Goal: Information Seeking & Learning: Find specific fact

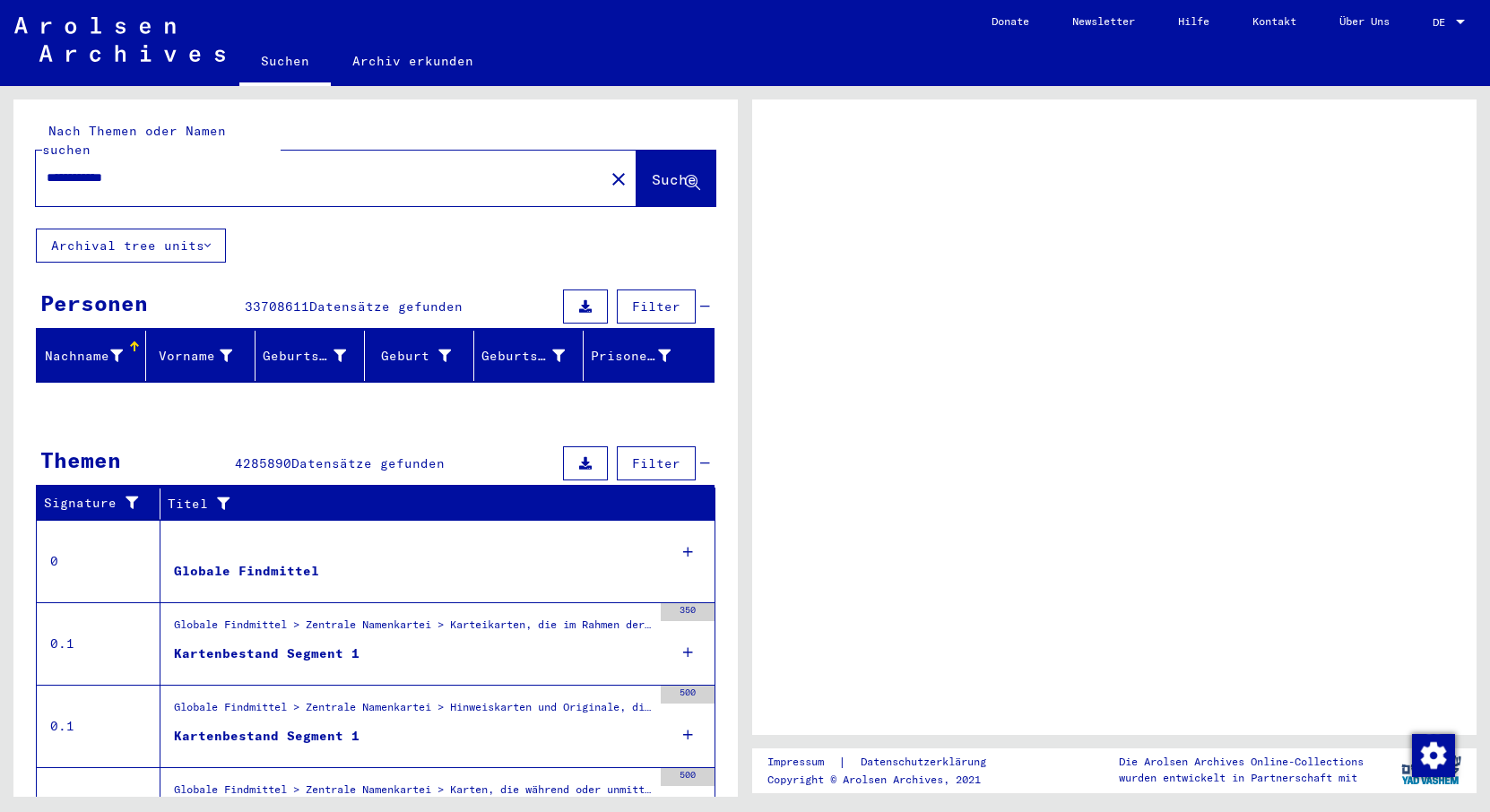
click at [652, 171] on span "Suche" at bounding box center [674, 179] width 45 height 18
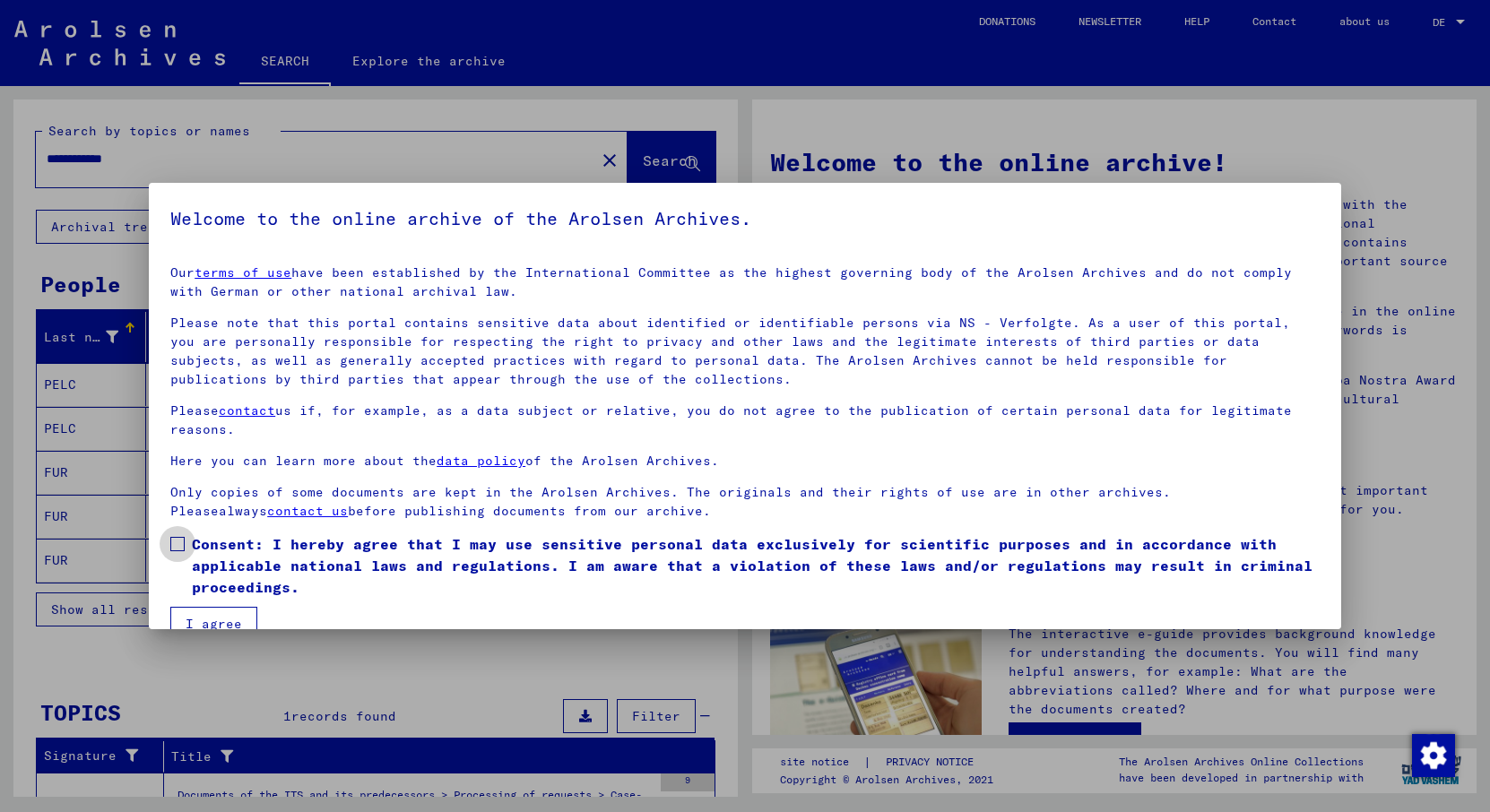
click at [175, 543] on span at bounding box center [177, 544] width 14 height 14
click at [194, 612] on button "I agree" at bounding box center [214, 624] width 87 height 35
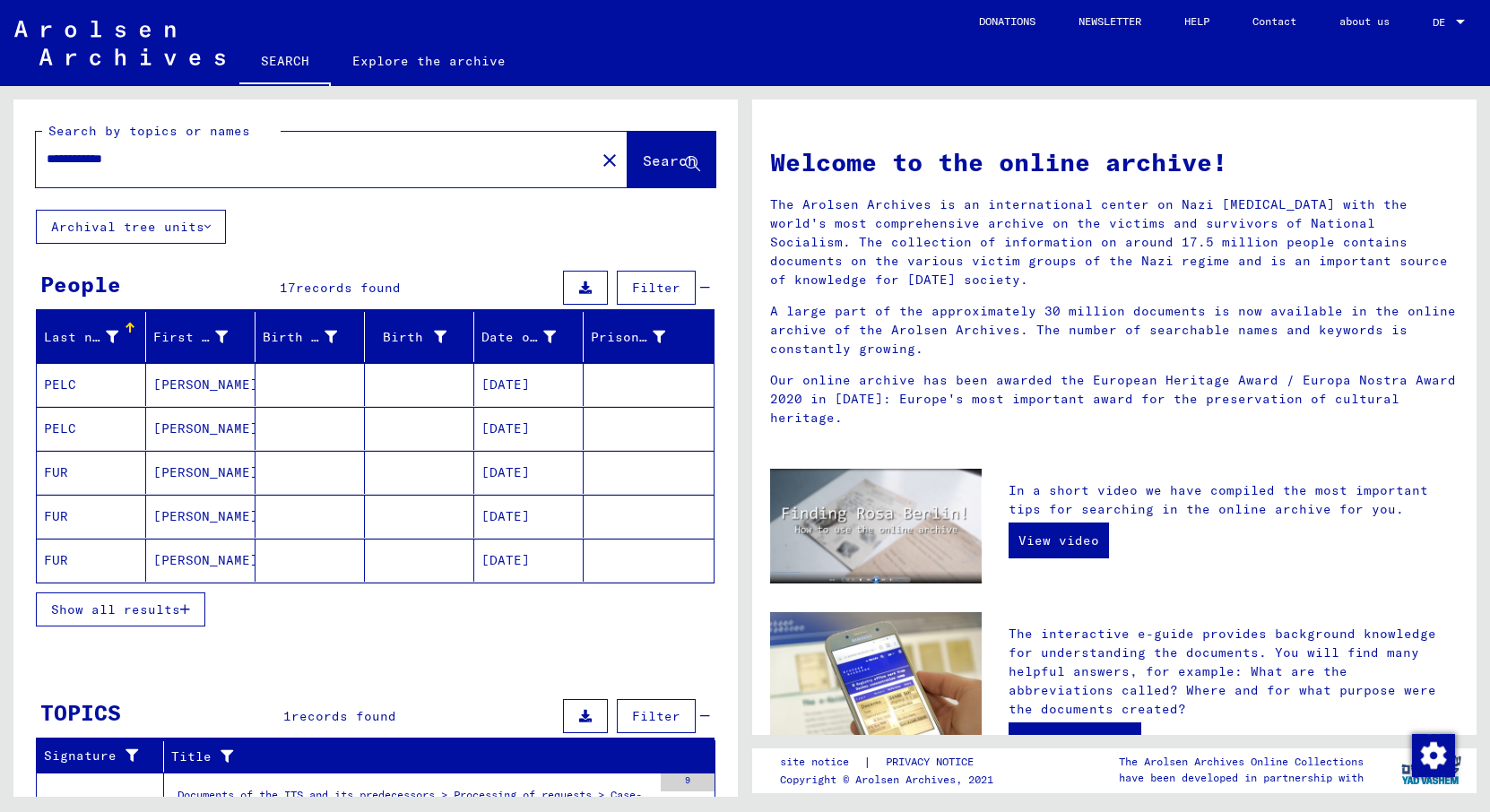
click at [132, 613] on span "Show all results" at bounding box center [115, 609] width 129 height 16
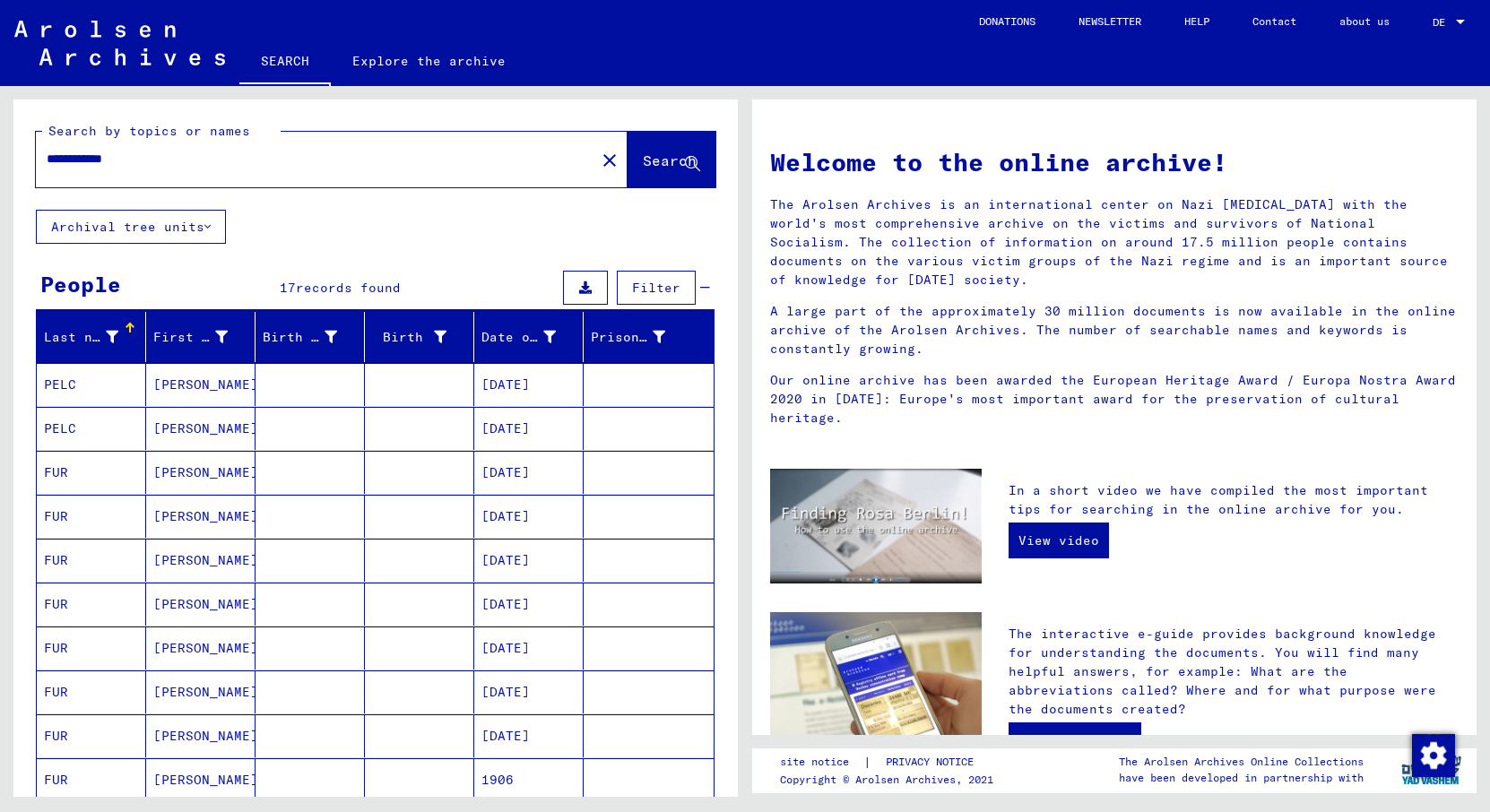
drag, startPoint x: 159, startPoint y: 162, endPoint x: 0, endPoint y: 148, distance: 159.6
click at [0, 148] on div "**********" at bounding box center [372, 441] width 745 height 710
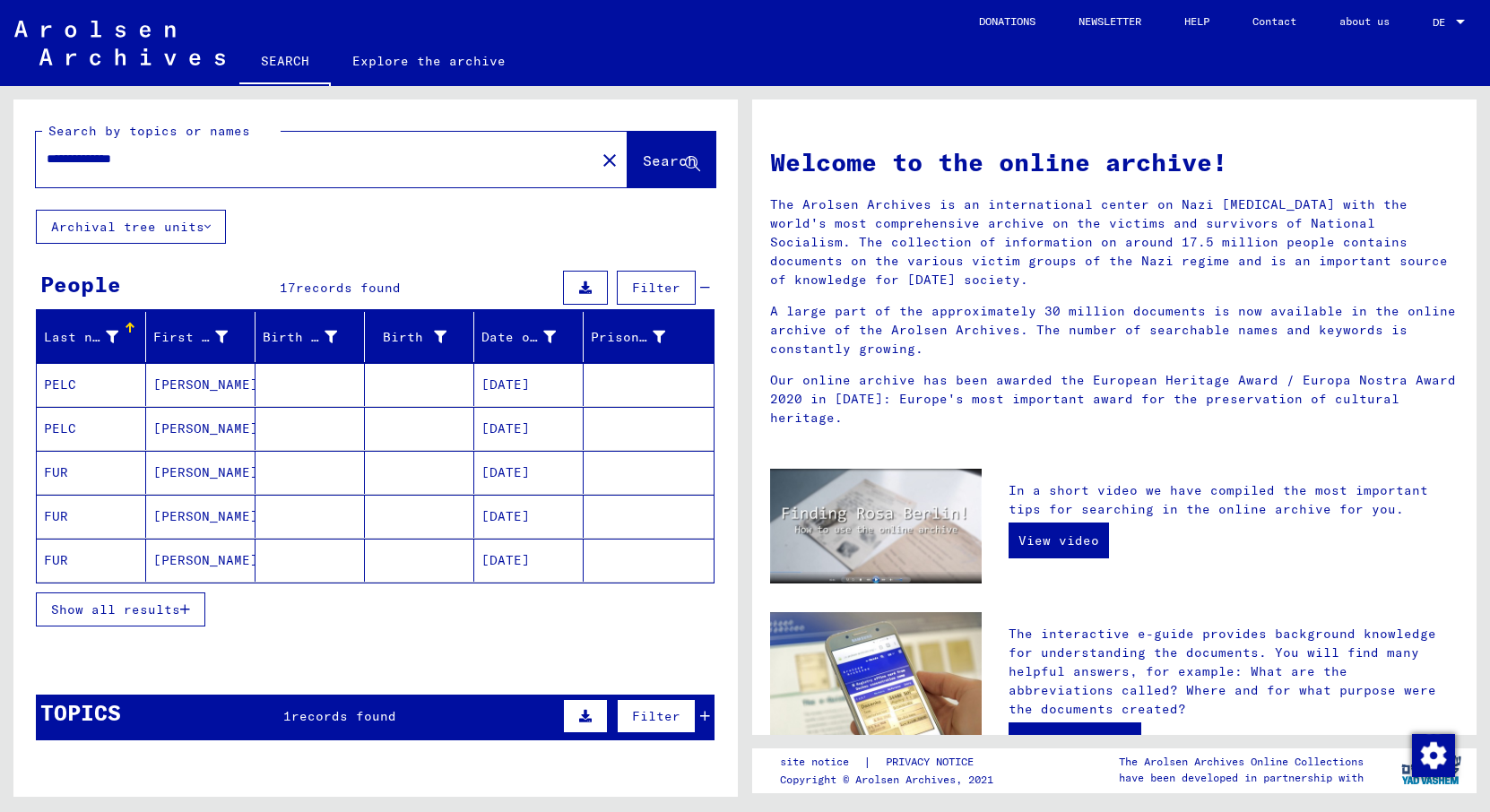
click at [647, 162] on span "Search" at bounding box center [669, 160] width 54 height 18
click at [89, 609] on span "Show all results" at bounding box center [115, 609] width 129 height 16
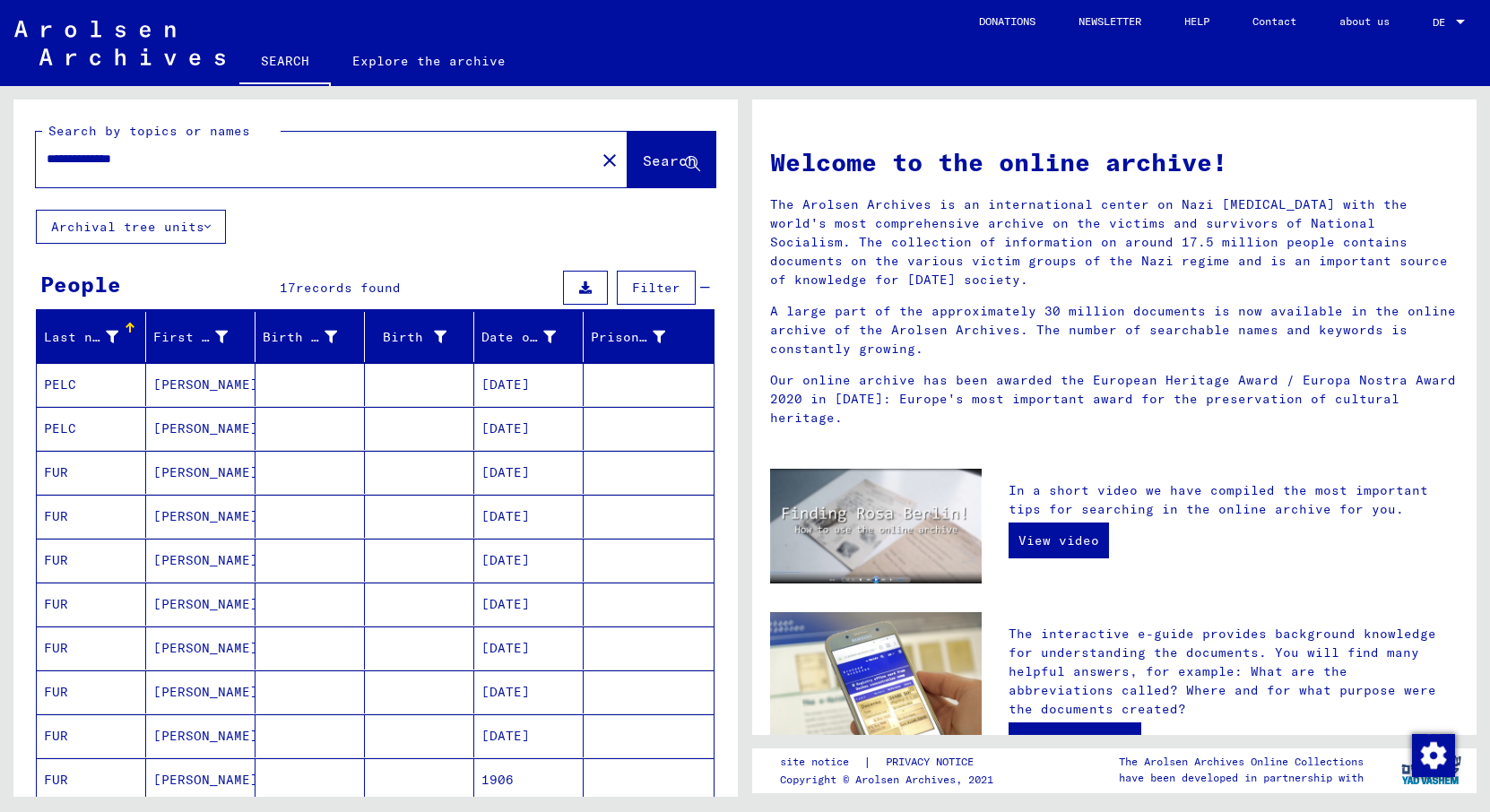
click at [118, 166] on input "**********" at bounding box center [311, 159] width 527 height 19
type input "**********"
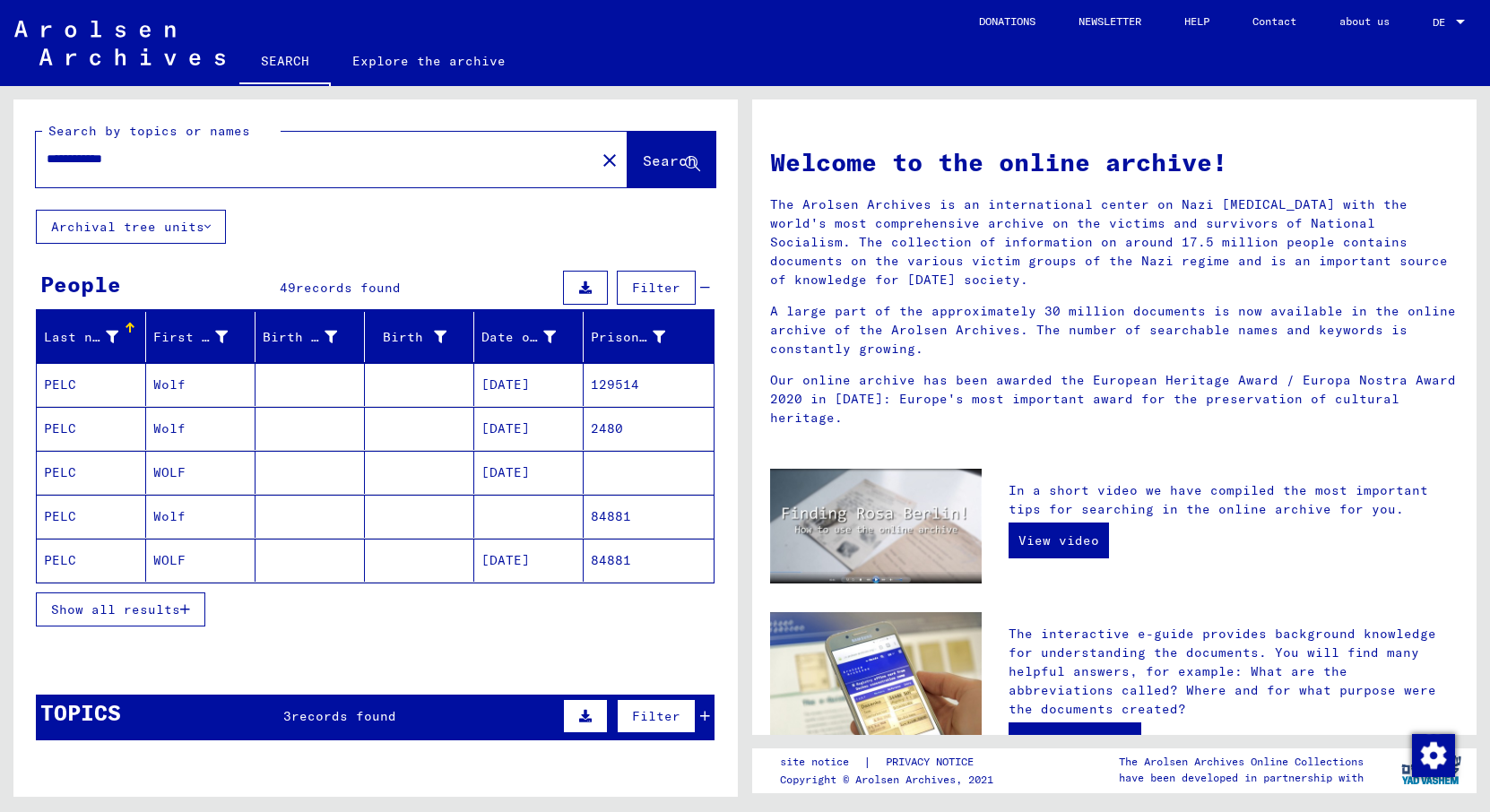
click at [498, 384] on mat-cell "[DATE]" at bounding box center [529, 384] width 109 height 43
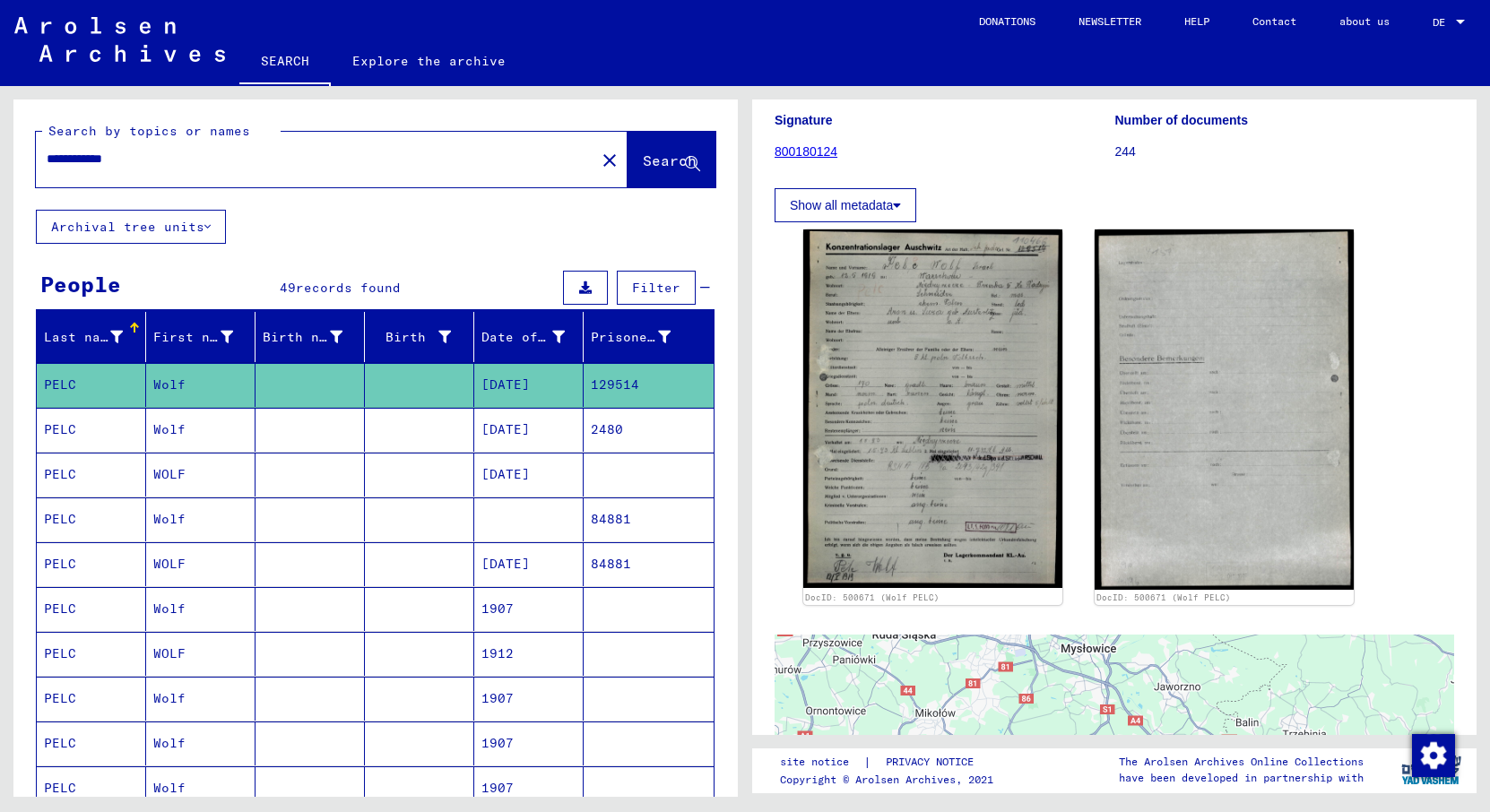
scroll to position [203, 0]
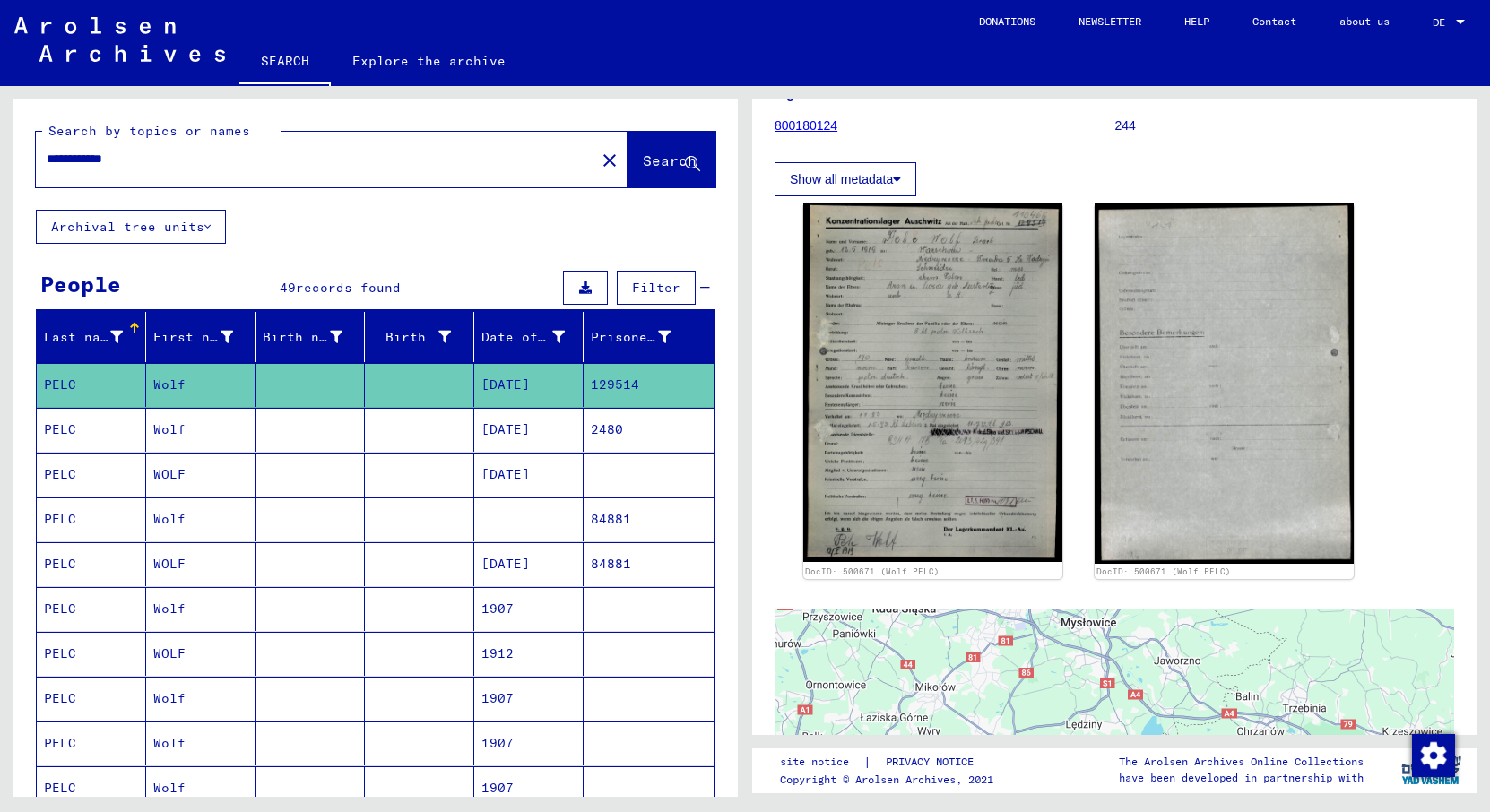
click at [628, 430] on mat-cell "2480" at bounding box center [649, 429] width 130 height 44
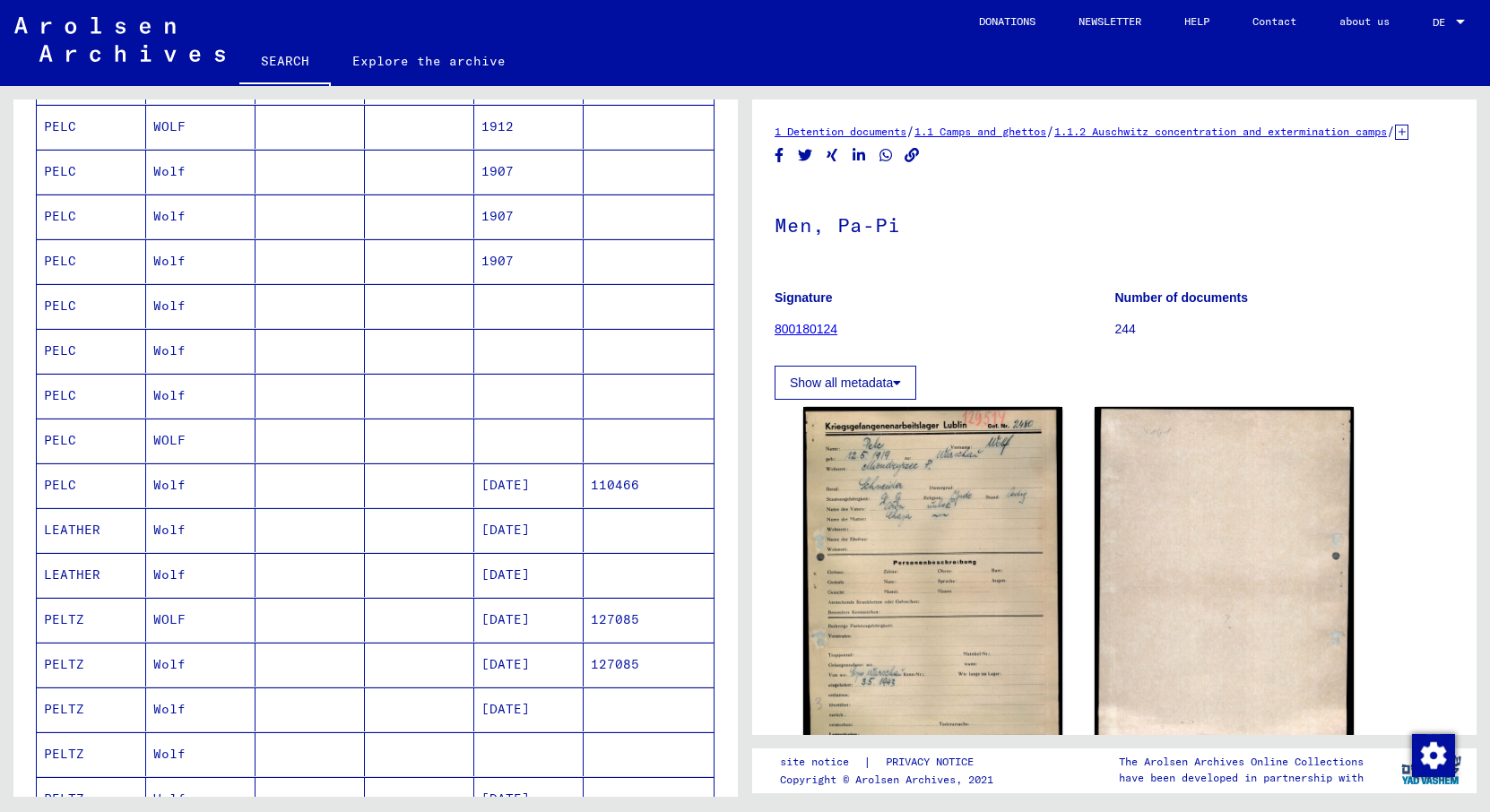
scroll to position [526, 0]
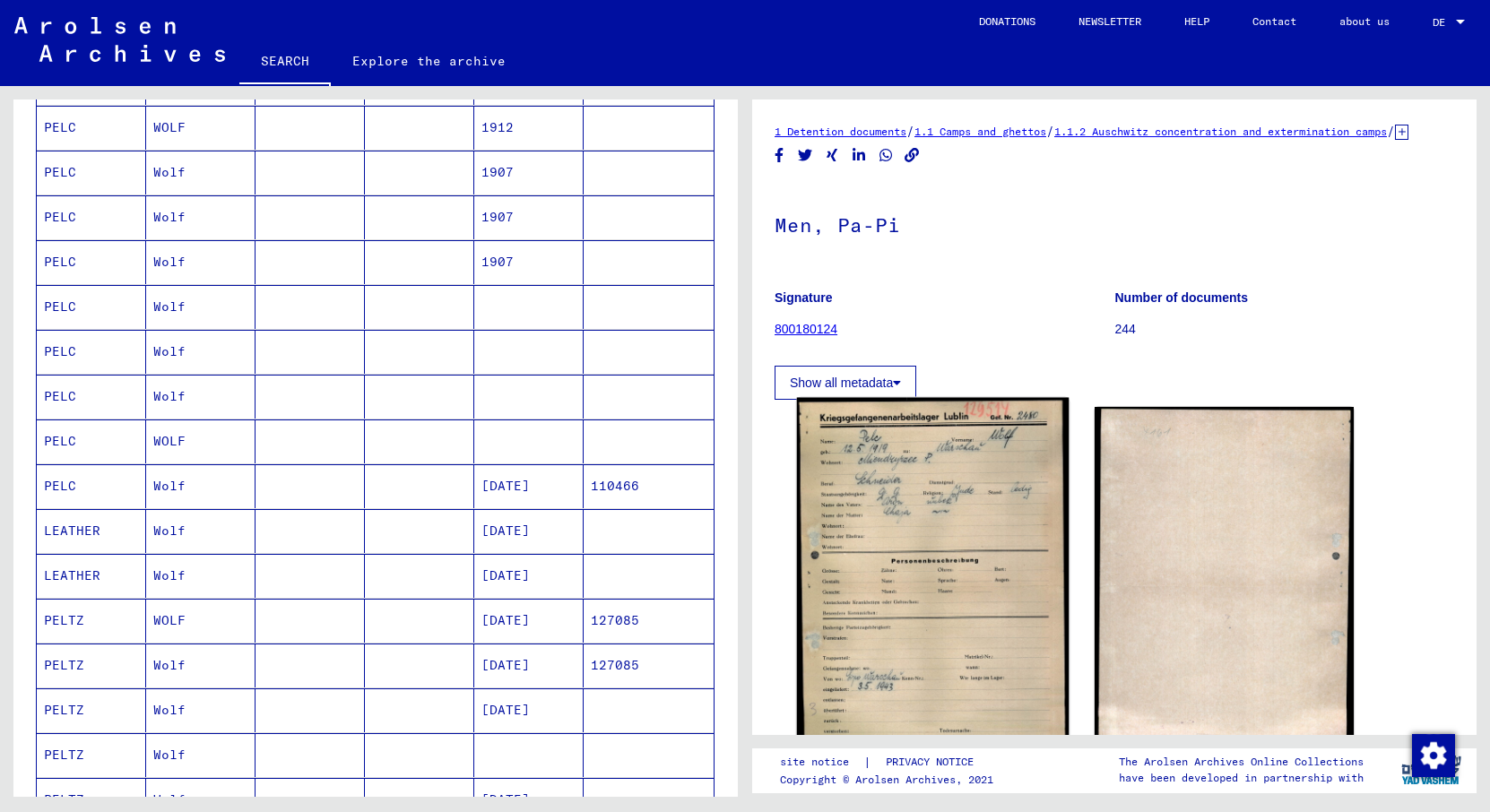
click at [962, 547] on img at bounding box center [932, 588] width 271 height 381
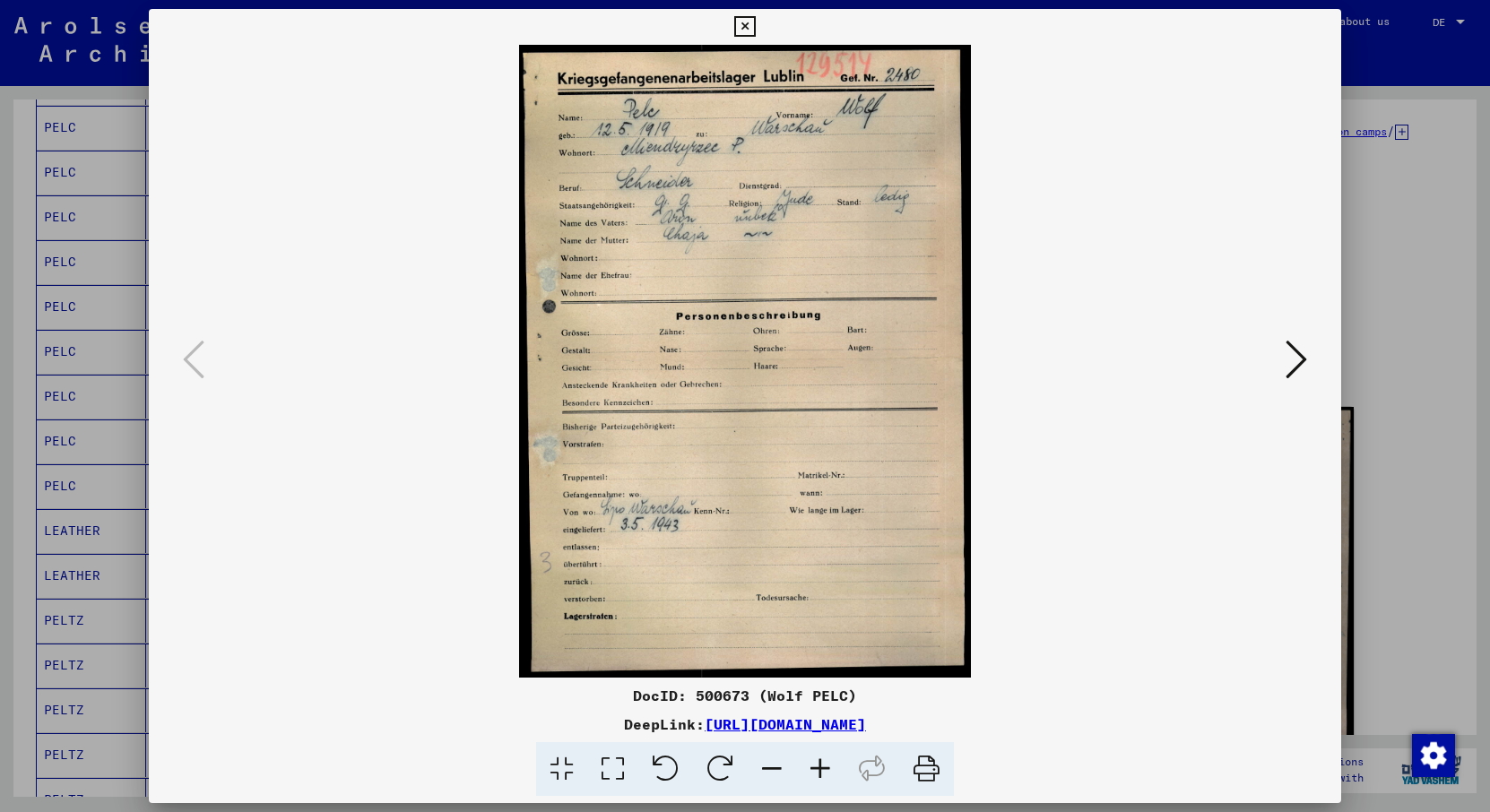
click at [824, 771] on icon at bounding box center [820, 769] width 48 height 55
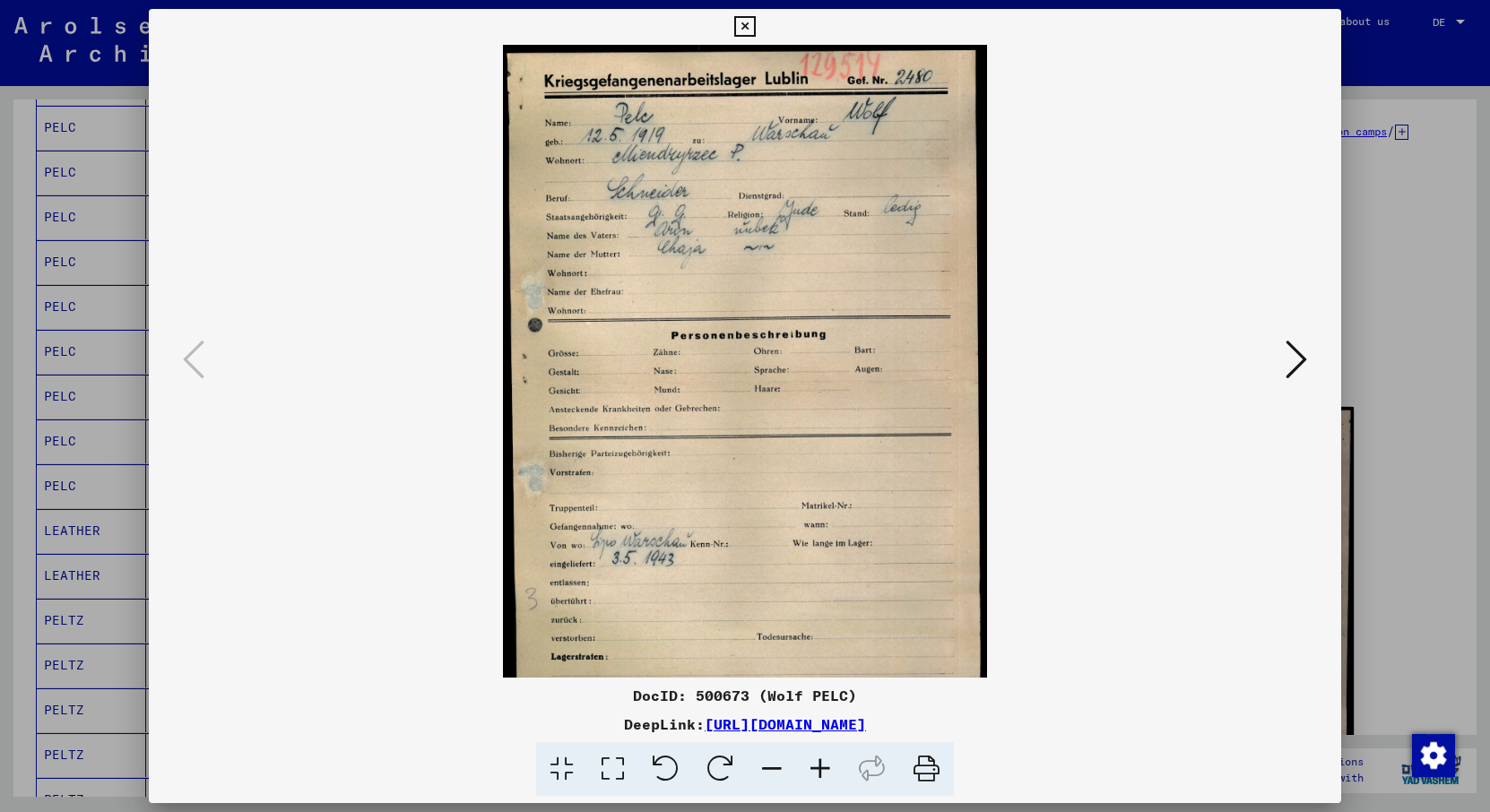
click at [824, 771] on icon at bounding box center [820, 769] width 48 height 55
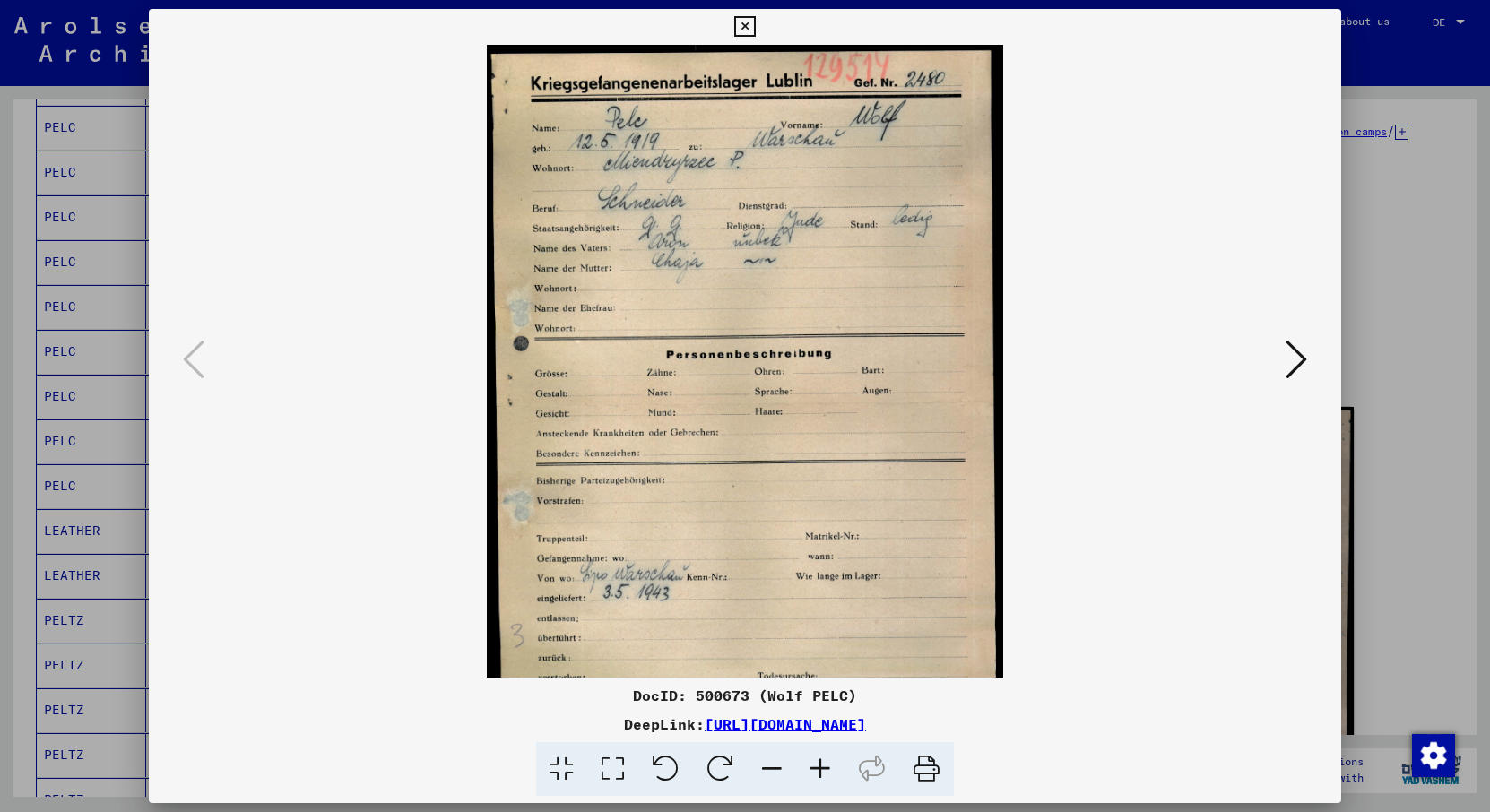
click at [824, 771] on icon at bounding box center [820, 769] width 48 height 55
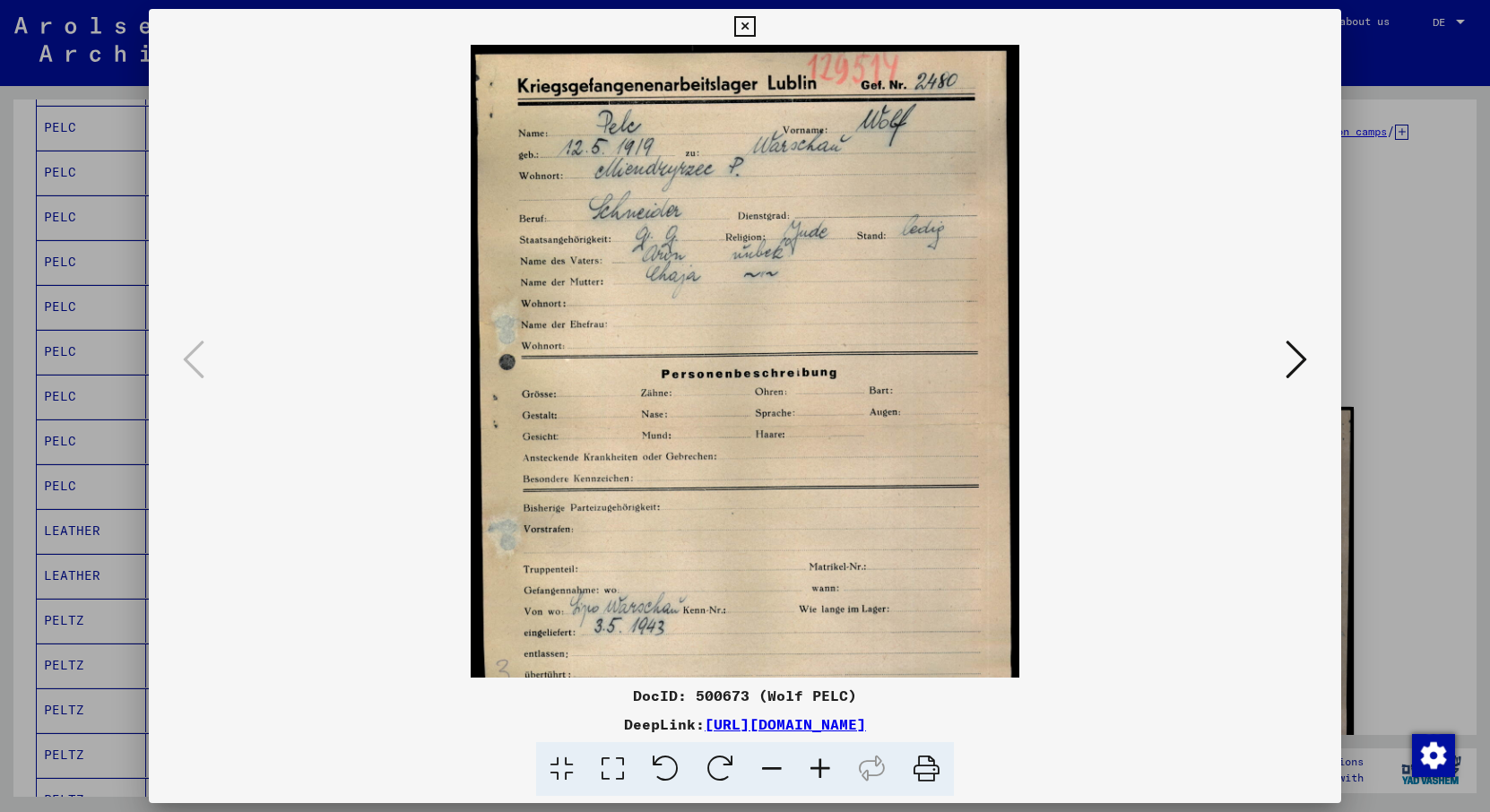
scroll to position [0, 0]
click at [820, 766] on icon at bounding box center [820, 769] width 48 height 55
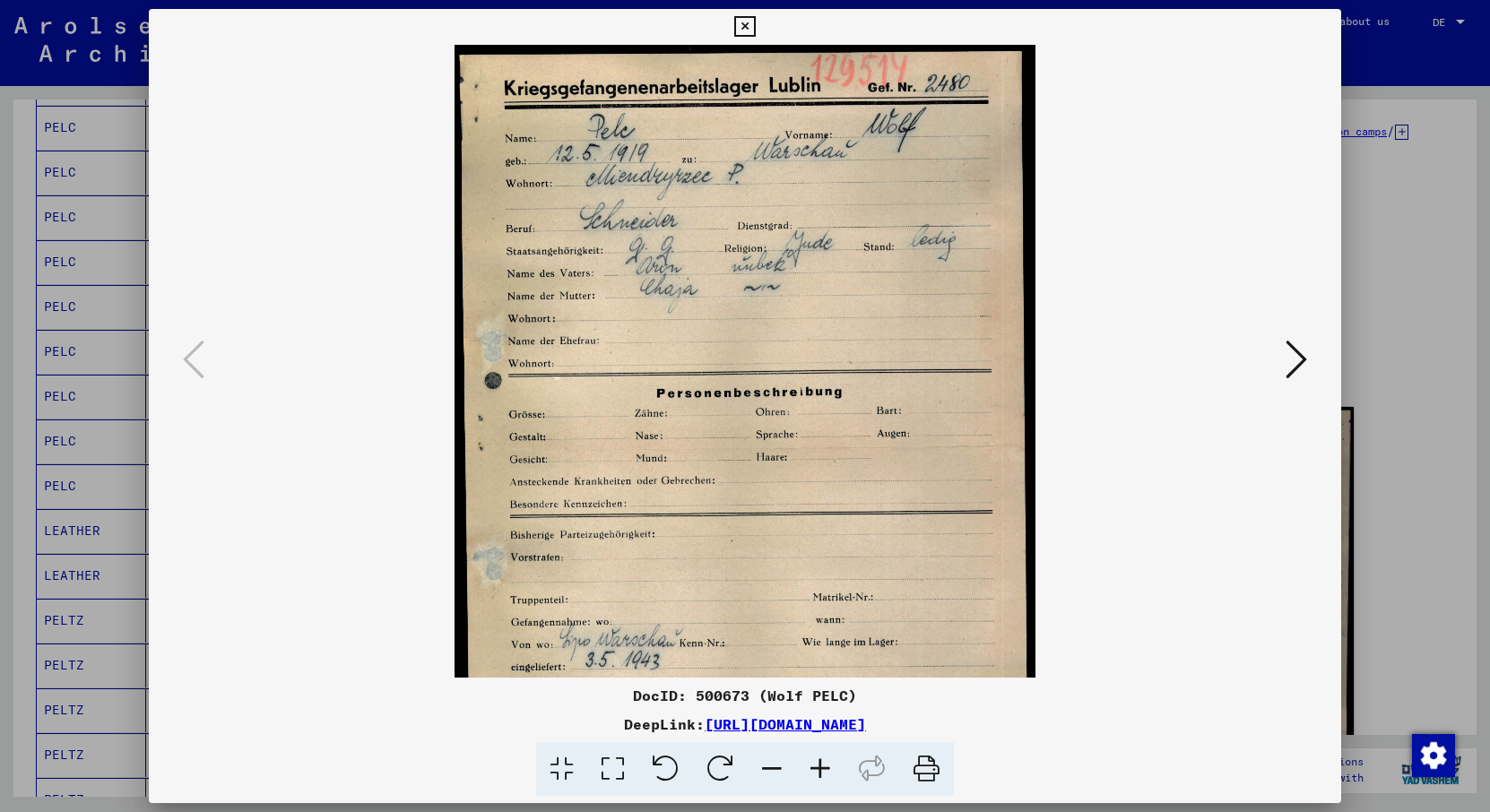
click at [820, 766] on icon at bounding box center [820, 769] width 48 height 55
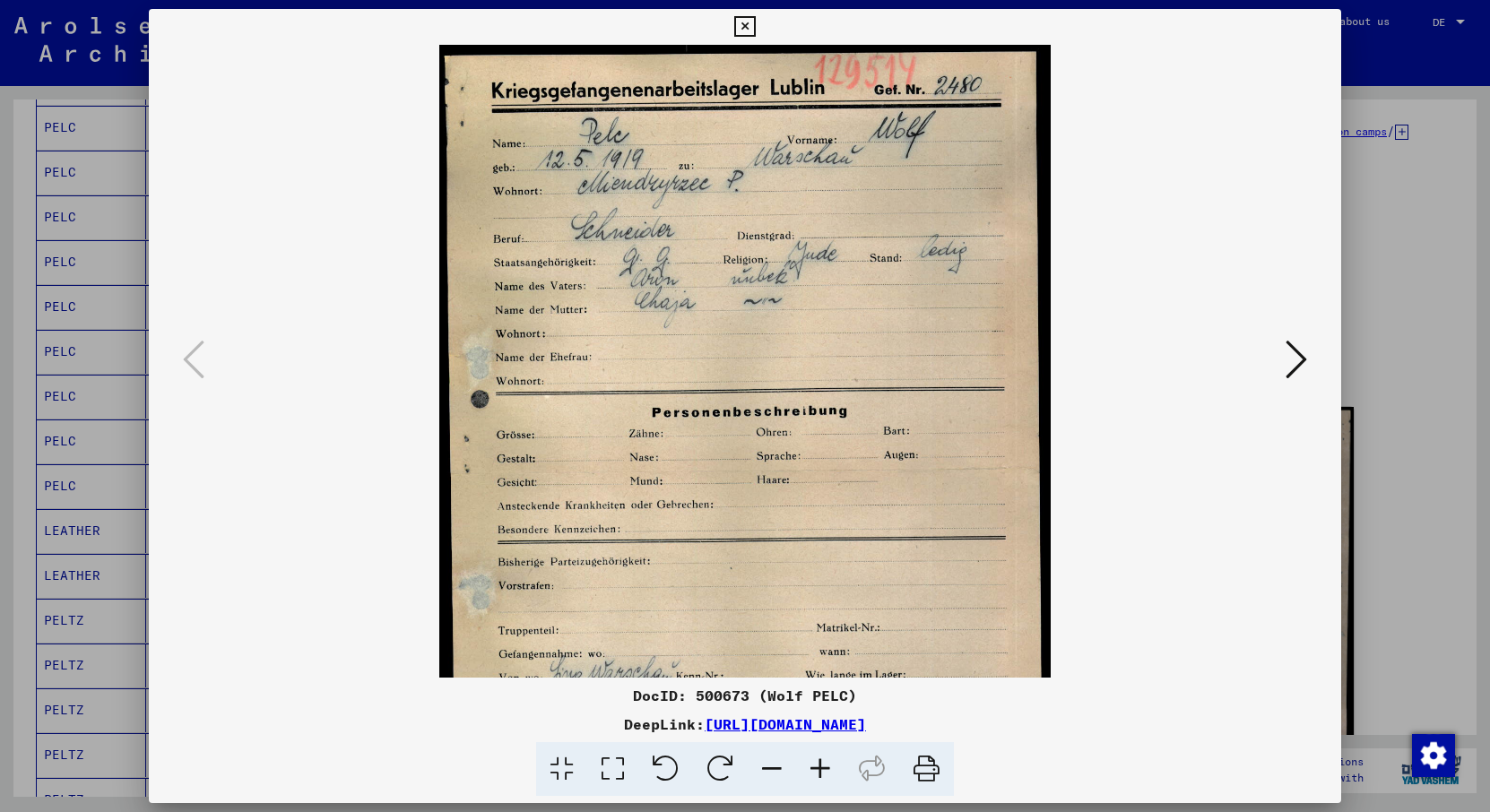
click at [820, 766] on icon at bounding box center [820, 769] width 48 height 55
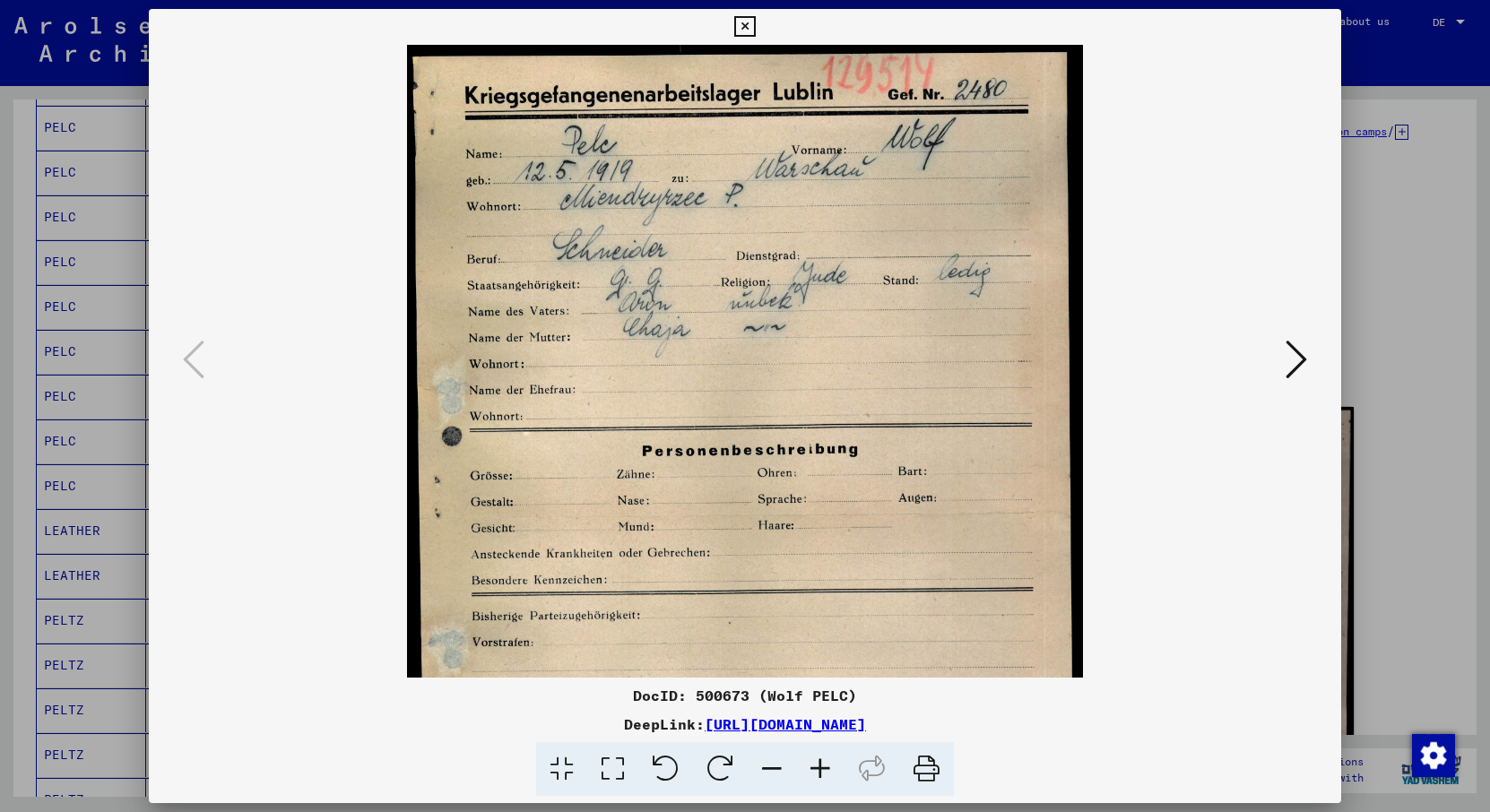
click at [820, 766] on icon at bounding box center [820, 769] width 48 height 55
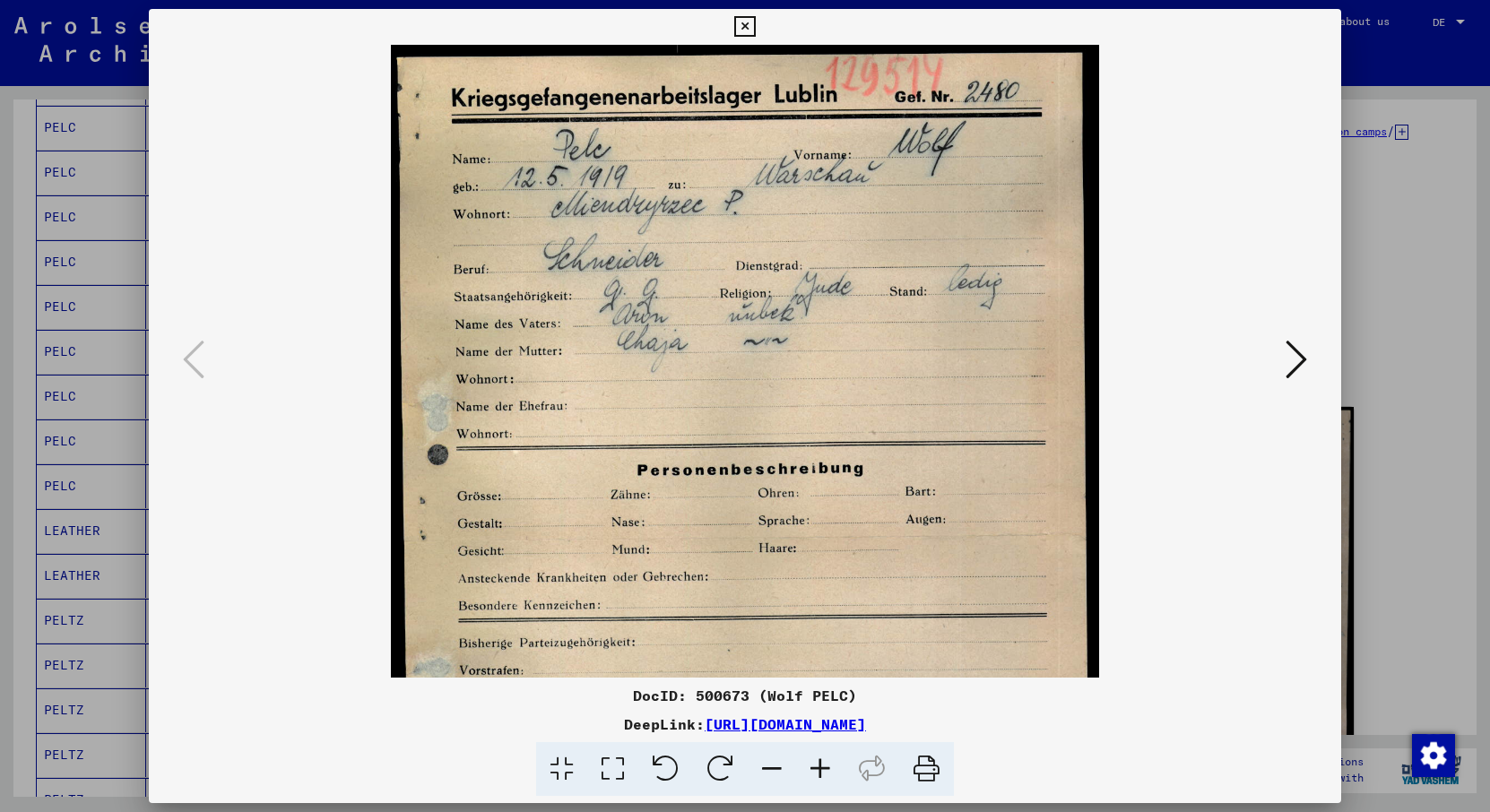
click at [820, 766] on icon at bounding box center [820, 769] width 48 height 55
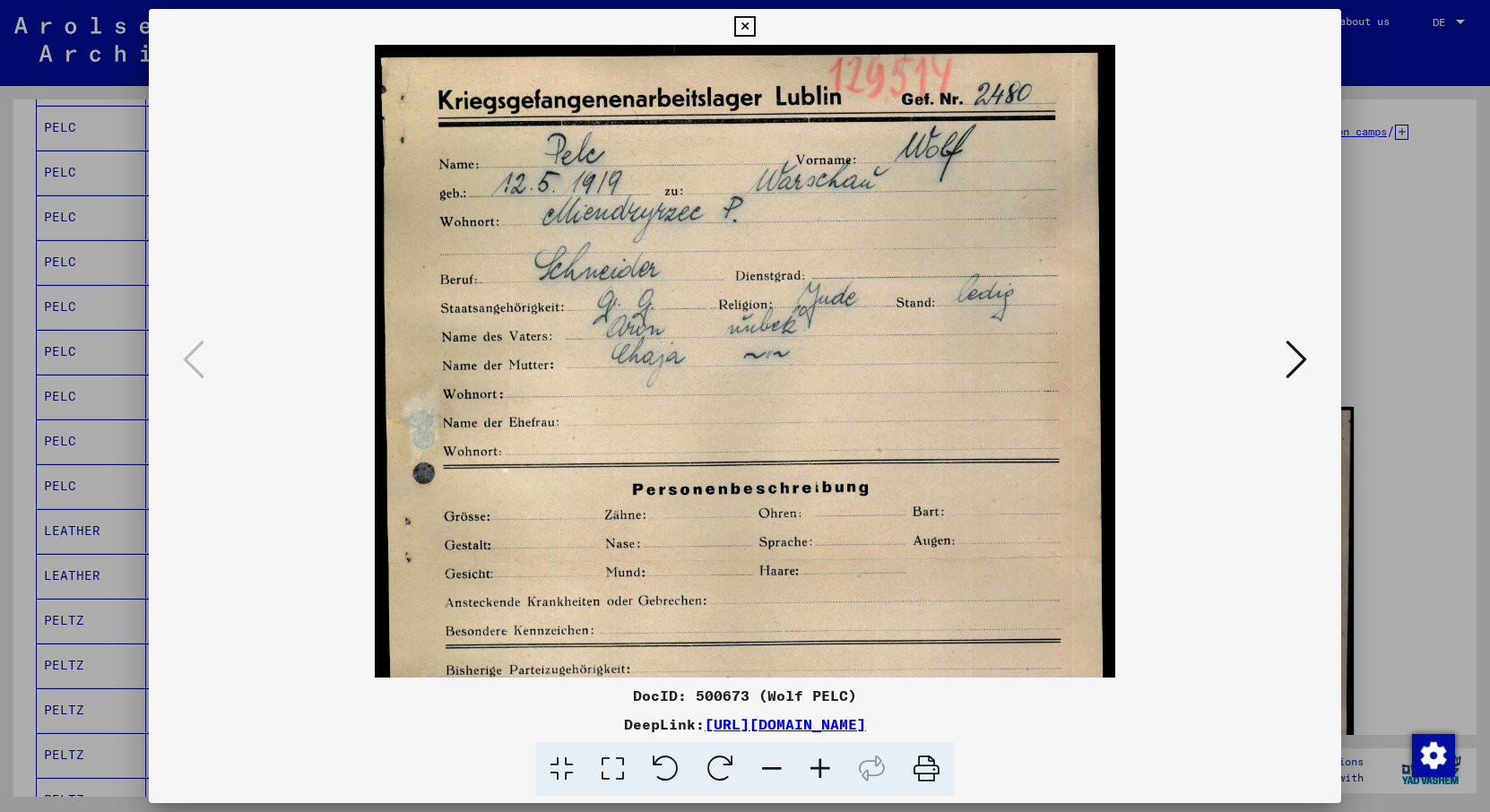
drag, startPoint x: 904, startPoint y: 432, endPoint x: 861, endPoint y: 210, distance: 226.1
click at [861, 210] on img at bounding box center [745, 563] width 740 height 1036
click at [561, 767] on icon at bounding box center [561, 769] width 51 height 55
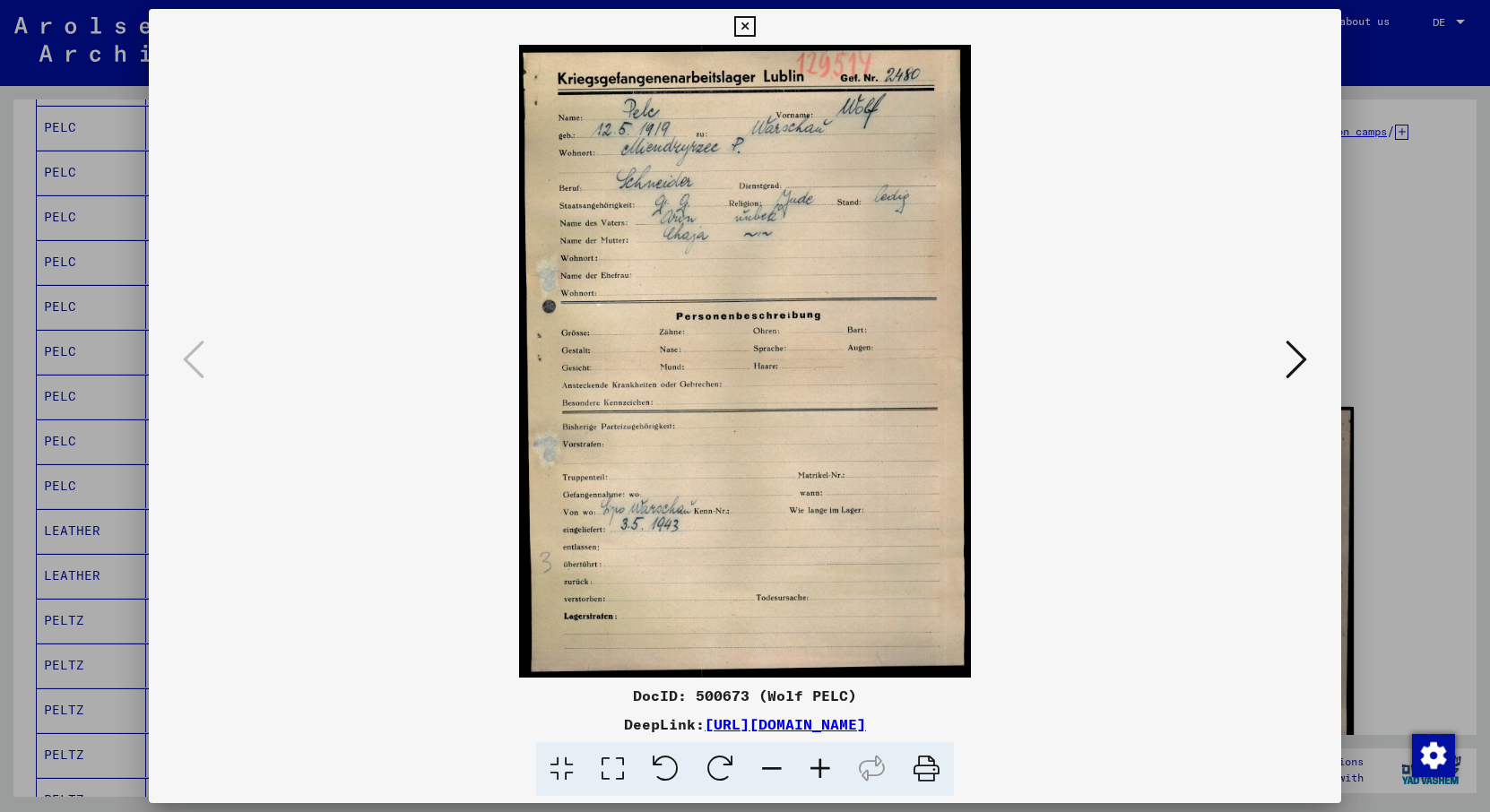
click at [626, 764] on icon at bounding box center [612, 769] width 51 height 55
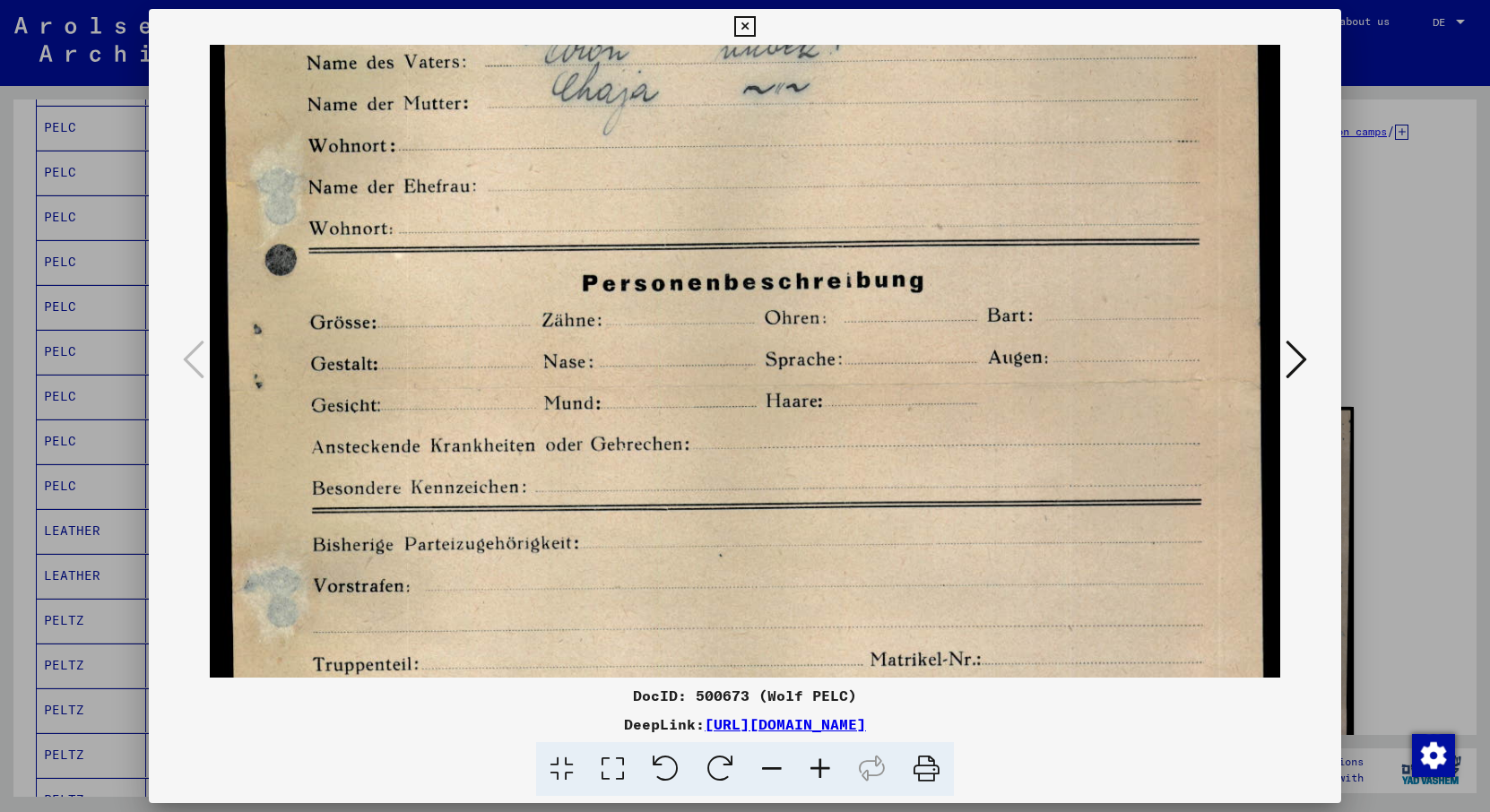
scroll to position [413, 0]
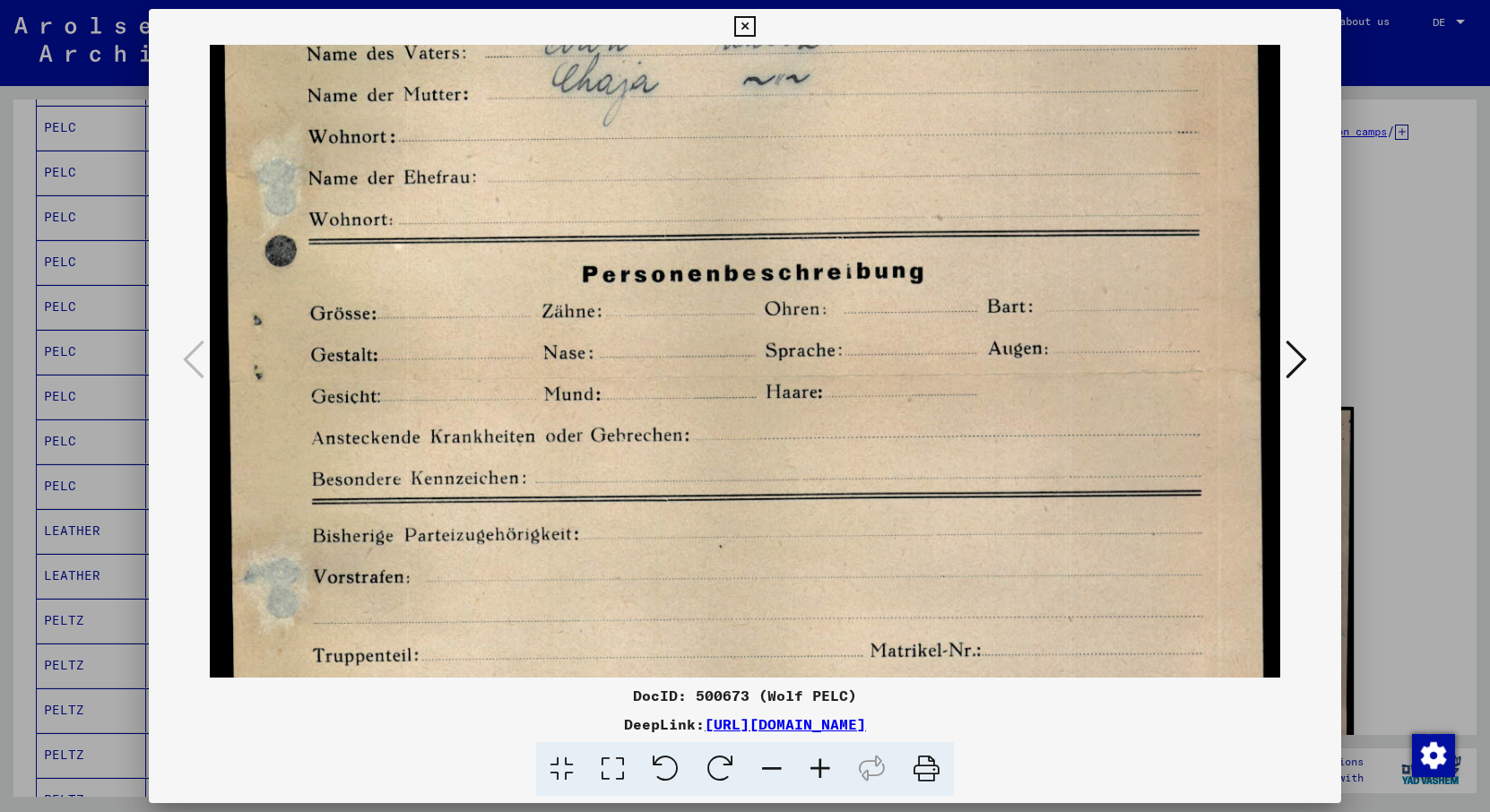
drag, startPoint x: 696, startPoint y: 550, endPoint x: 743, endPoint y: 137, distance: 415.7
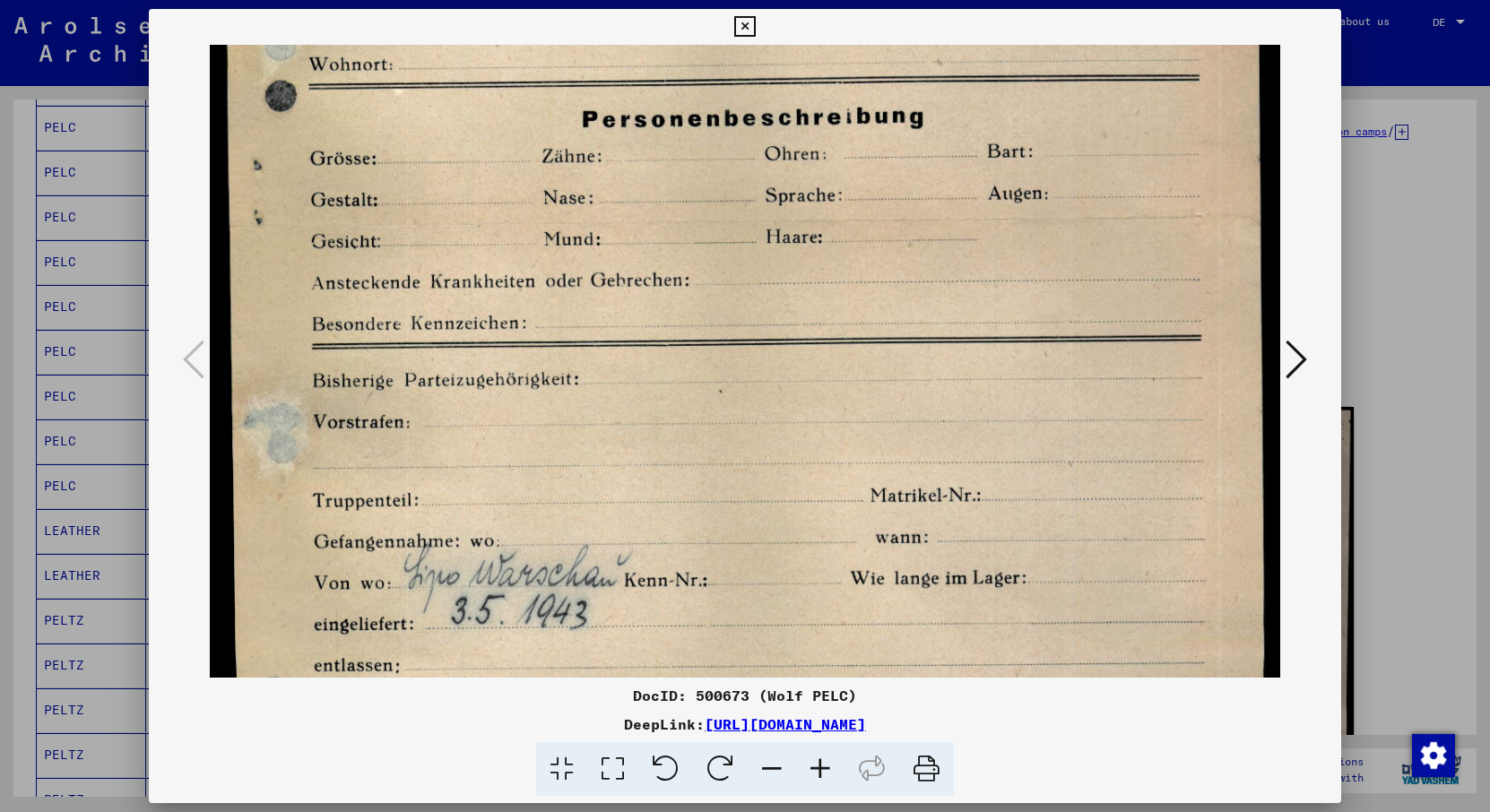
scroll to position [689, 0]
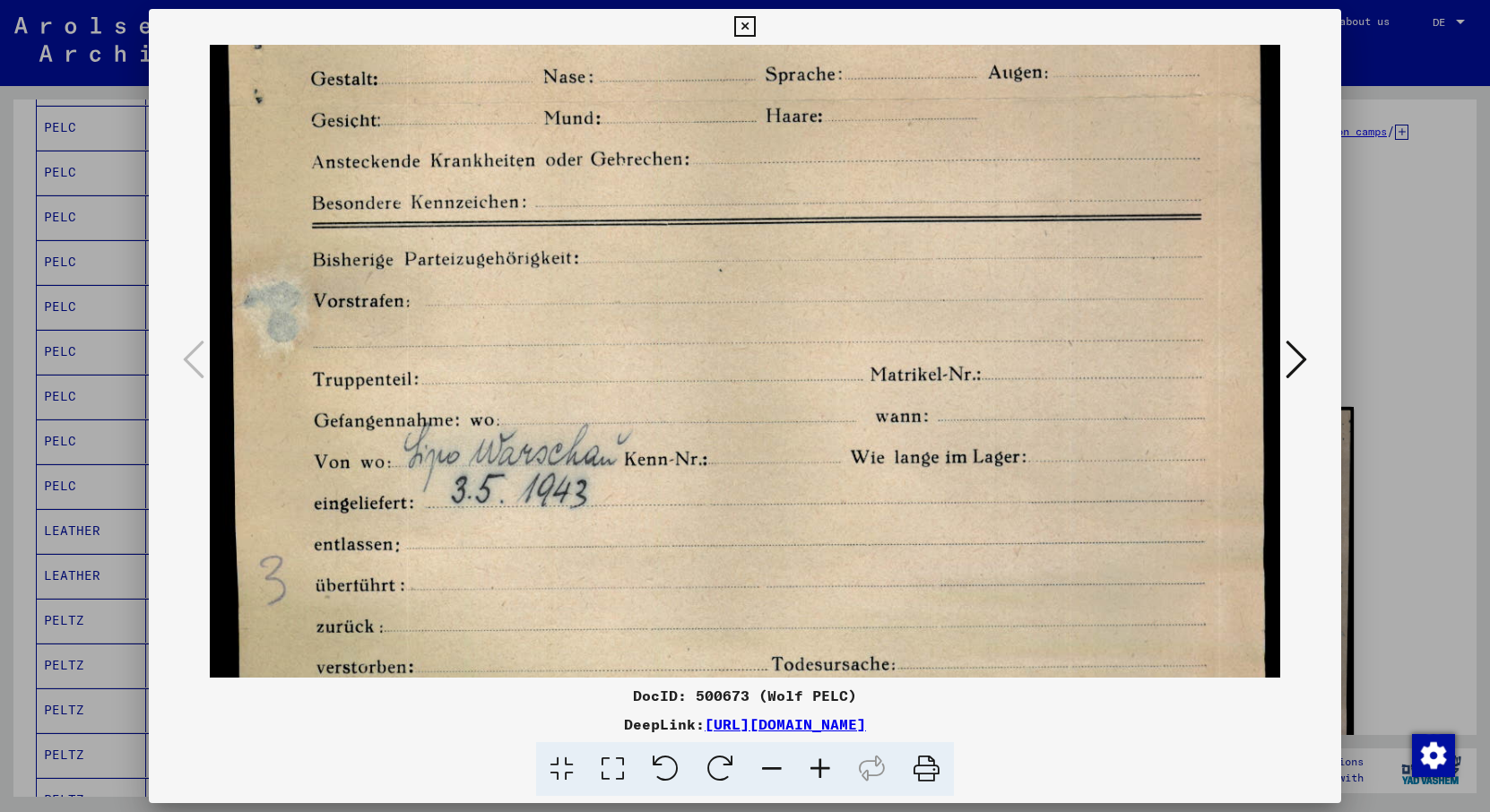
drag, startPoint x: 755, startPoint y: 522, endPoint x: 755, endPoint y: 245, distance: 277.0
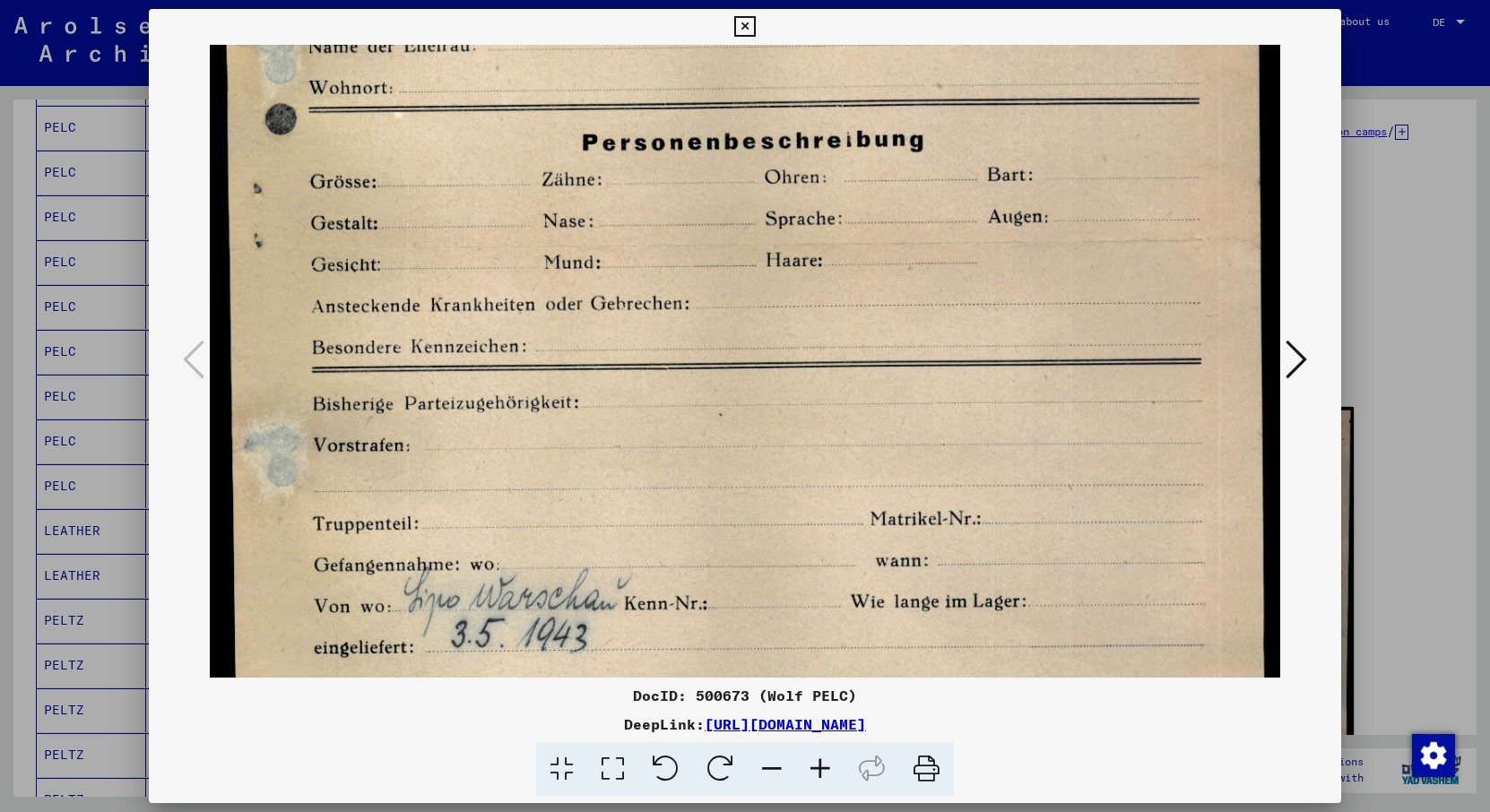
drag, startPoint x: 779, startPoint y: 277, endPoint x: 736, endPoint y: 632, distance: 357.6
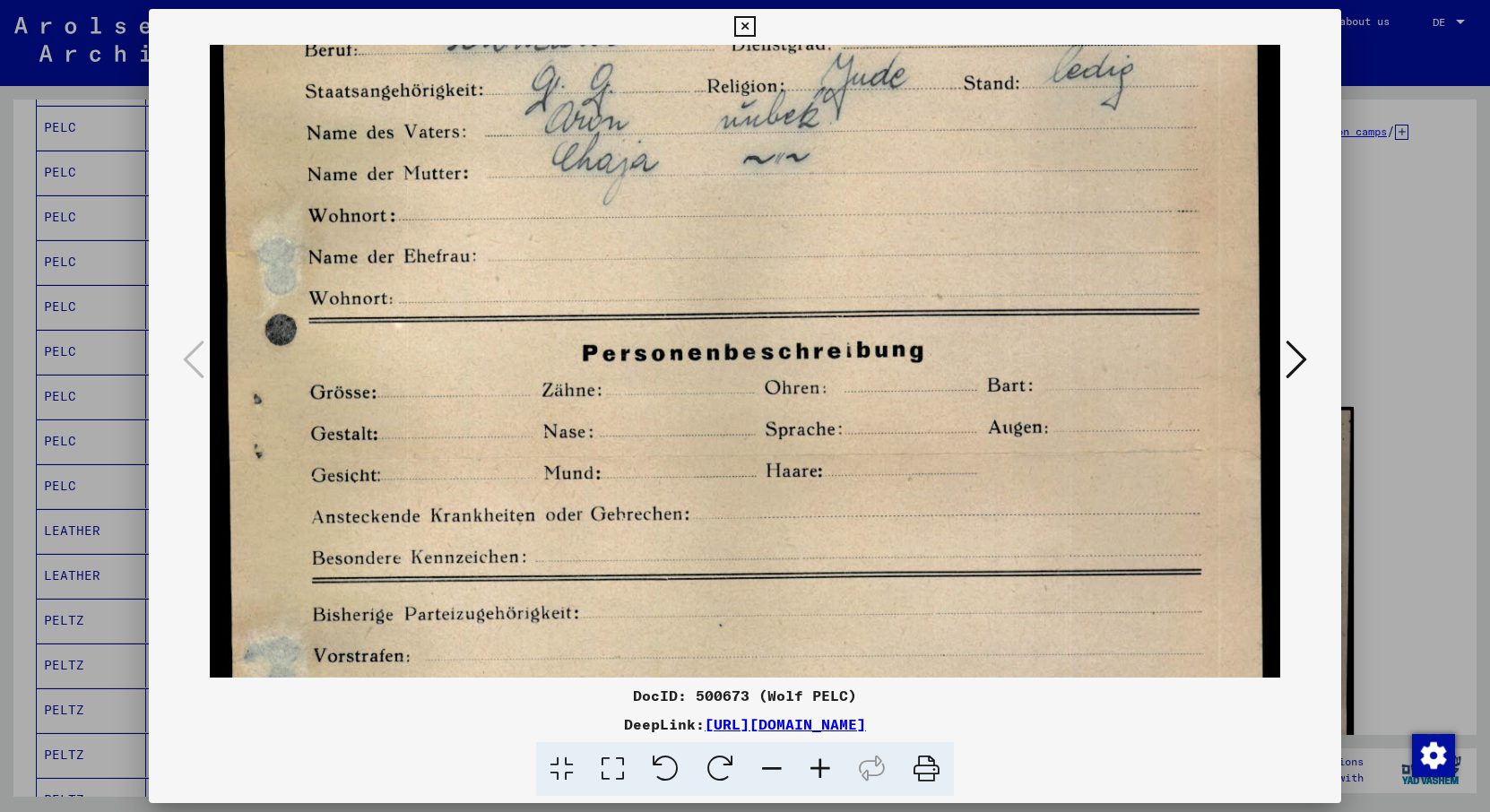
click at [755, 33] on icon at bounding box center [745, 27] width 21 height 21
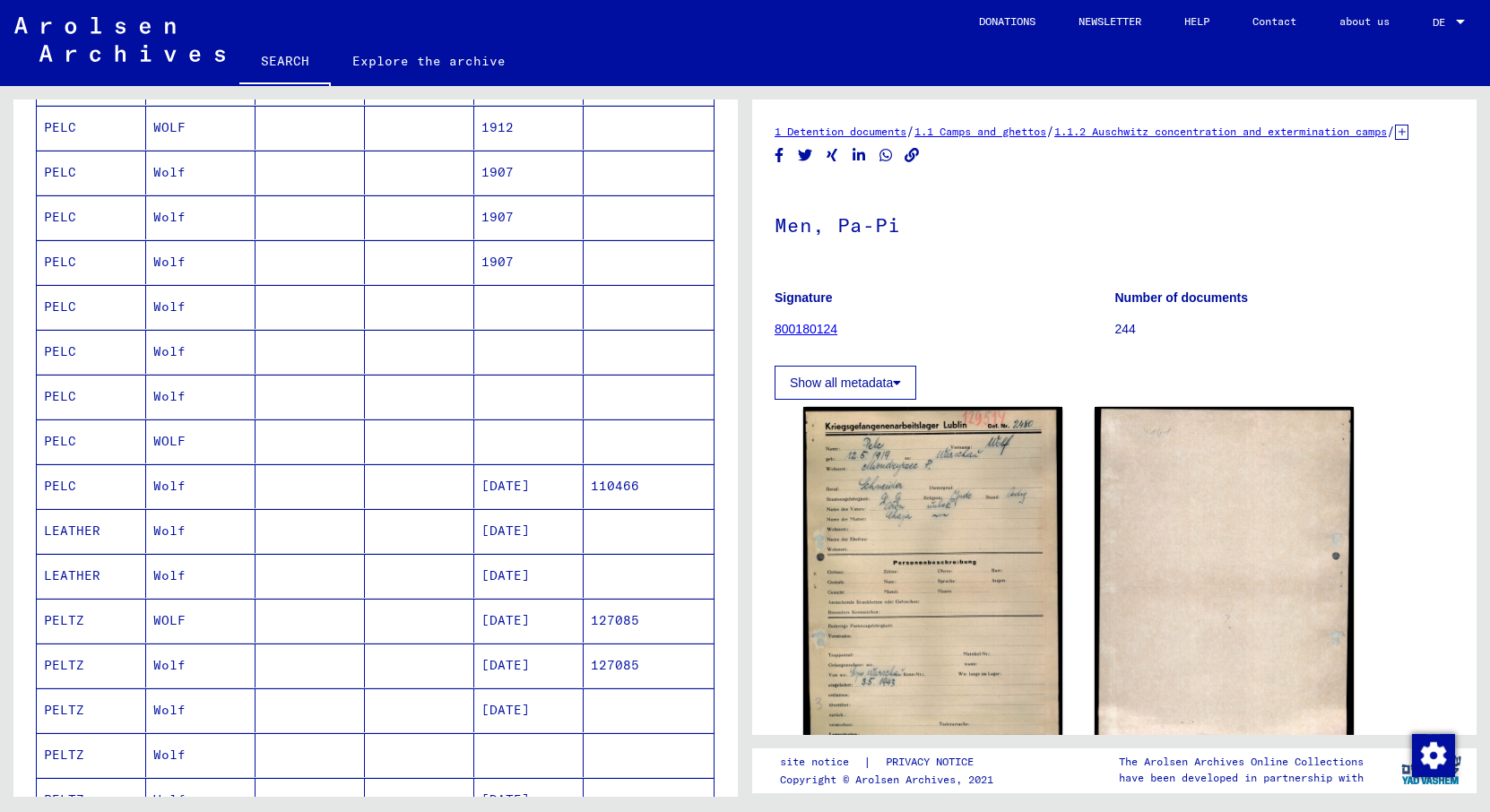
click at [638, 482] on mat-cell "110466" at bounding box center [649, 486] width 130 height 44
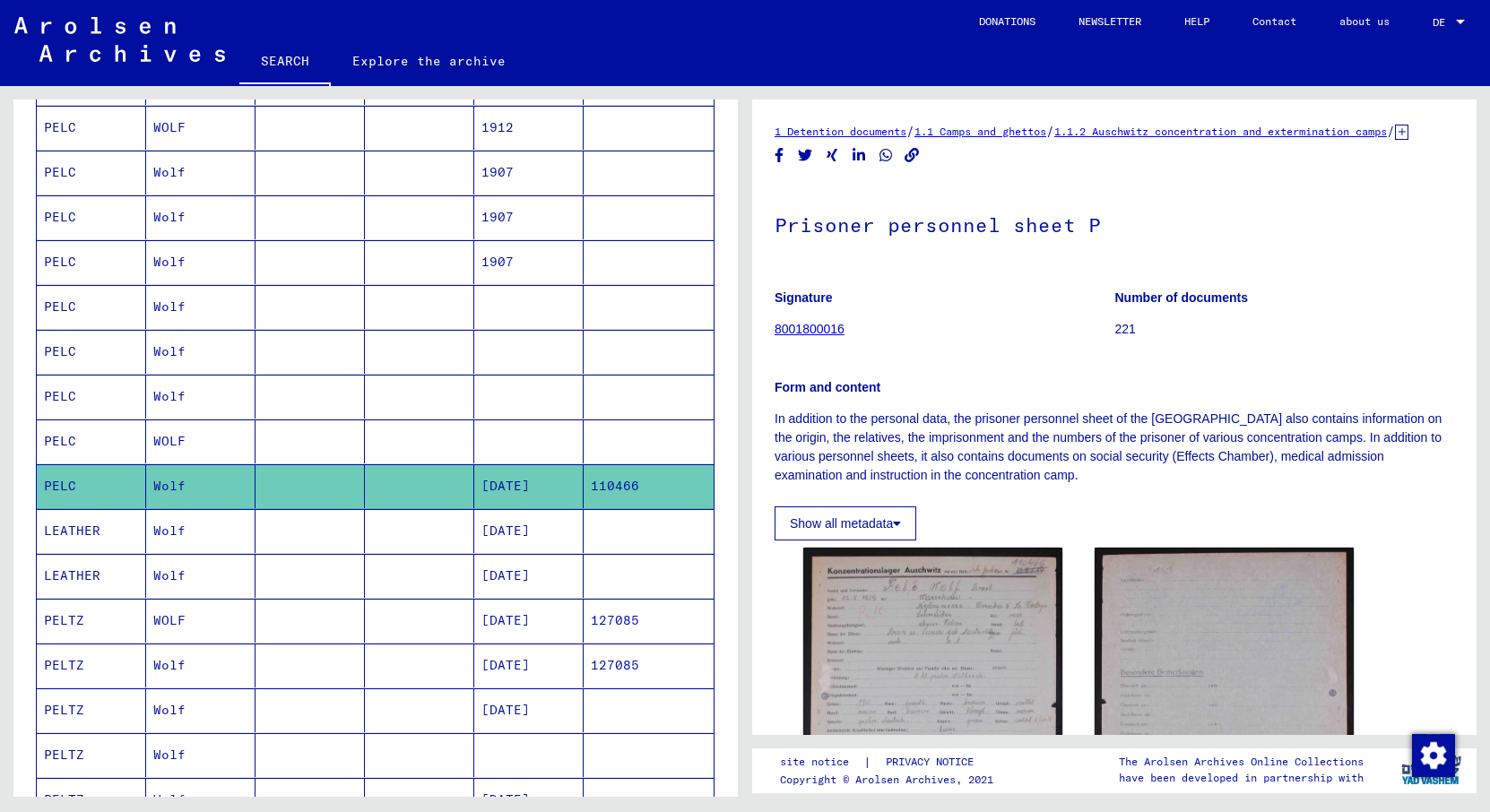
scroll to position [285, 0]
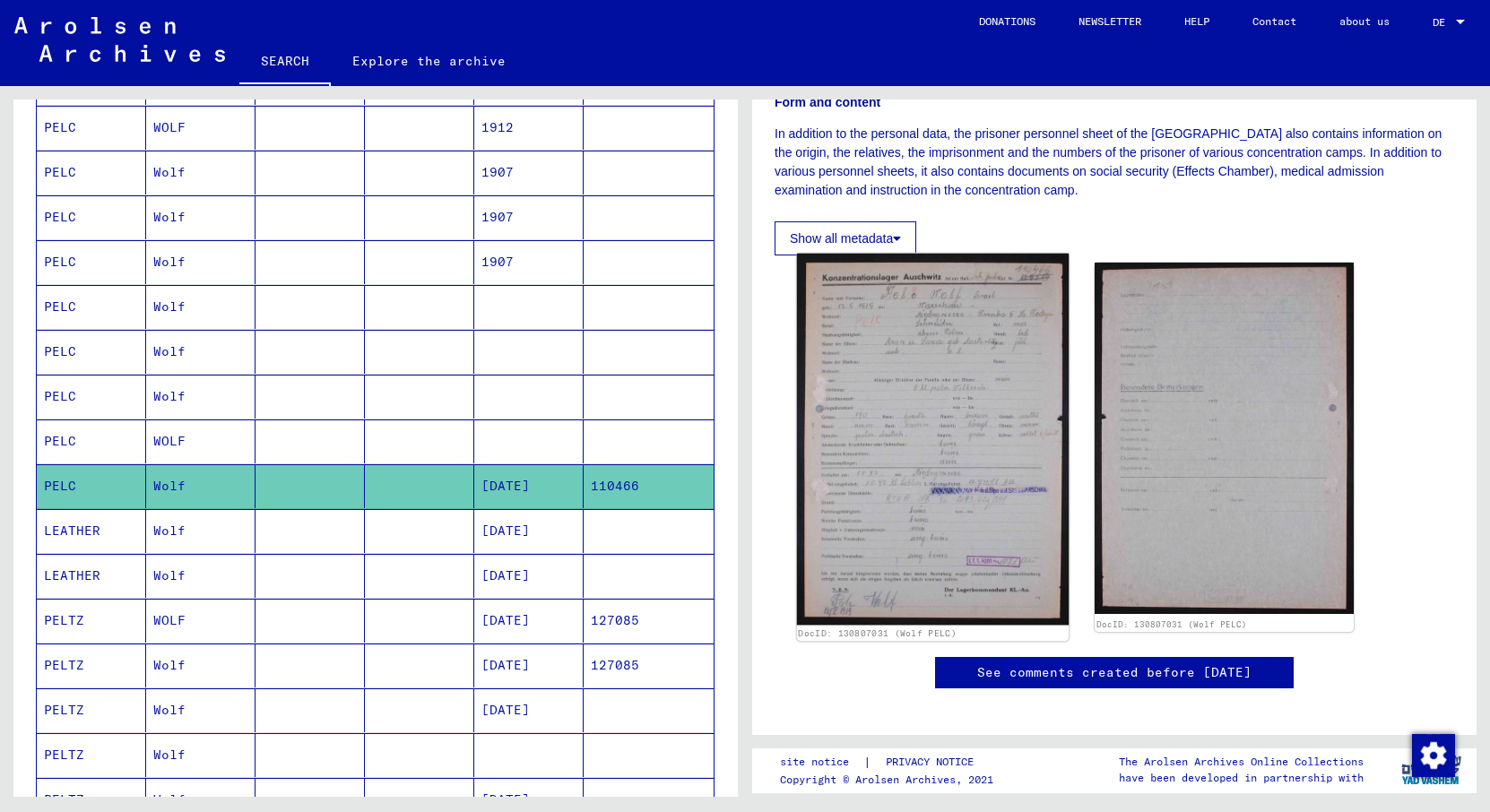
click at [915, 385] on img at bounding box center [932, 440] width 271 height 372
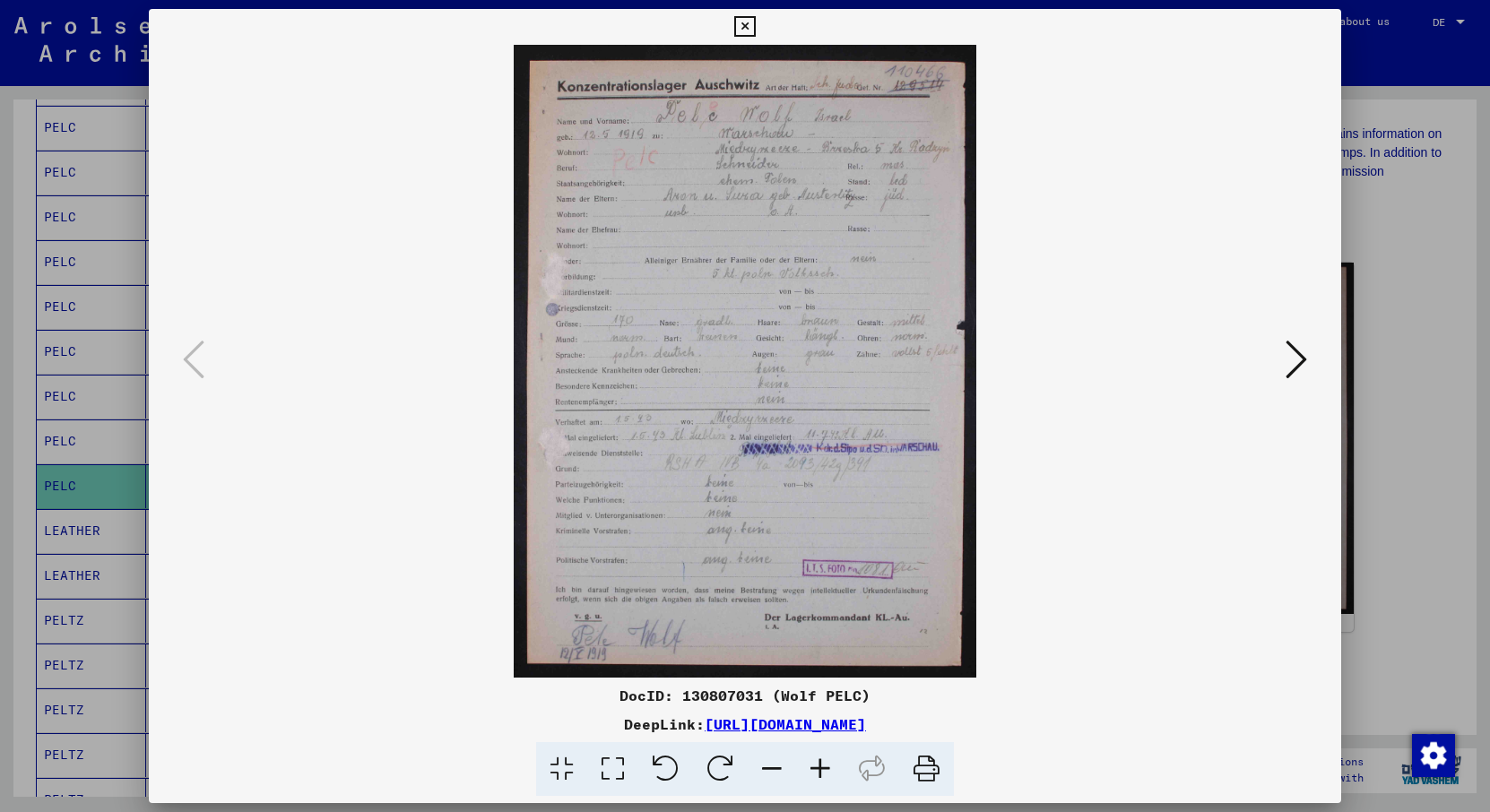
click at [622, 771] on icon at bounding box center [612, 769] width 51 height 55
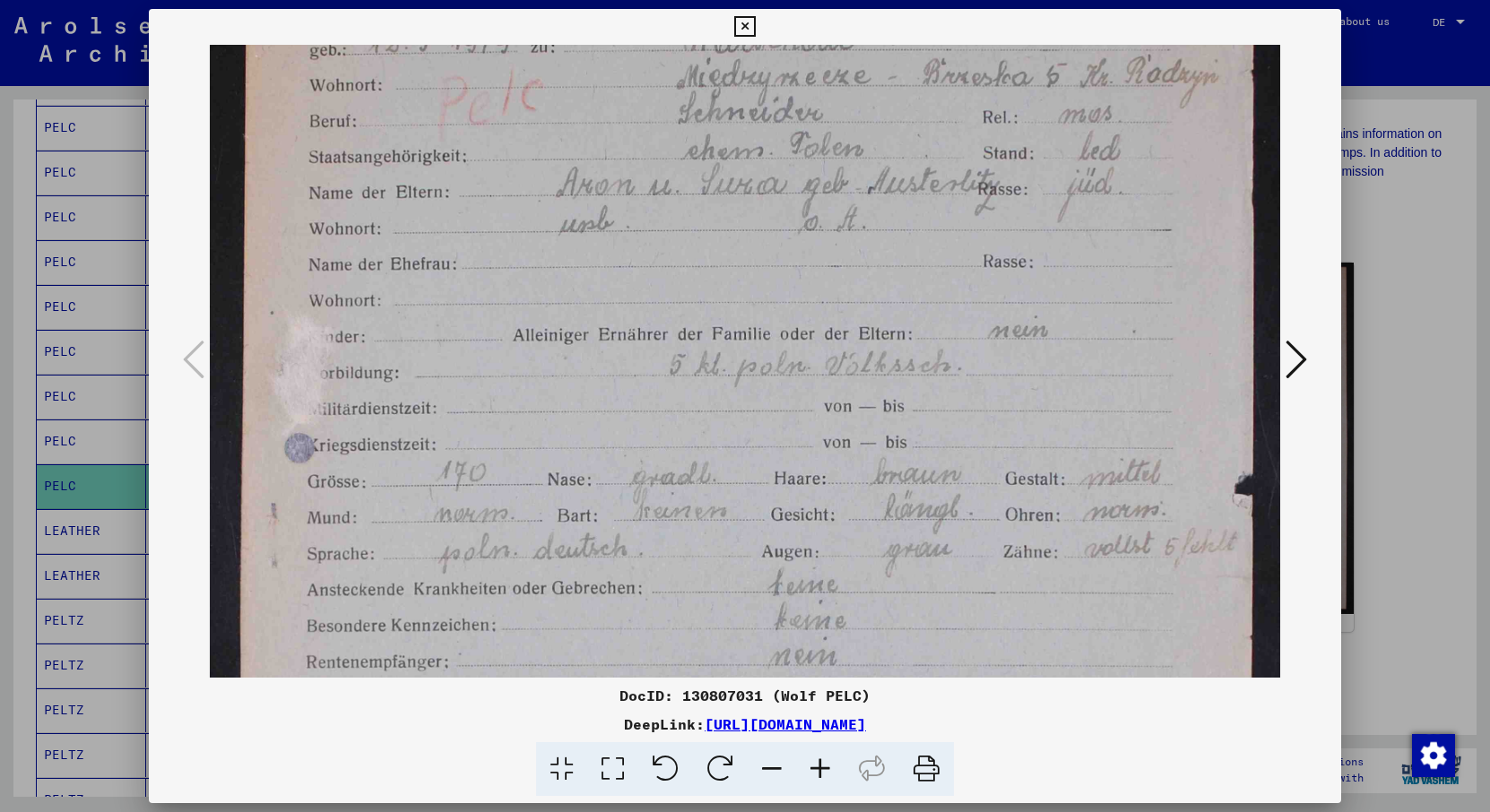
scroll to position [214, 0]
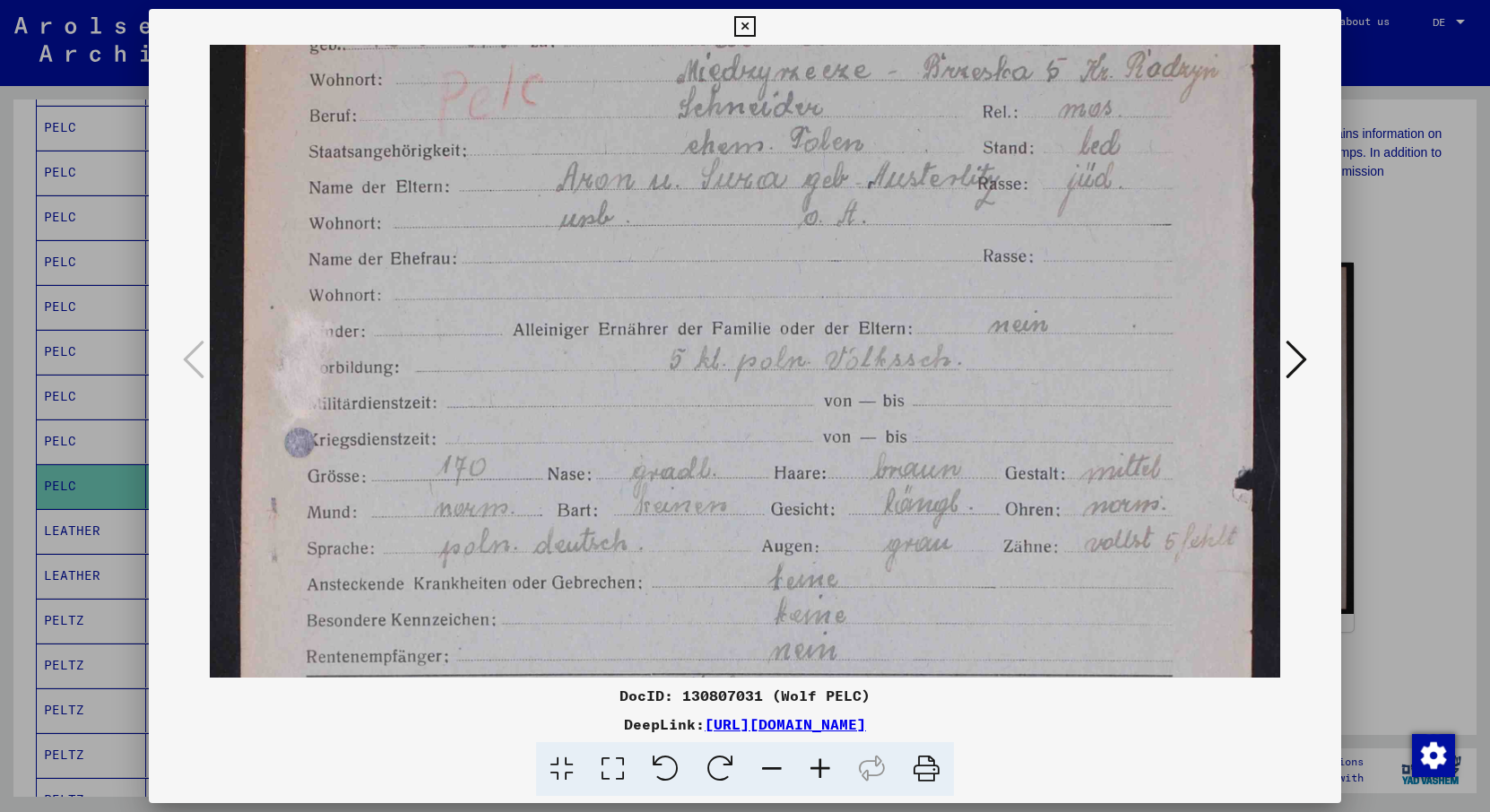
drag, startPoint x: 933, startPoint y: 510, endPoint x: 934, endPoint y: 297, distance: 213.0
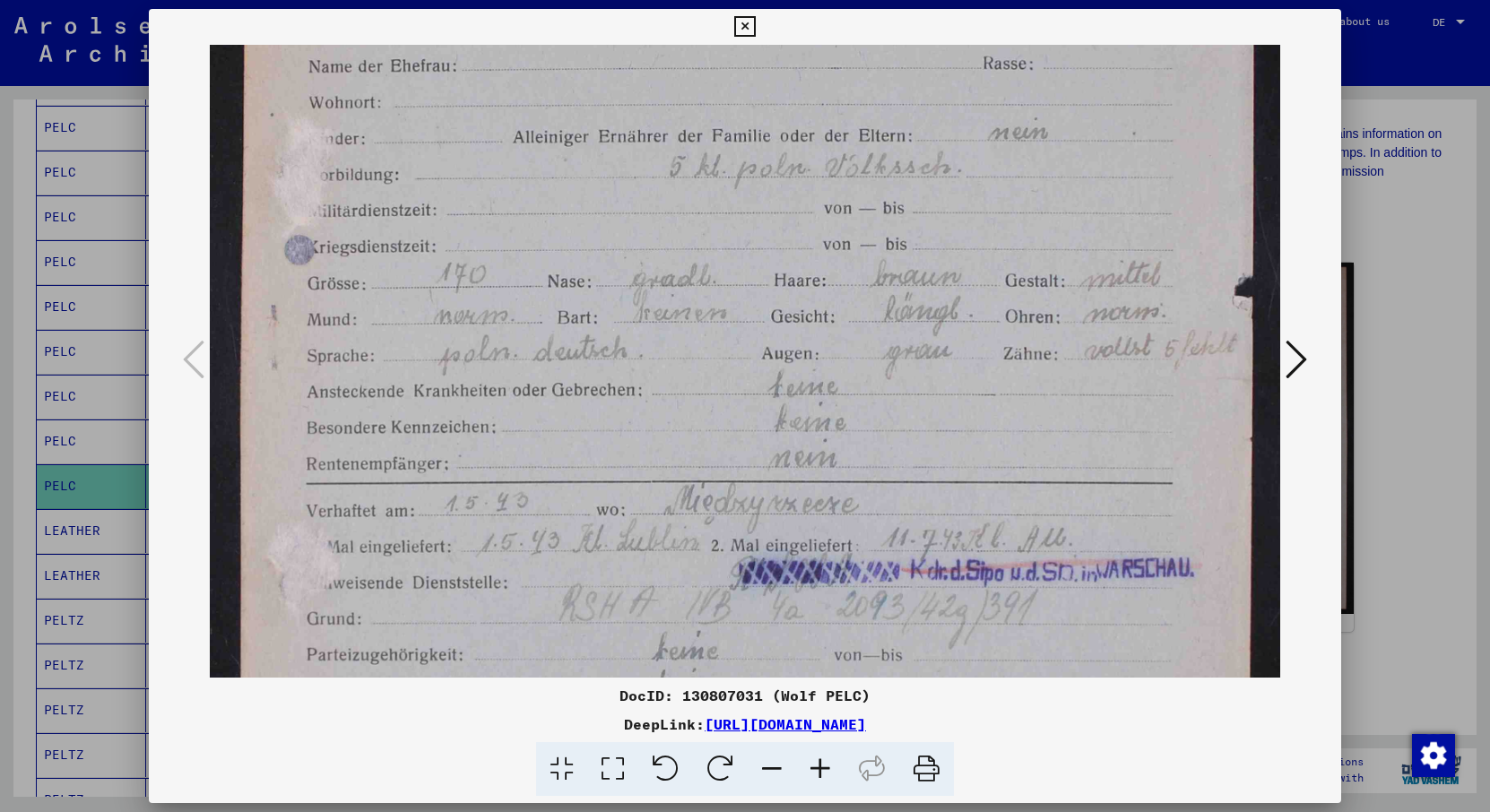
scroll to position [428, 0]
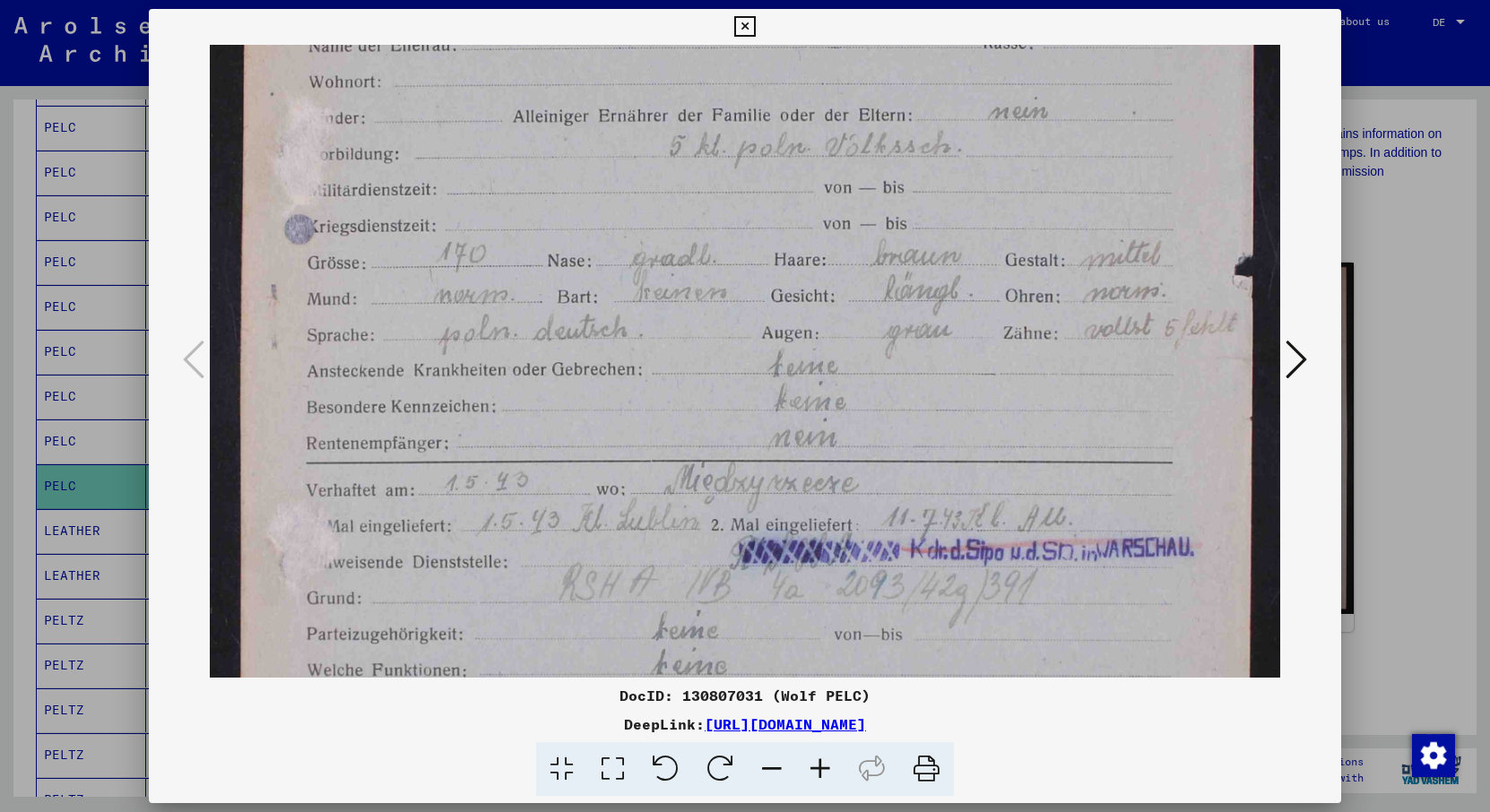
drag, startPoint x: 943, startPoint y: 412, endPoint x: 959, endPoint y: 199, distance: 213.6
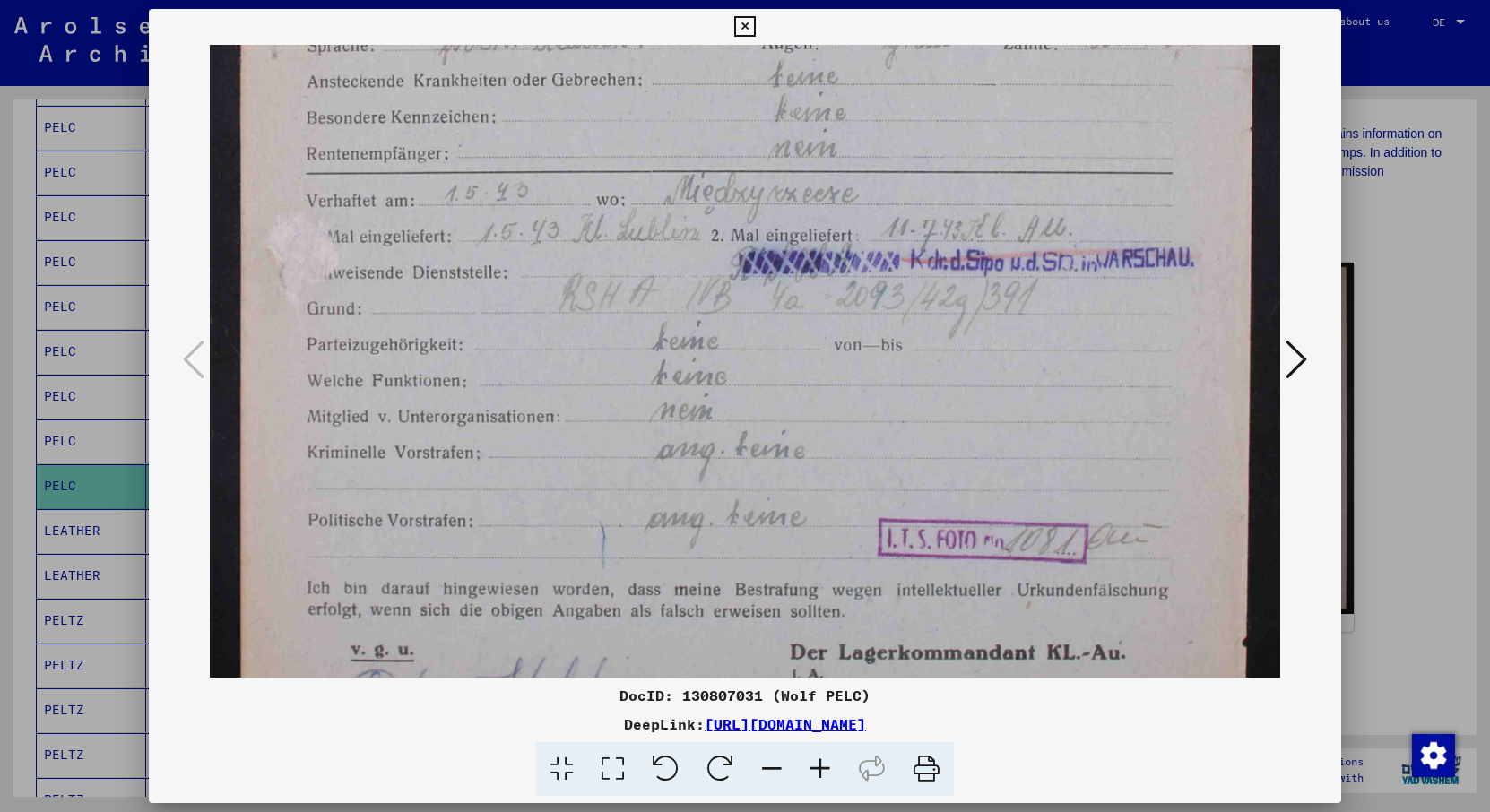
scroll to position [721, 0]
drag, startPoint x: 1041, startPoint y: 482, endPoint x: 1041, endPoint y: 189, distance: 293.0
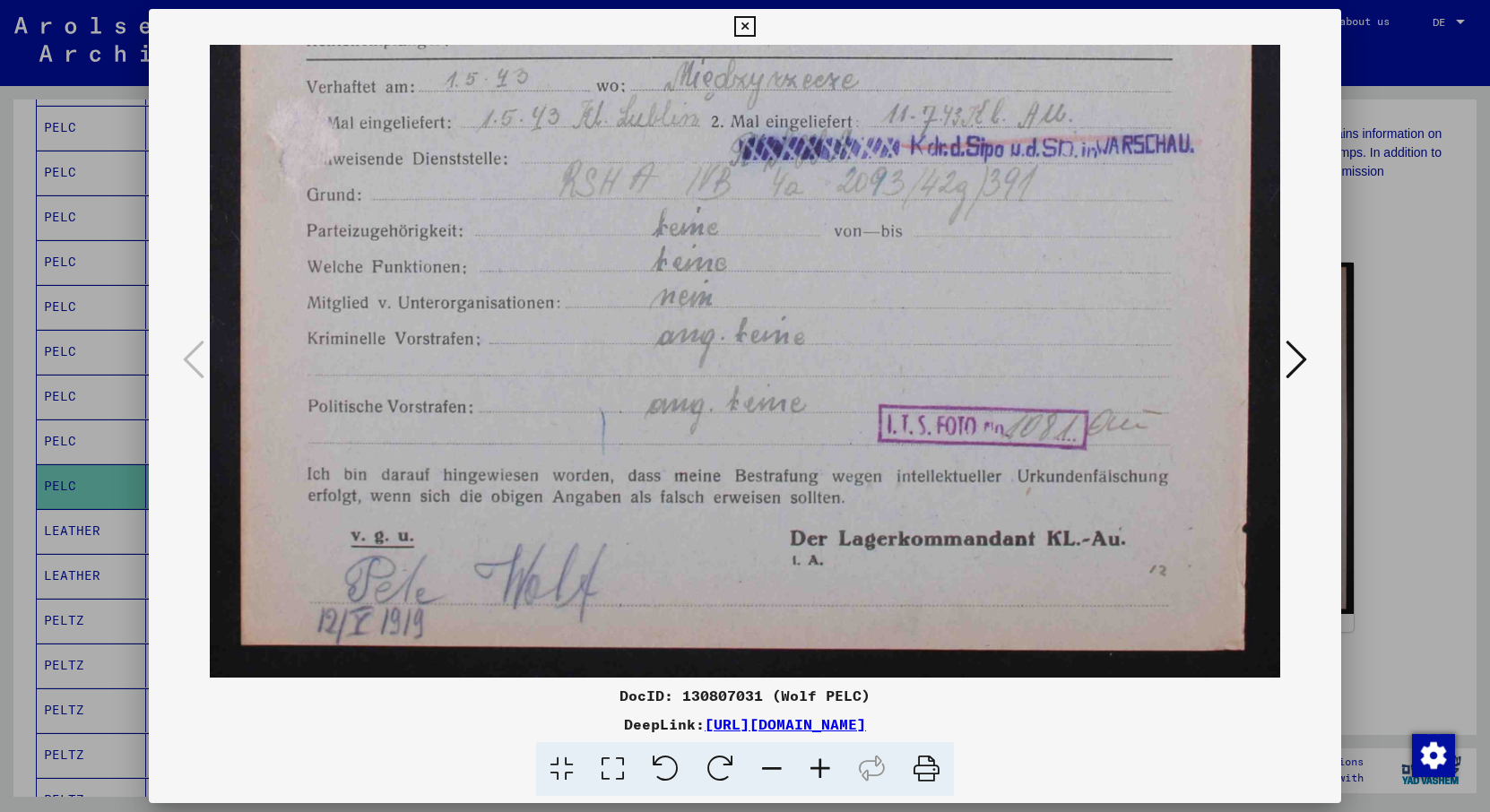
drag, startPoint x: 1013, startPoint y: 344, endPoint x: 1013, endPoint y: 179, distance: 165.0
click at [755, 24] on icon at bounding box center [745, 27] width 21 height 21
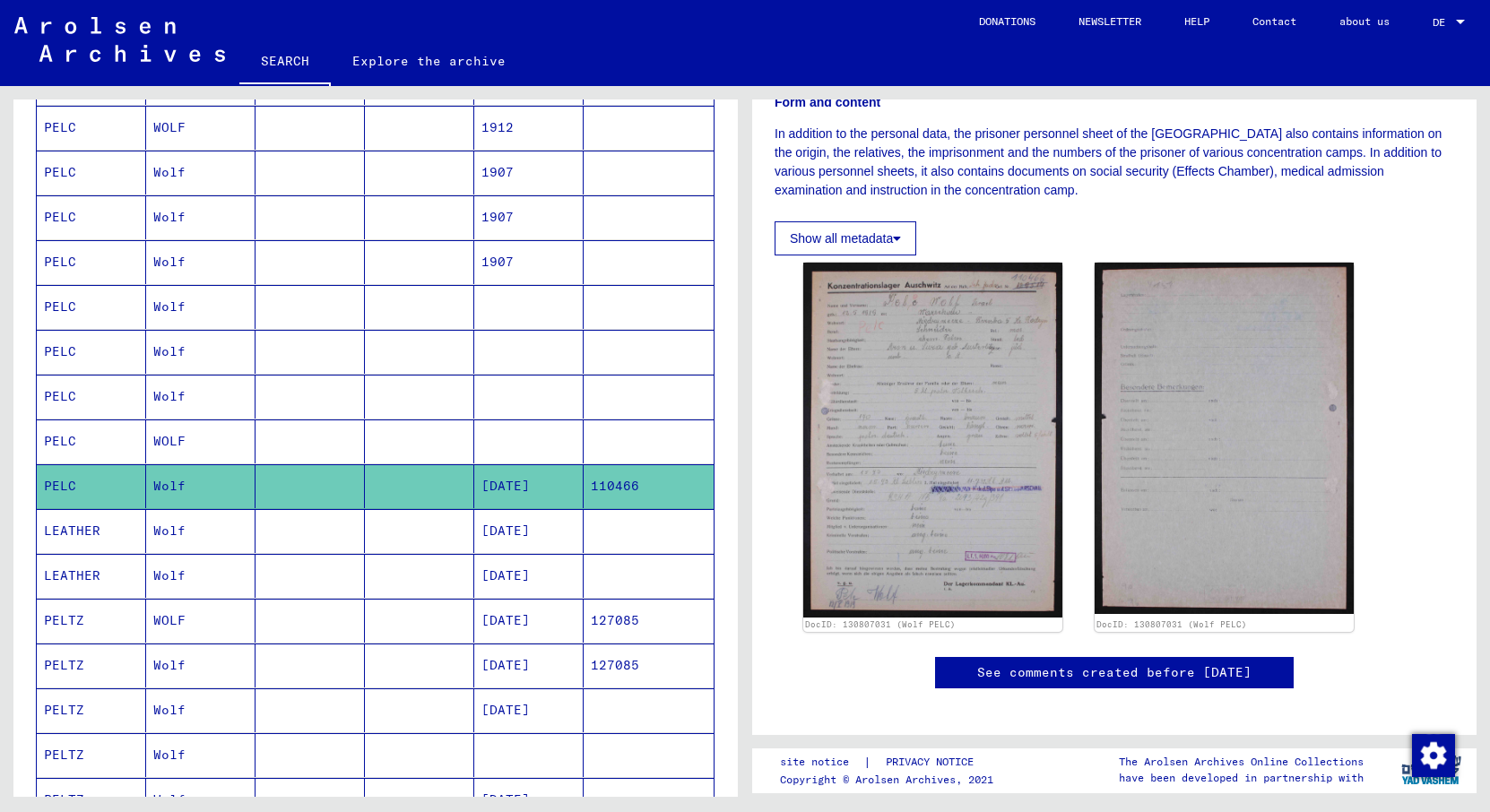
click at [518, 627] on mat-cell "[DATE]" at bounding box center [529, 620] width 109 height 44
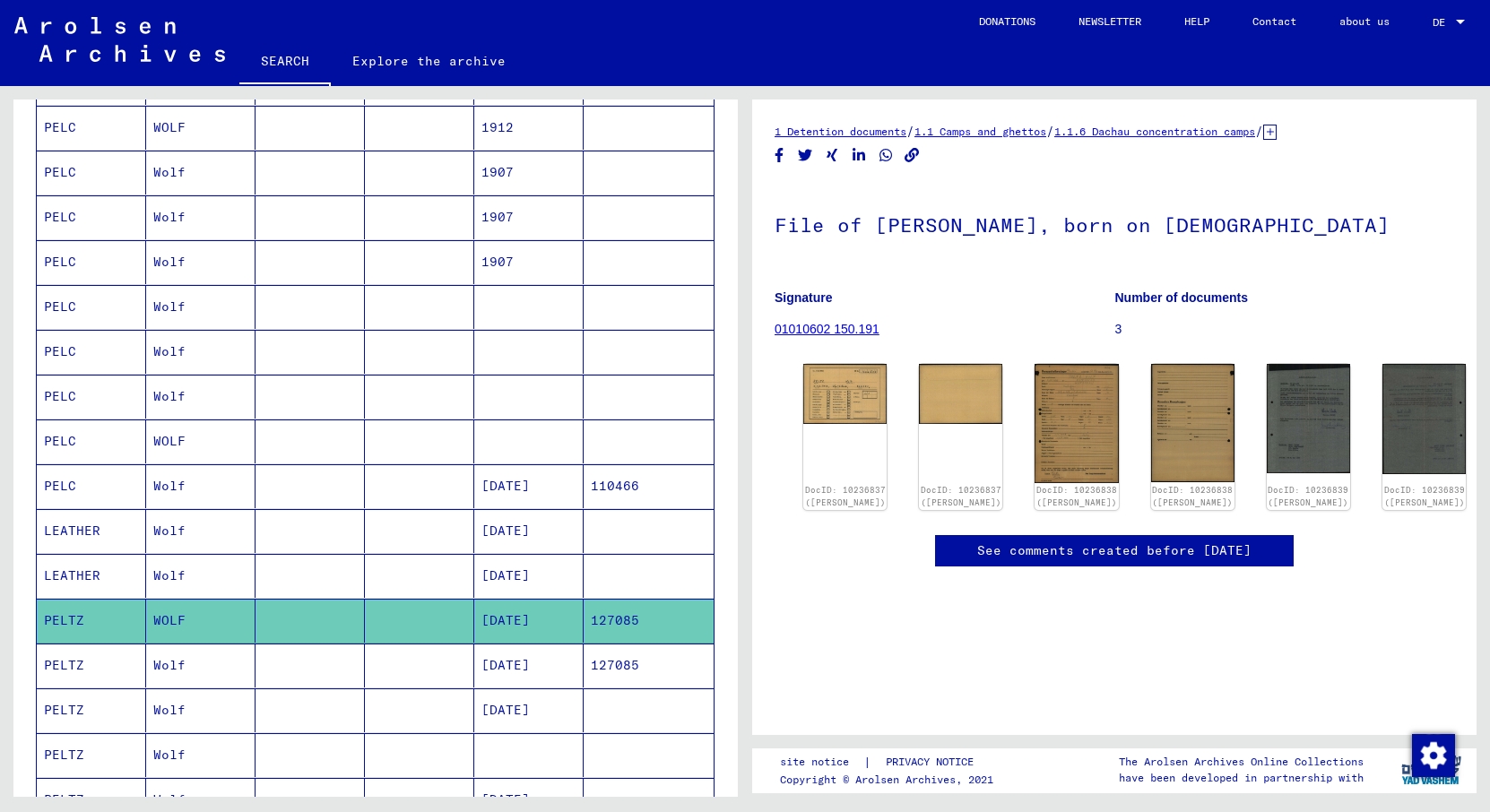
scroll to position [222, 0]
click at [1296, 360] on img at bounding box center [1308, 418] width 88 height 115
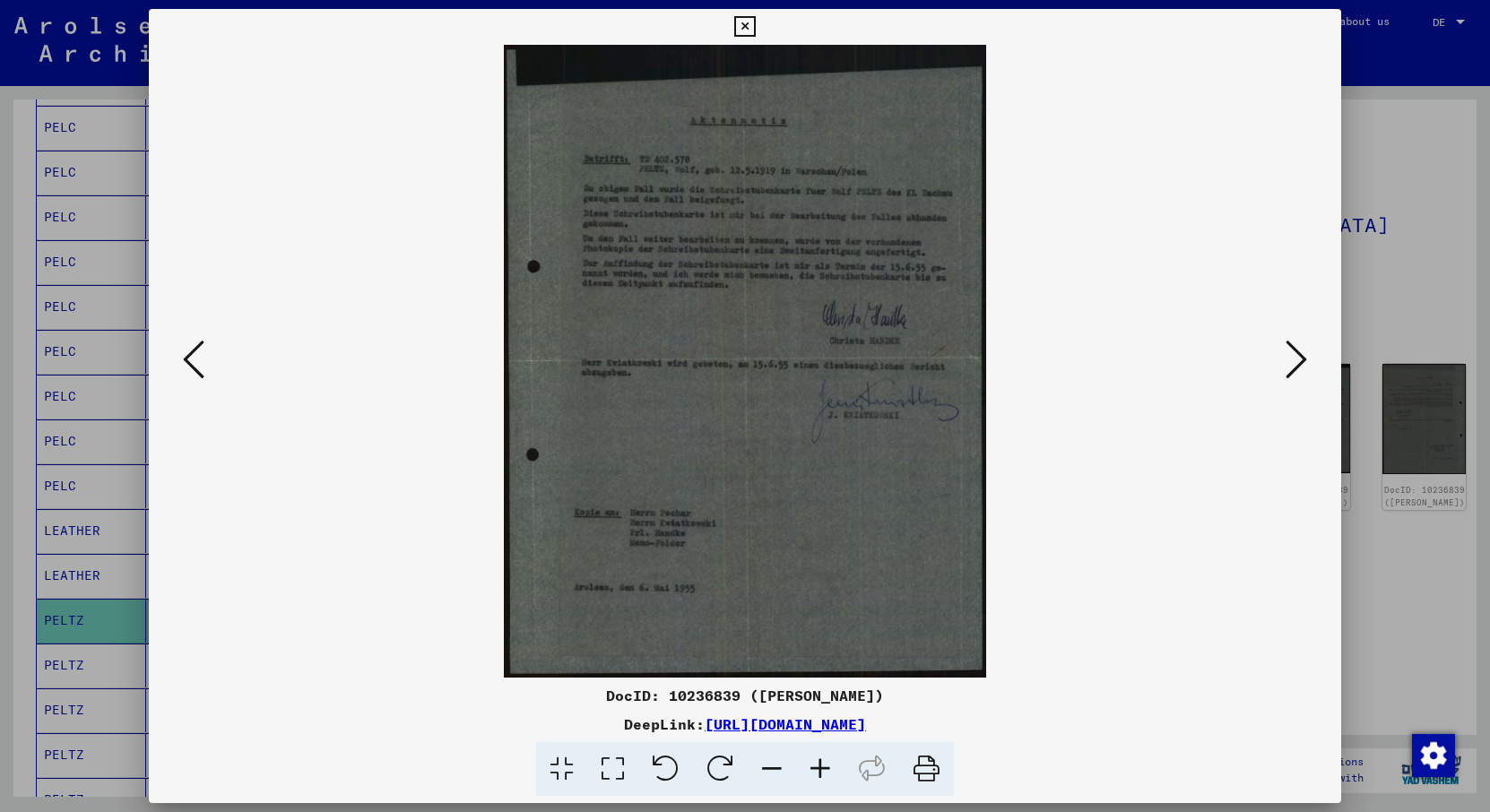
click at [755, 33] on icon at bounding box center [745, 27] width 21 height 21
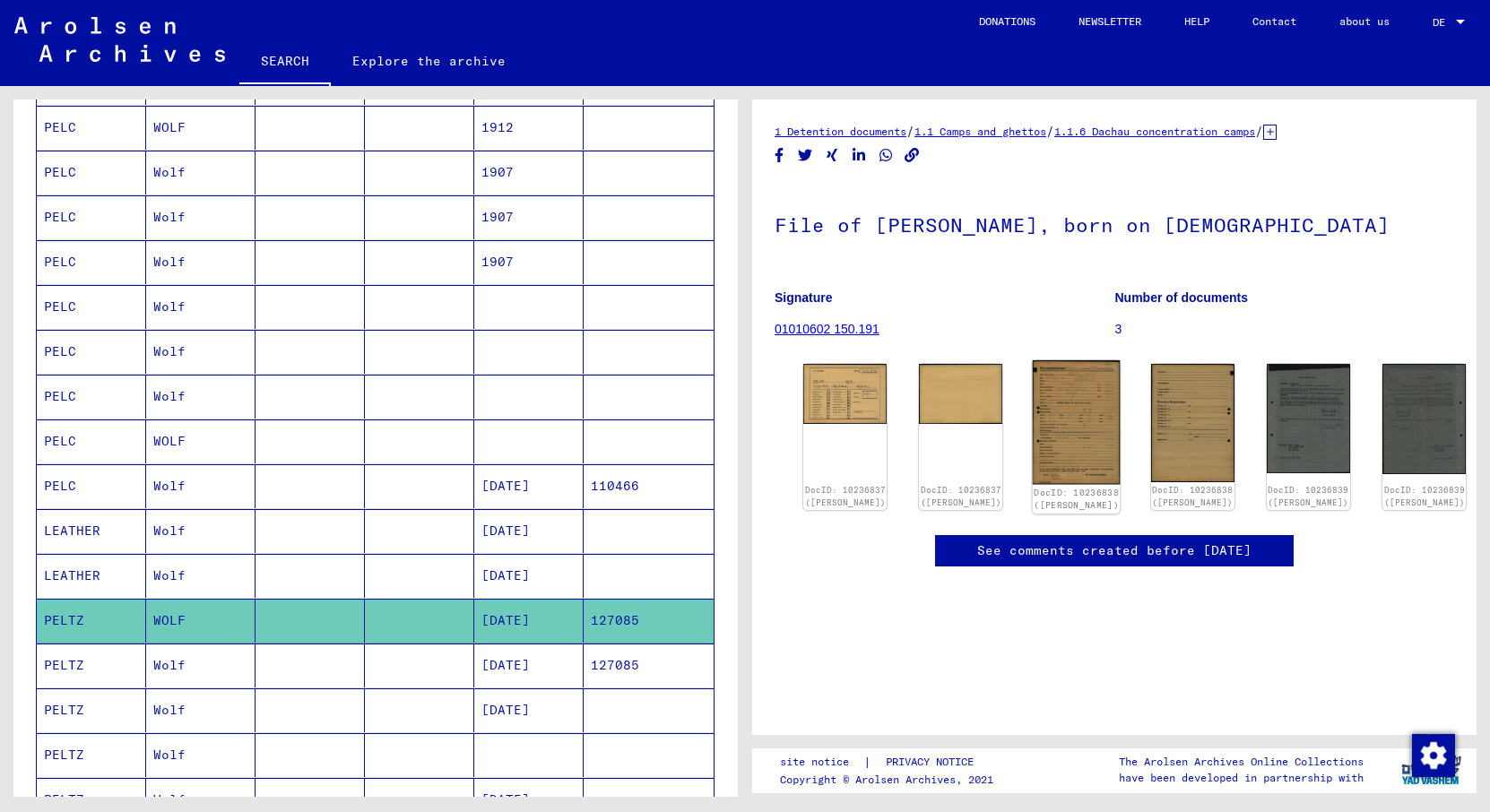
click at [1064, 360] on img at bounding box center [1077, 423] width 88 height 125
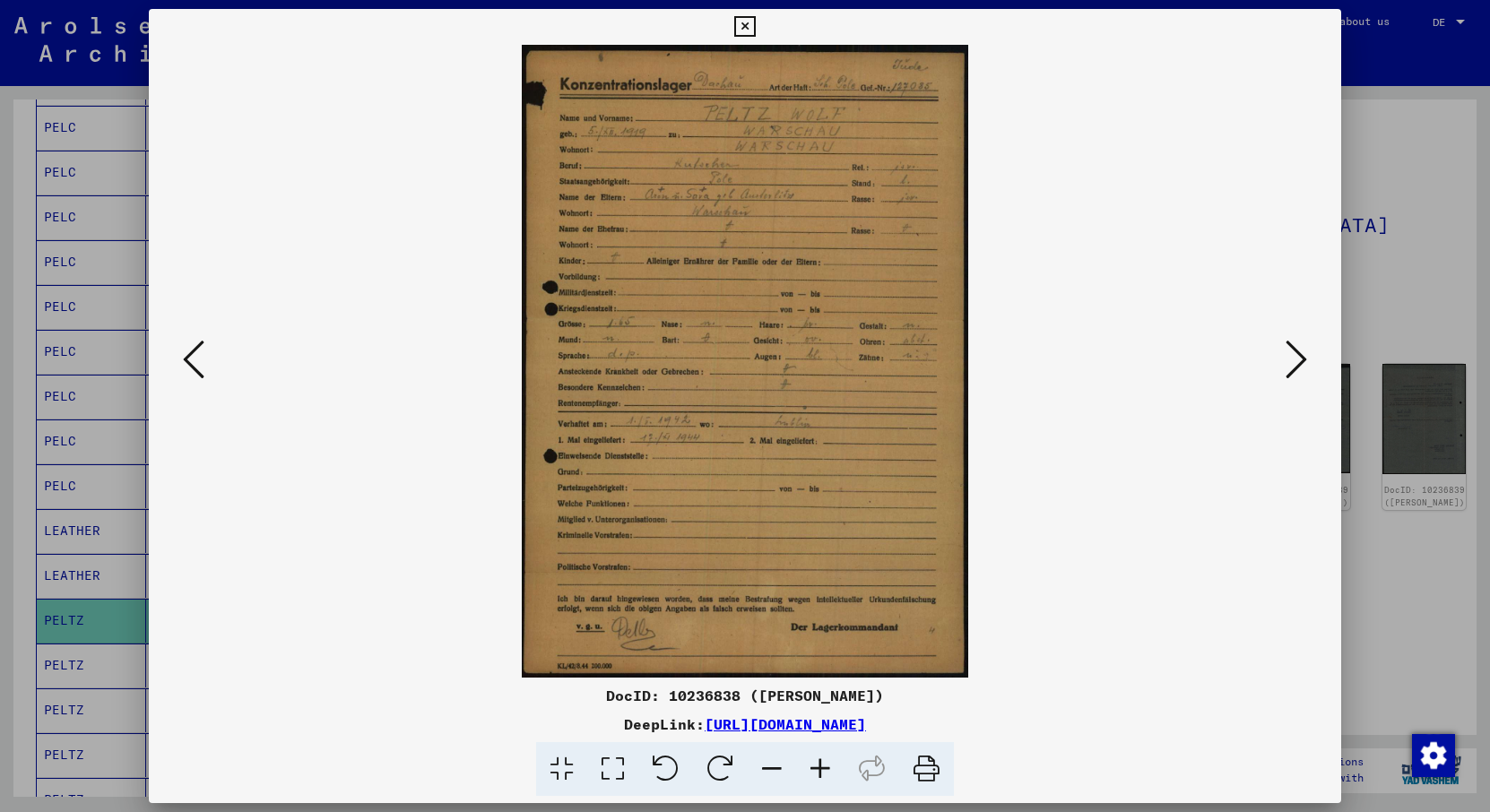
click at [755, 26] on icon at bounding box center [745, 27] width 21 height 21
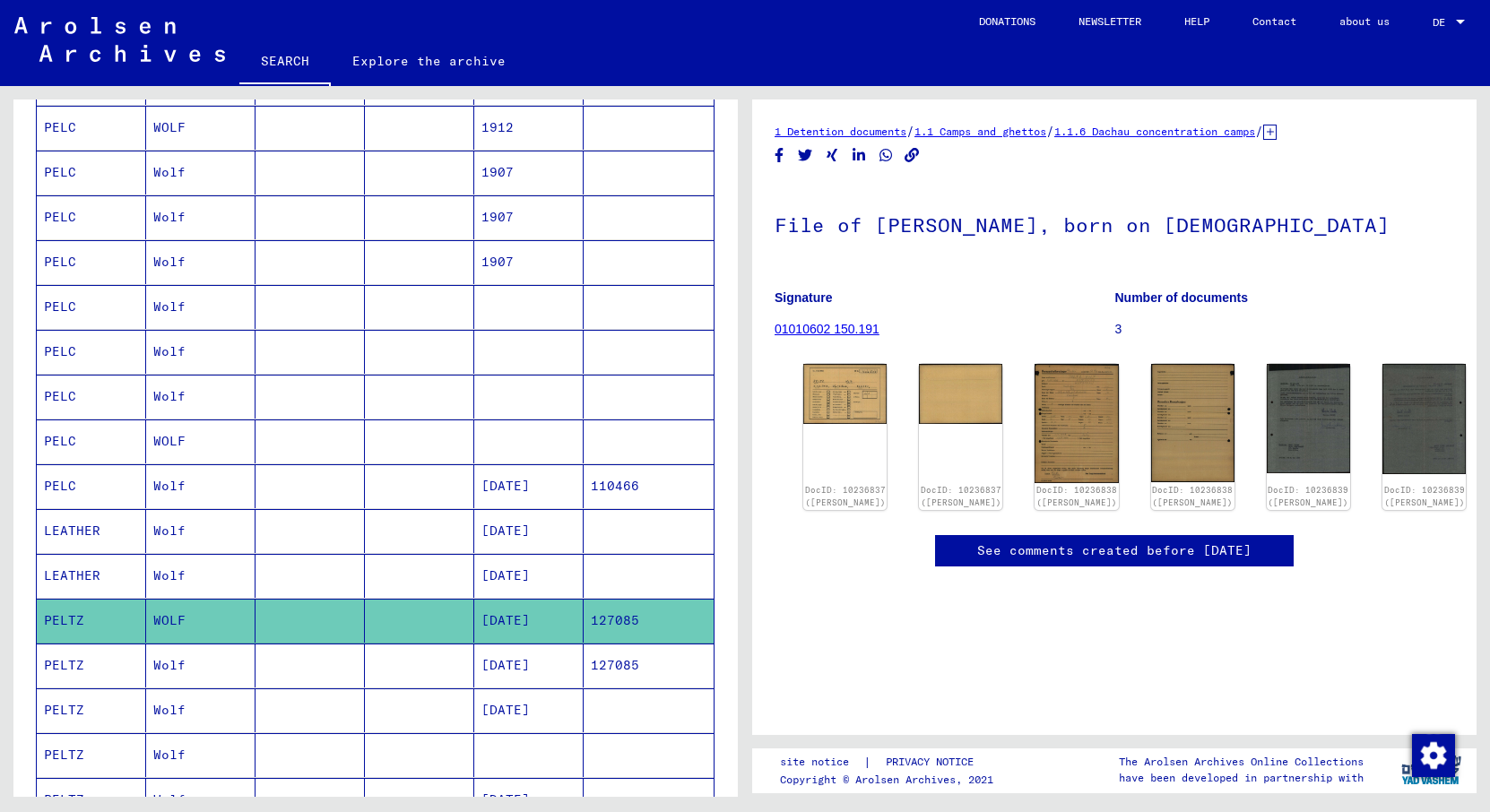
click at [524, 664] on mat-cell "[DATE]" at bounding box center [529, 665] width 109 height 44
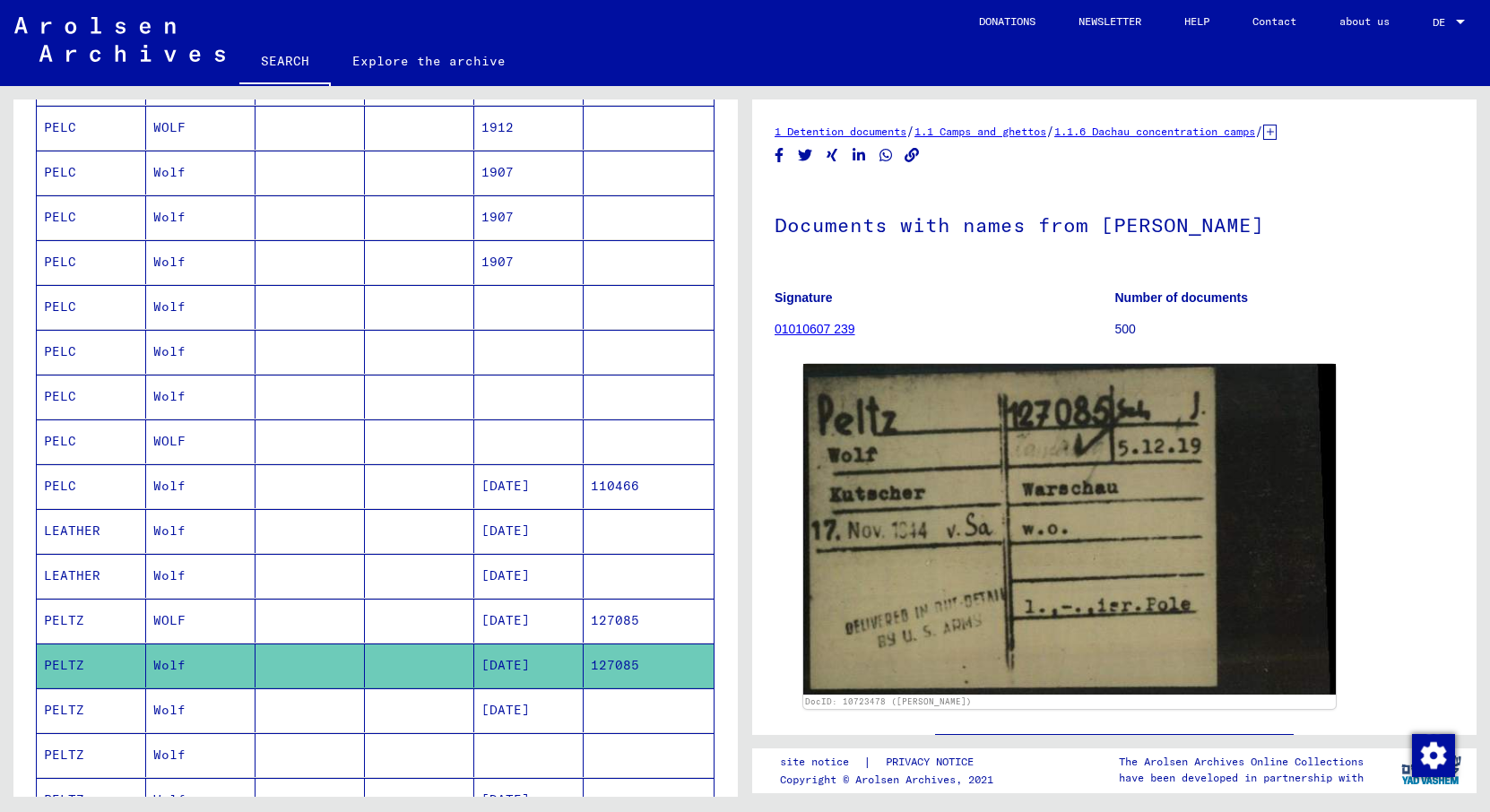
click at [506, 712] on mat-cell "[DATE]" at bounding box center [529, 710] width 109 height 44
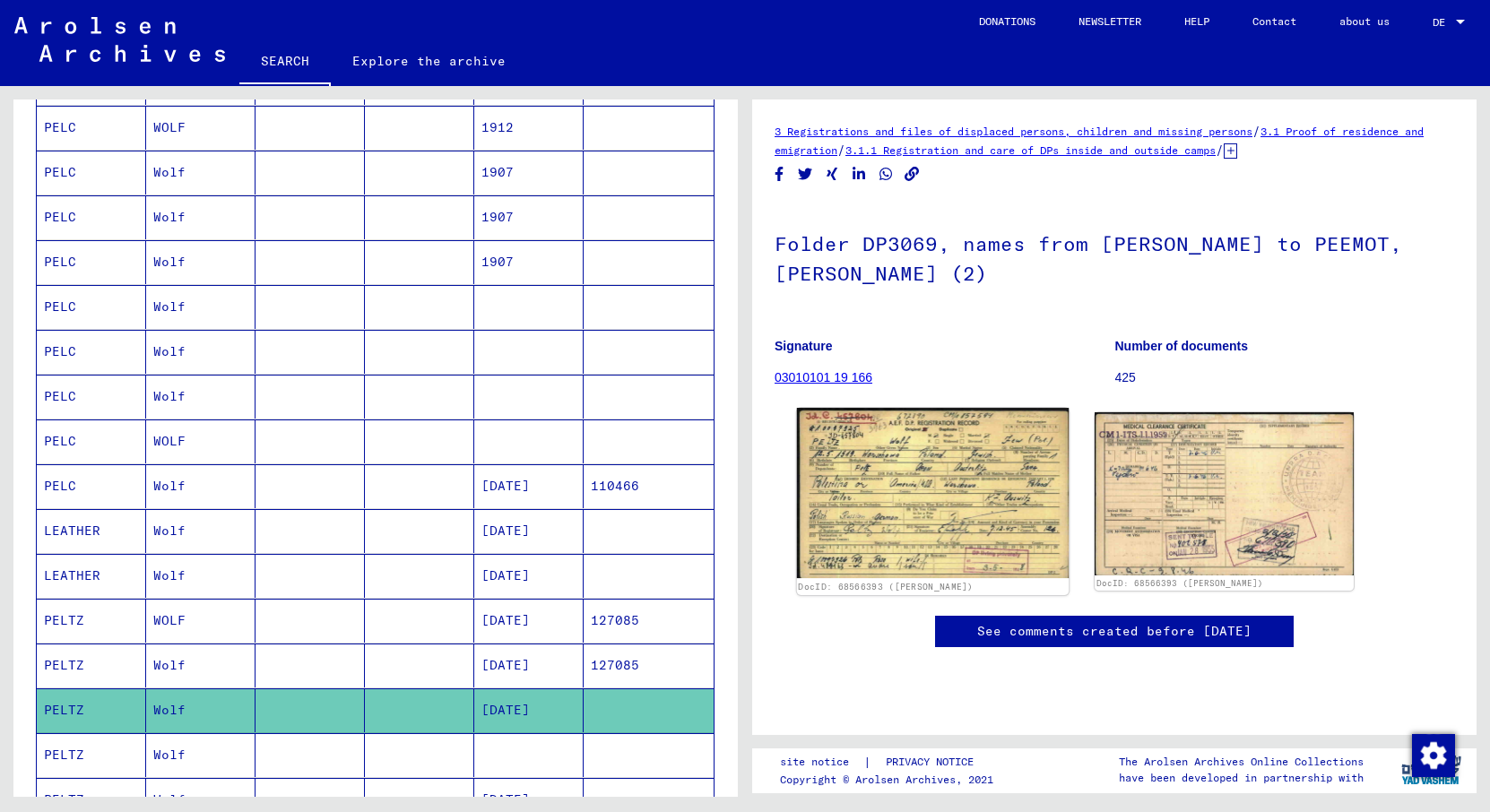
scroll to position [78, 0]
click at [933, 447] on img at bounding box center [932, 493] width 271 height 171
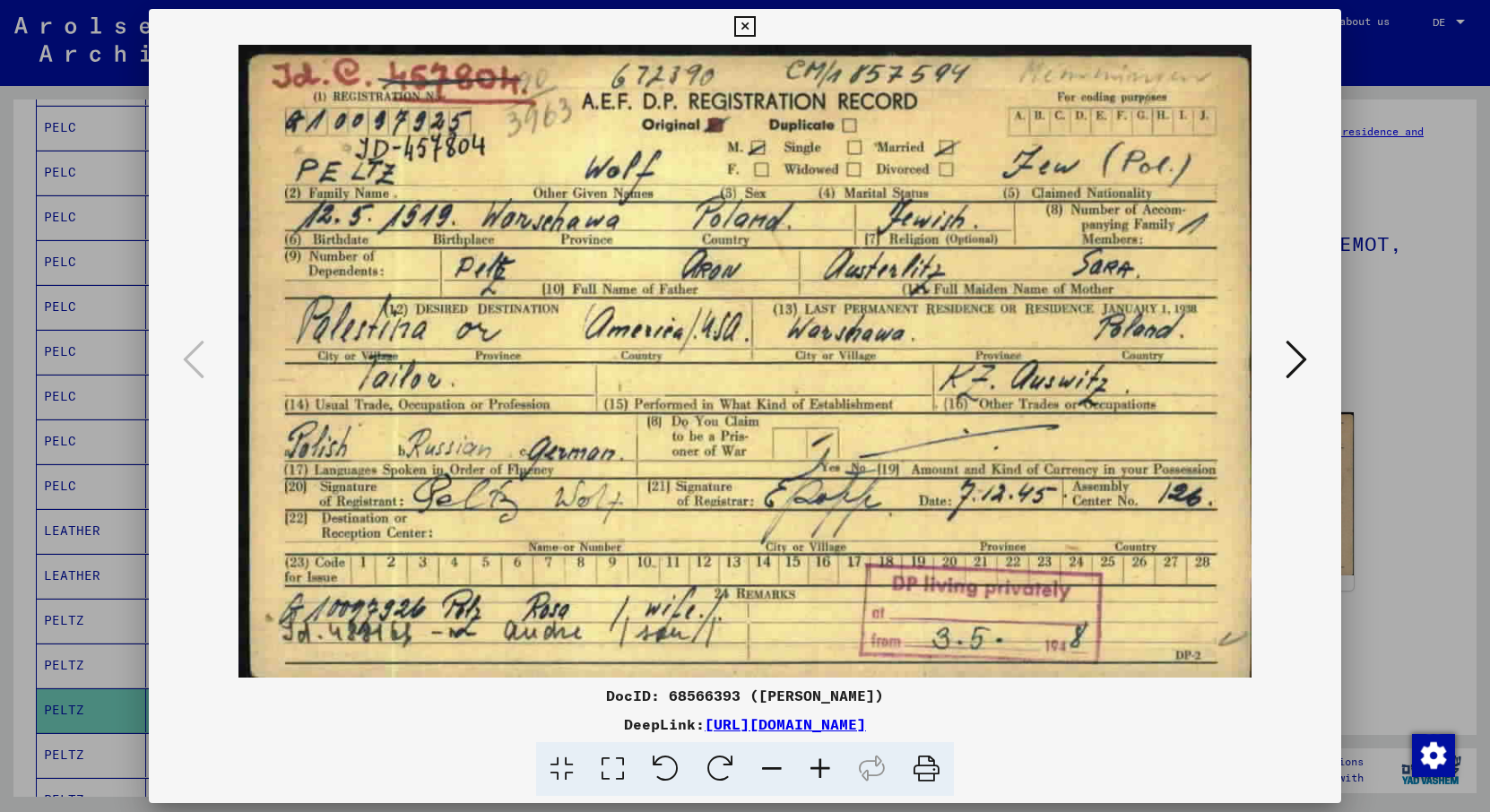
click at [755, 21] on icon at bounding box center [745, 27] width 21 height 21
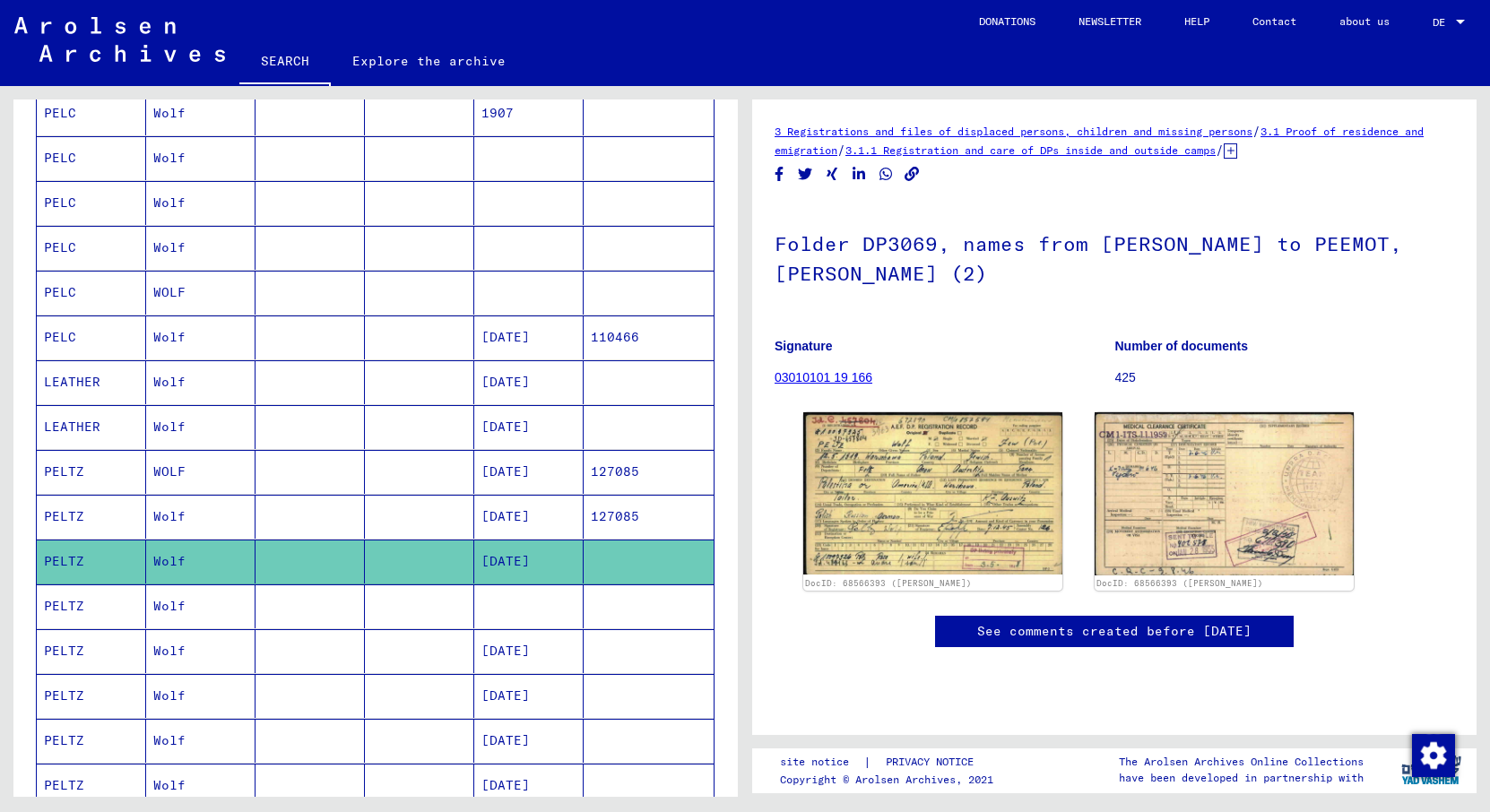
scroll to position [679, 0]
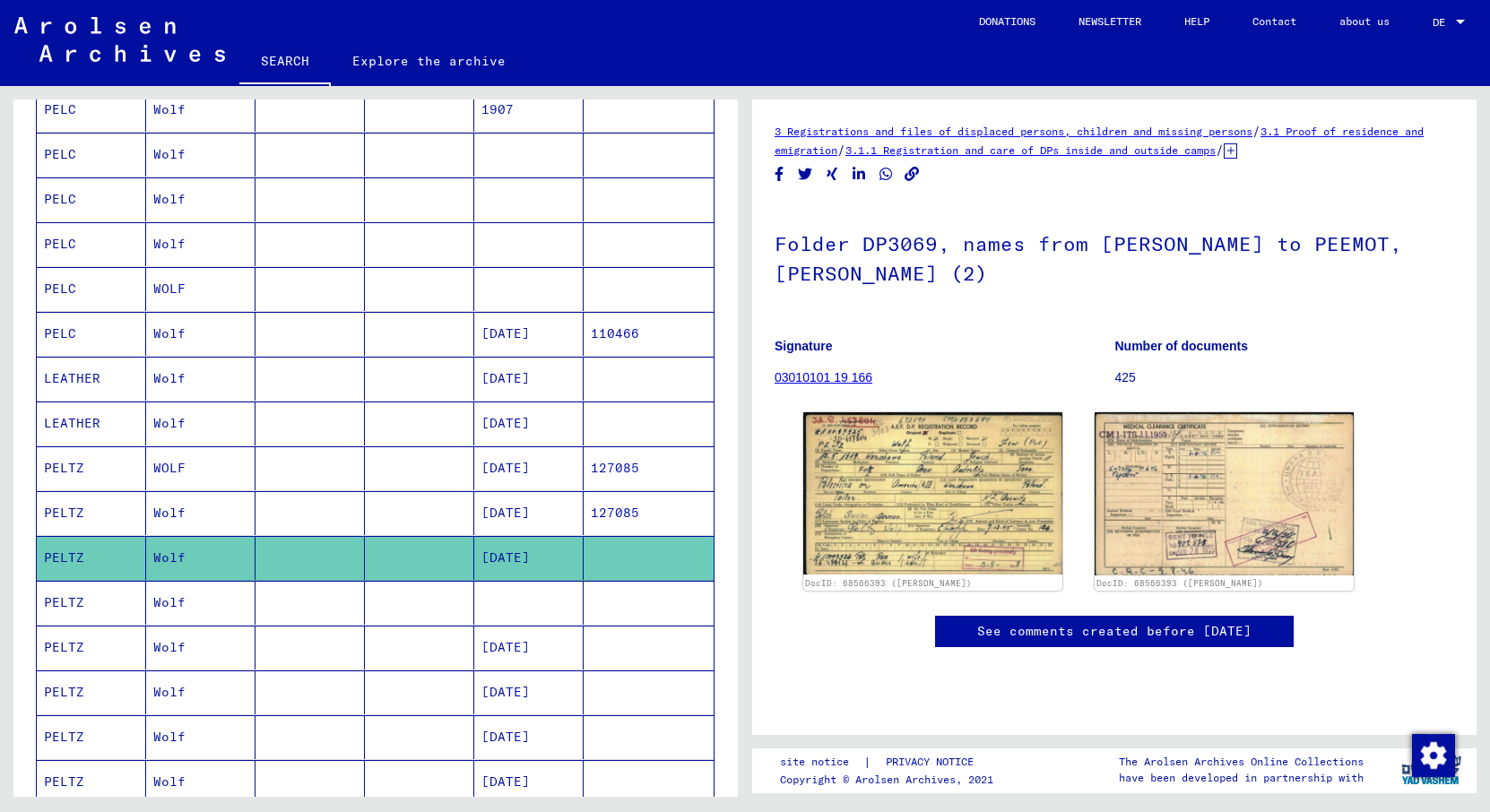
click at [531, 611] on mat-cell at bounding box center [529, 603] width 109 height 44
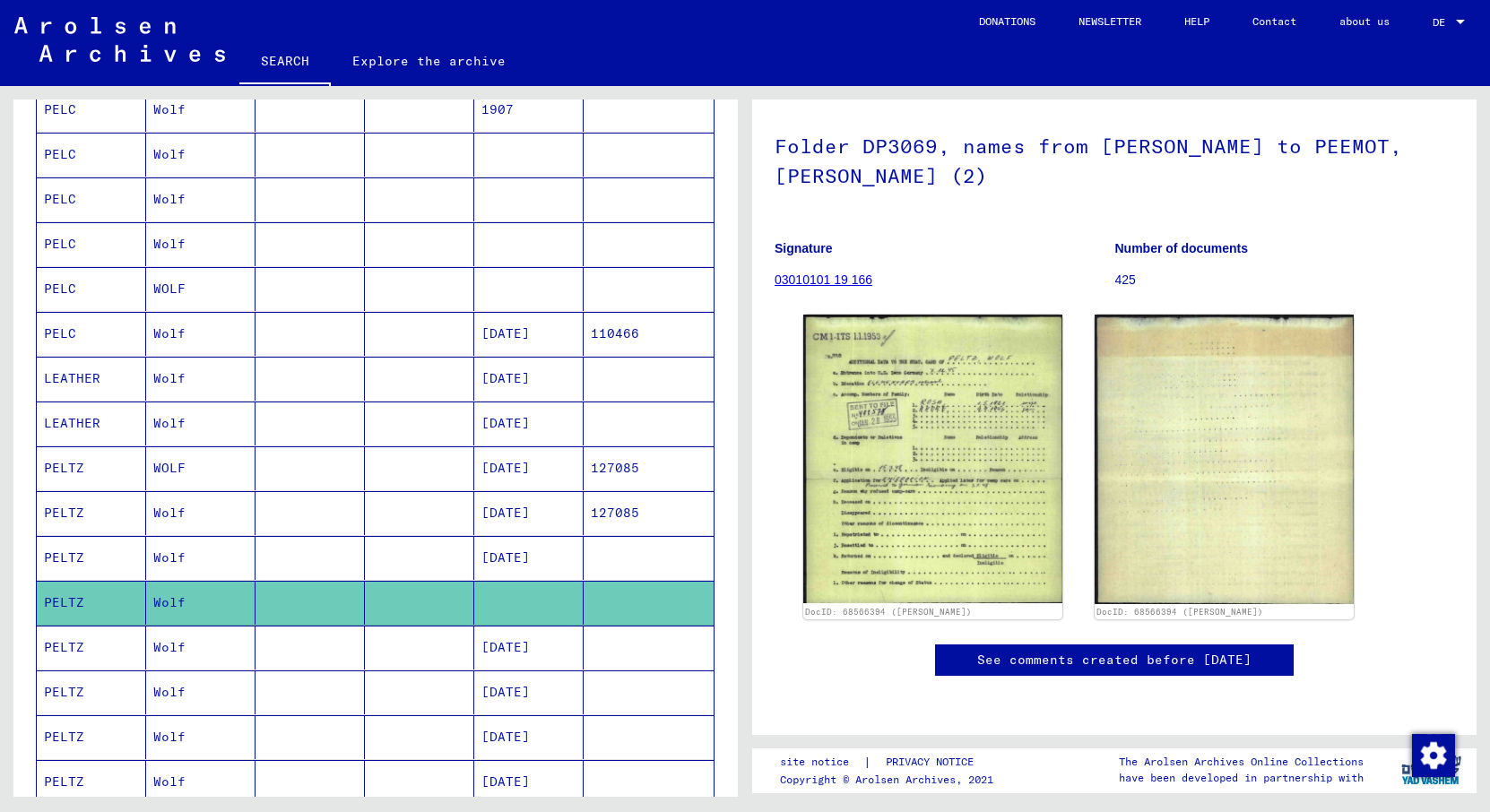
scroll to position [192, 0]
click at [521, 659] on mat-cell "[DATE]" at bounding box center [529, 647] width 109 height 44
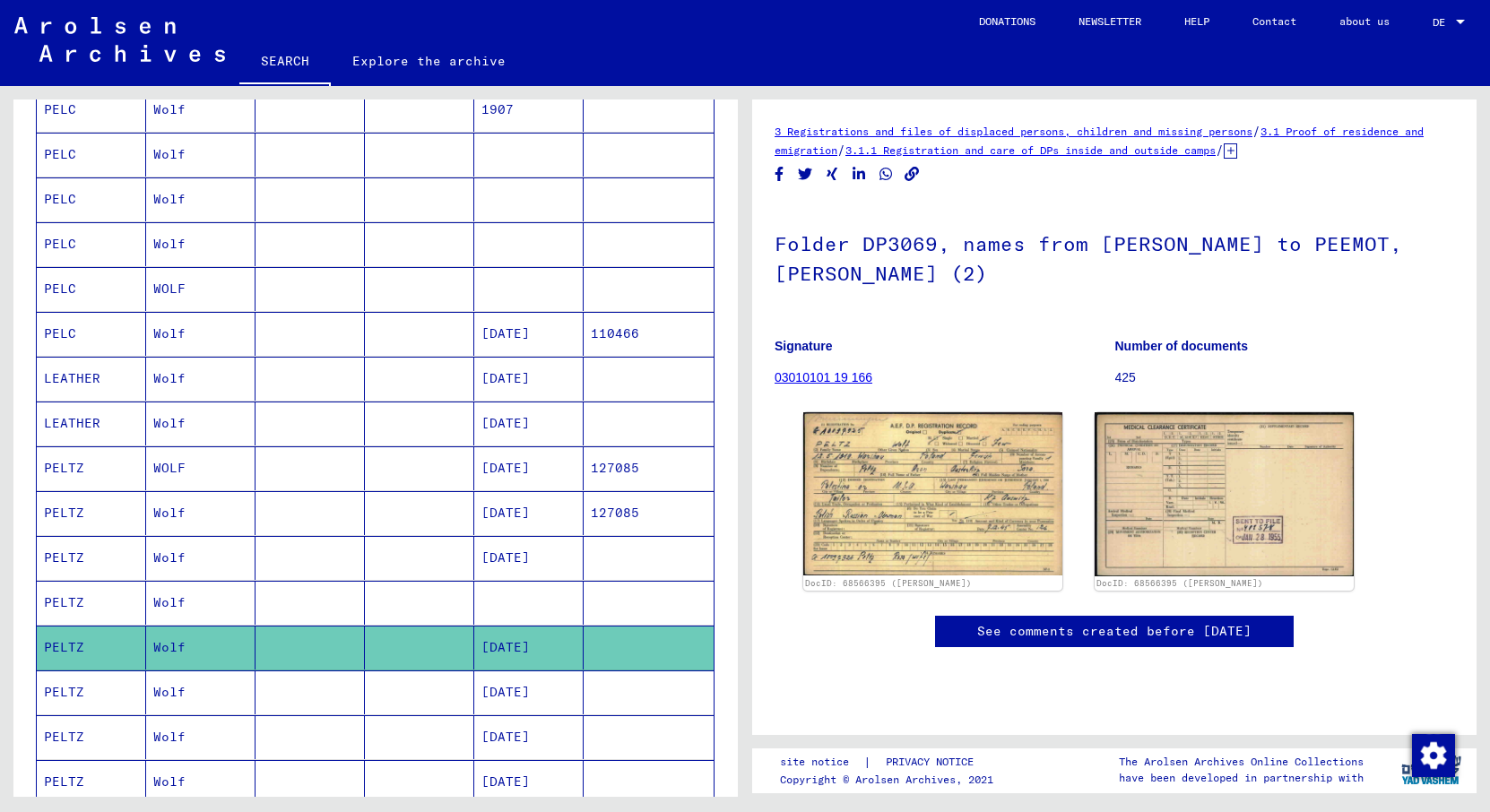
click at [513, 686] on mat-cell "[DATE]" at bounding box center [529, 692] width 109 height 44
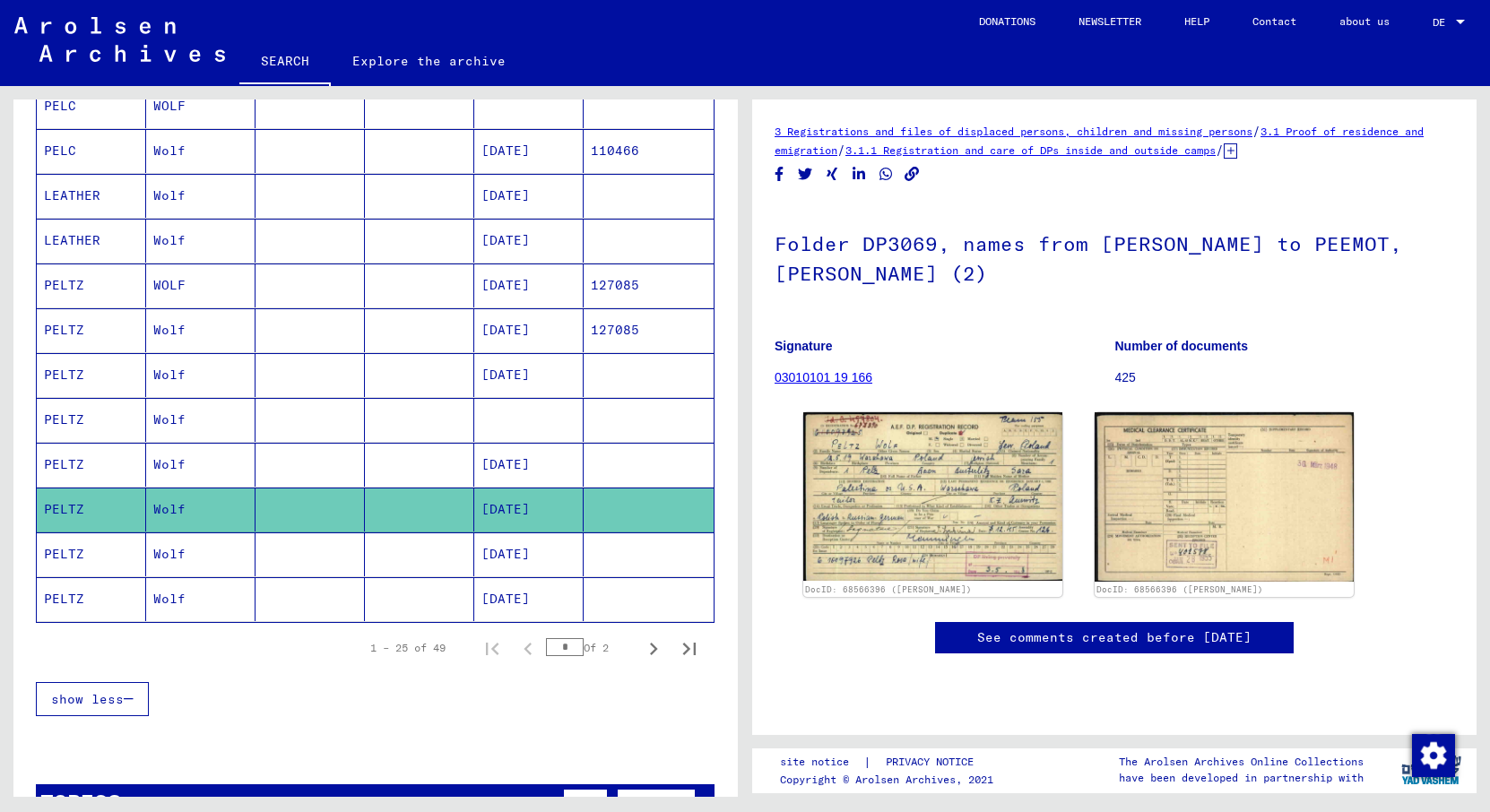
scroll to position [862, 0]
click at [530, 555] on mat-cell "[DATE]" at bounding box center [529, 553] width 109 height 44
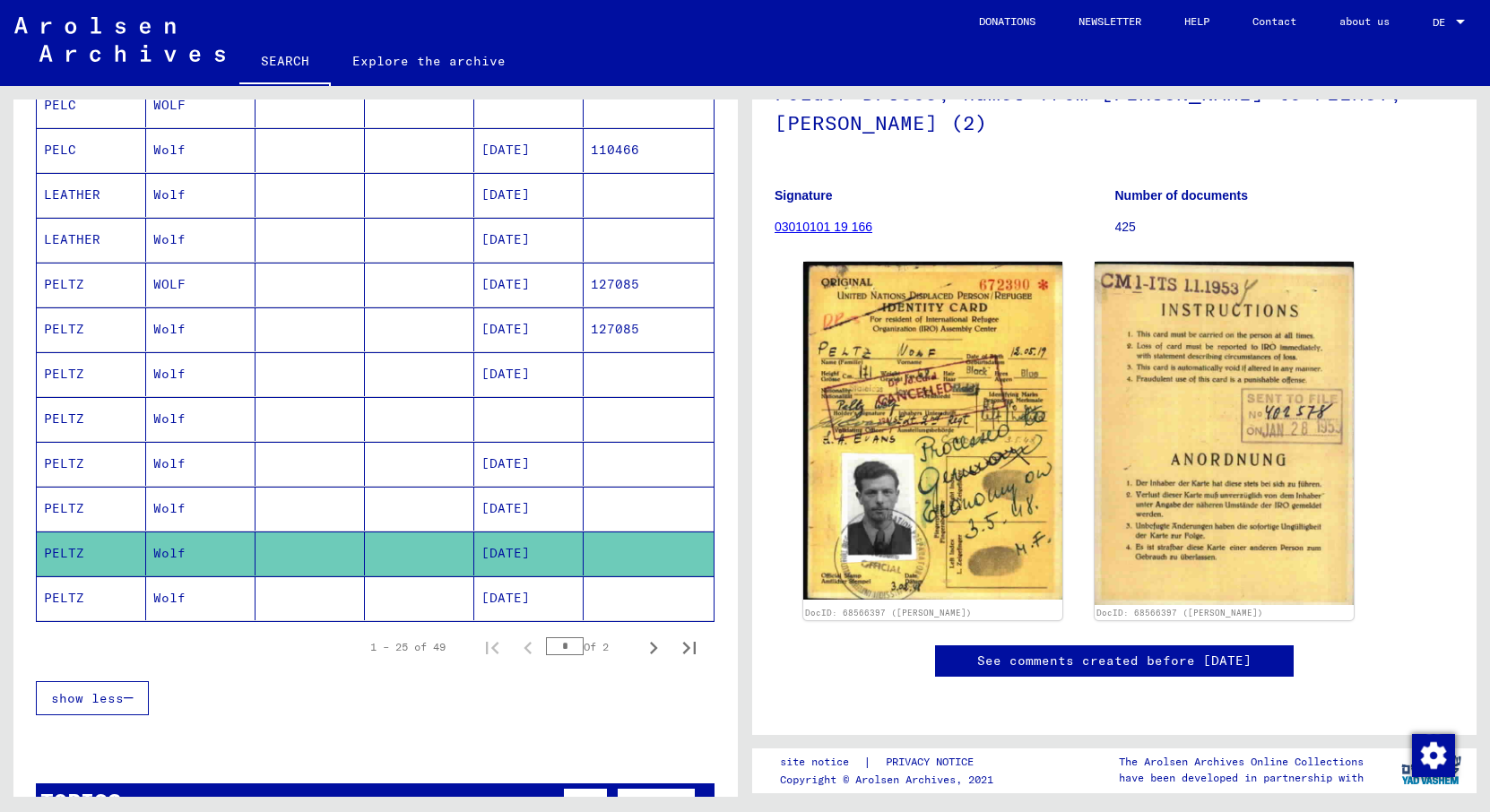
scroll to position [153, 0]
click at [498, 595] on mat-cell "[DATE]" at bounding box center [529, 598] width 109 height 44
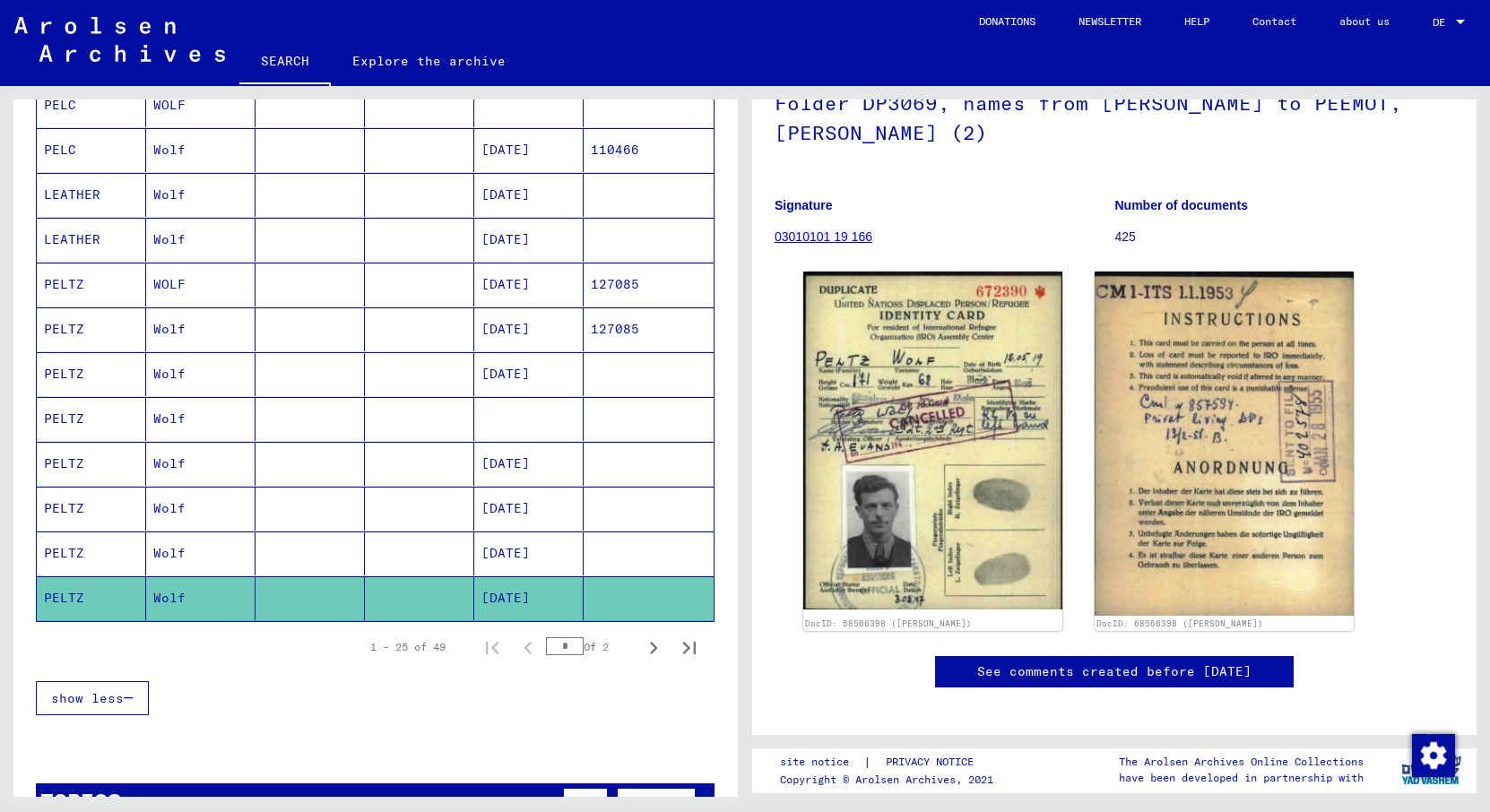
scroll to position [149, 0]
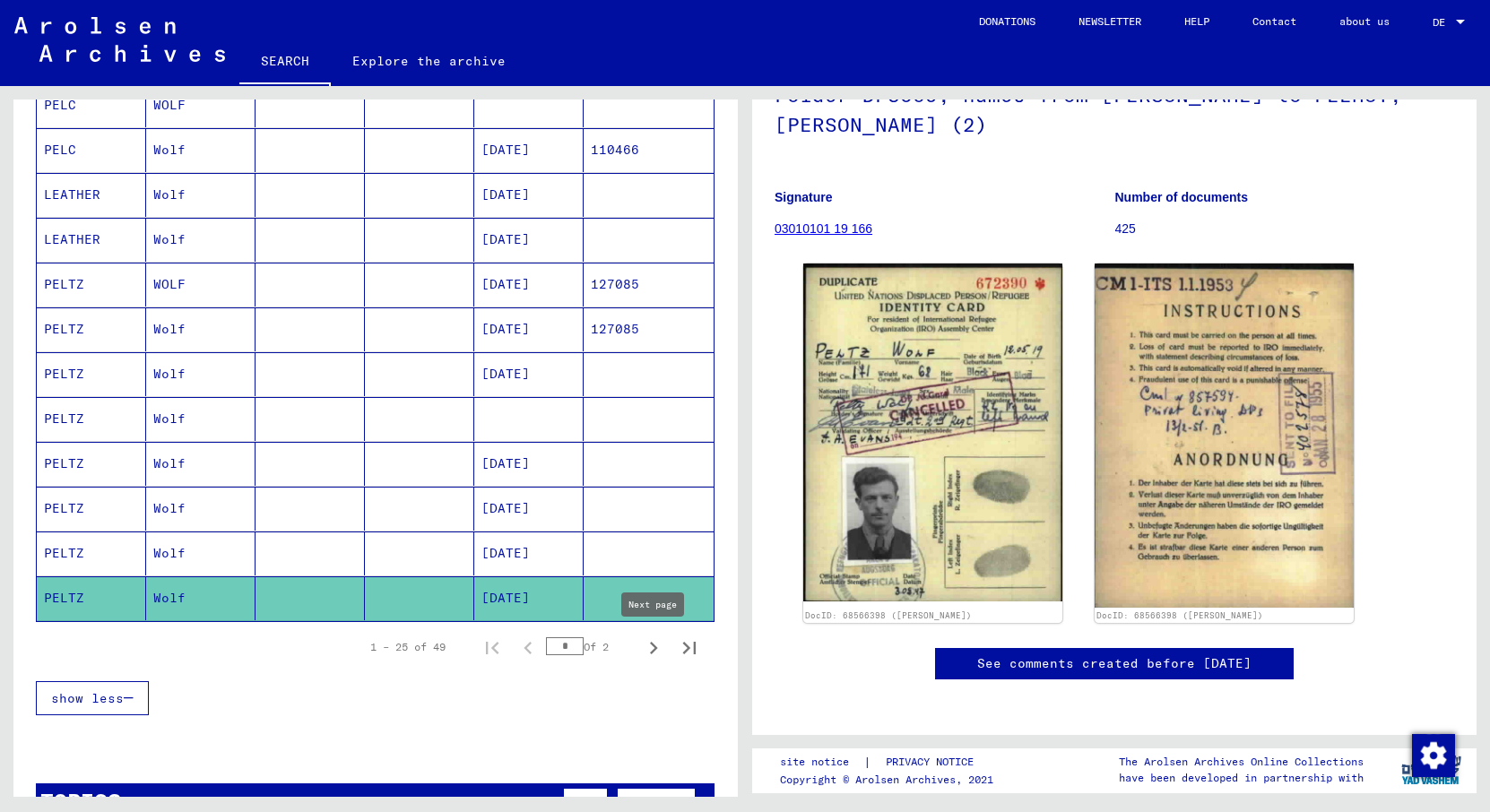
click at [654, 645] on icon "Next page" at bounding box center [654, 647] width 8 height 12
type input "*"
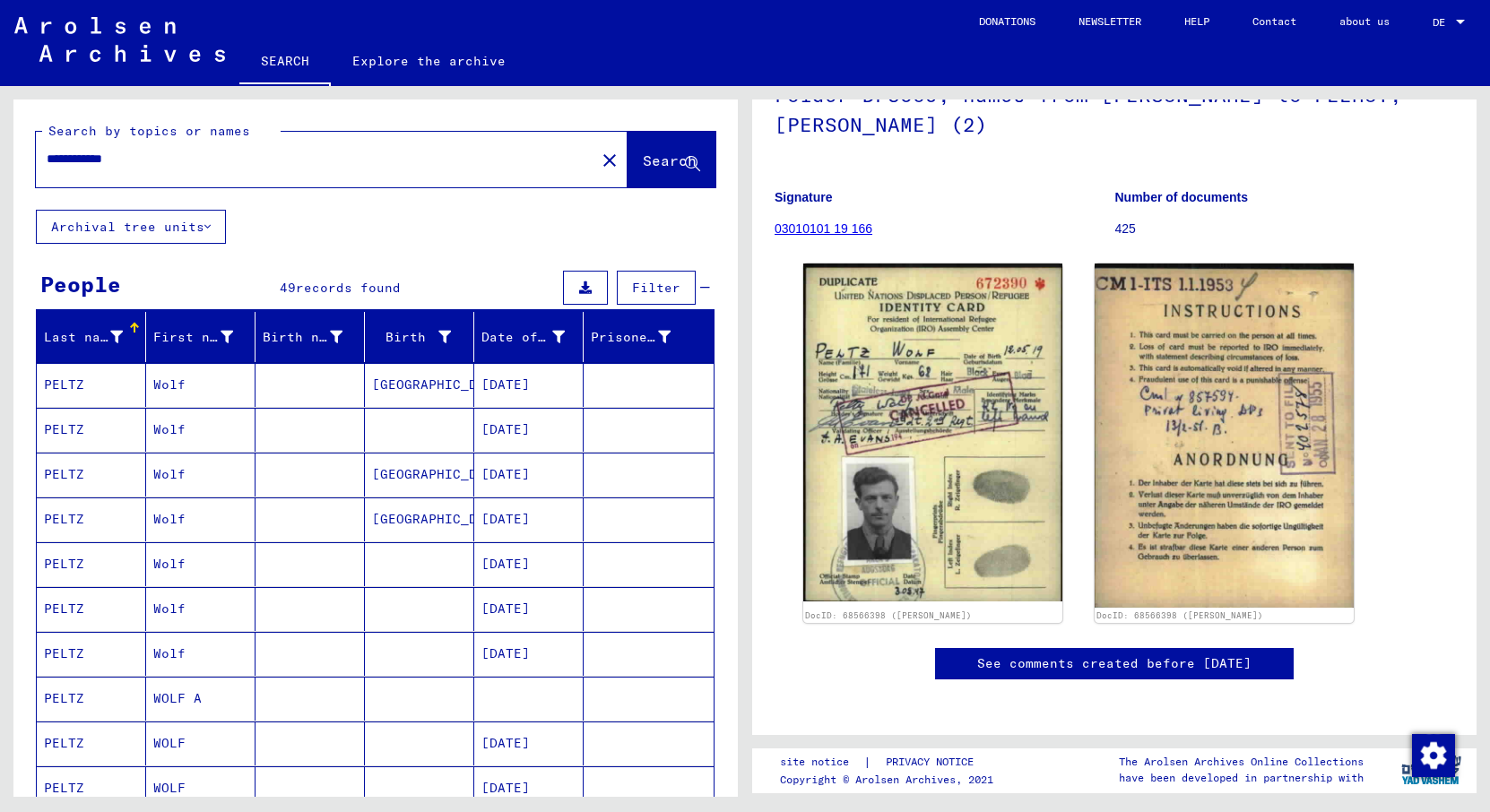
scroll to position [0, 0]
click at [524, 389] on mat-cell "[DATE]" at bounding box center [529, 385] width 109 height 44
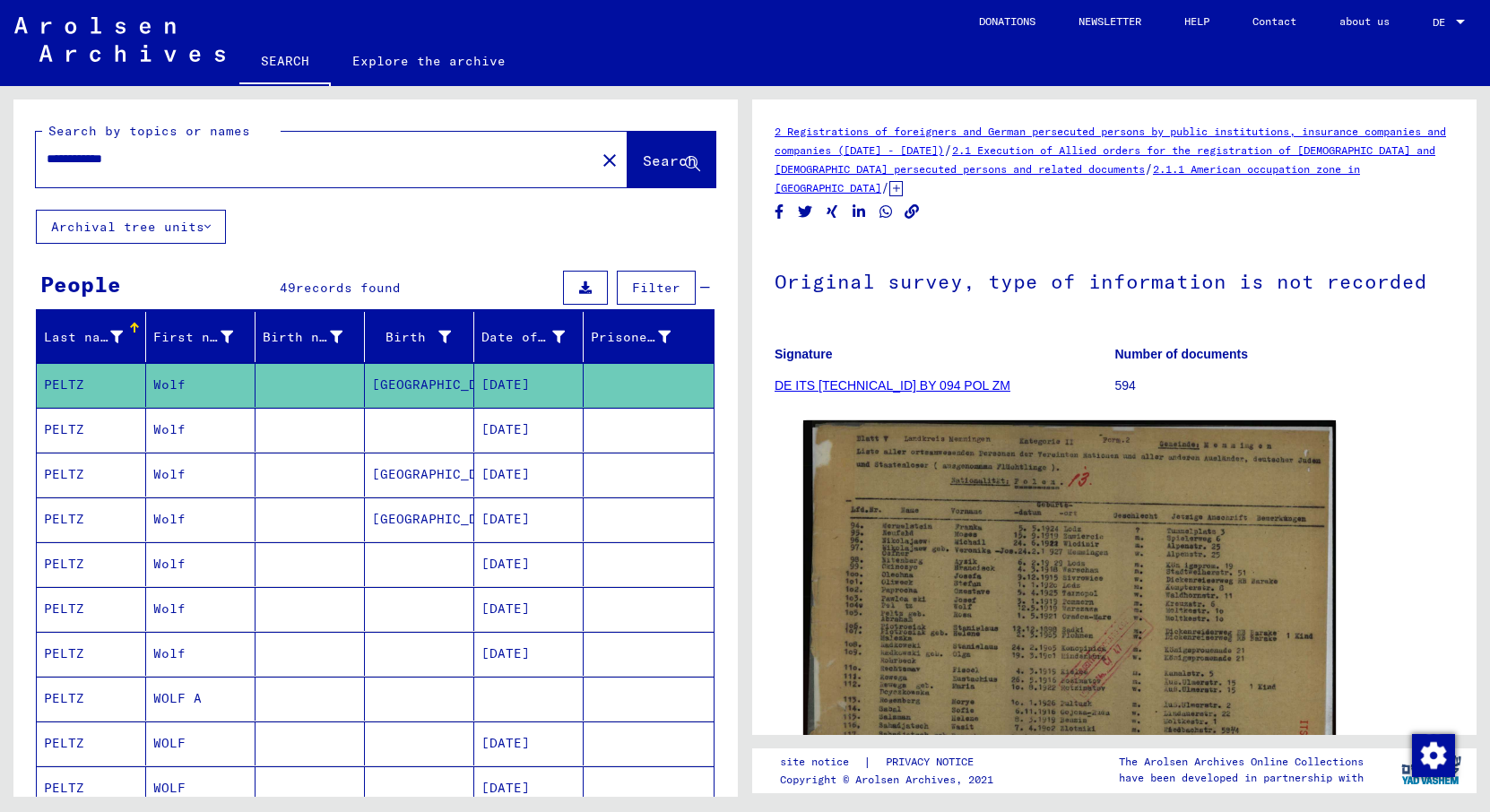
click at [502, 437] on mat-cell "[DATE]" at bounding box center [529, 429] width 109 height 44
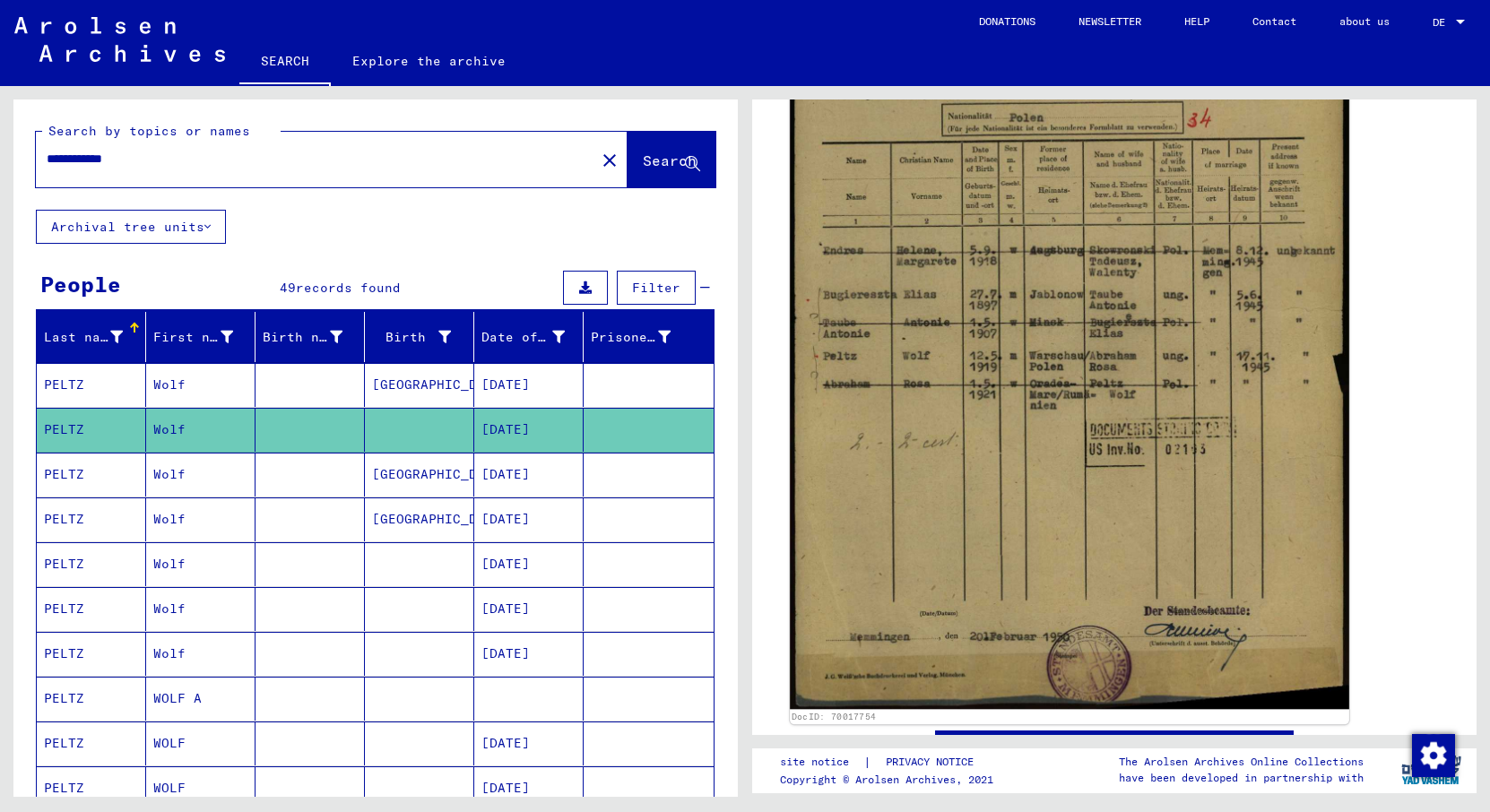
scroll to position [476, 0]
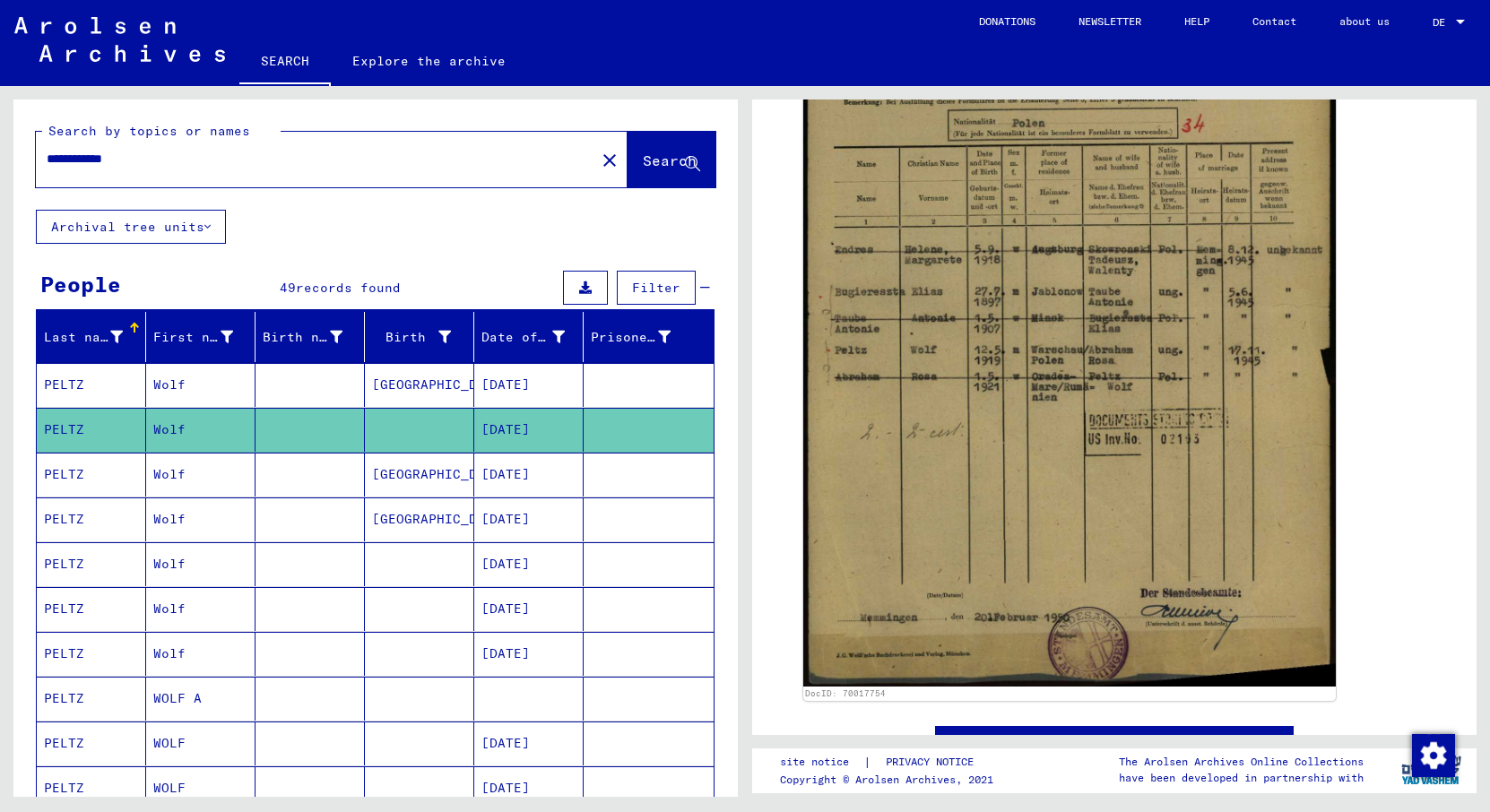
click at [510, 479] on mat-cell "[DATE]" at bounding box center [529, 475] width 109 height 44
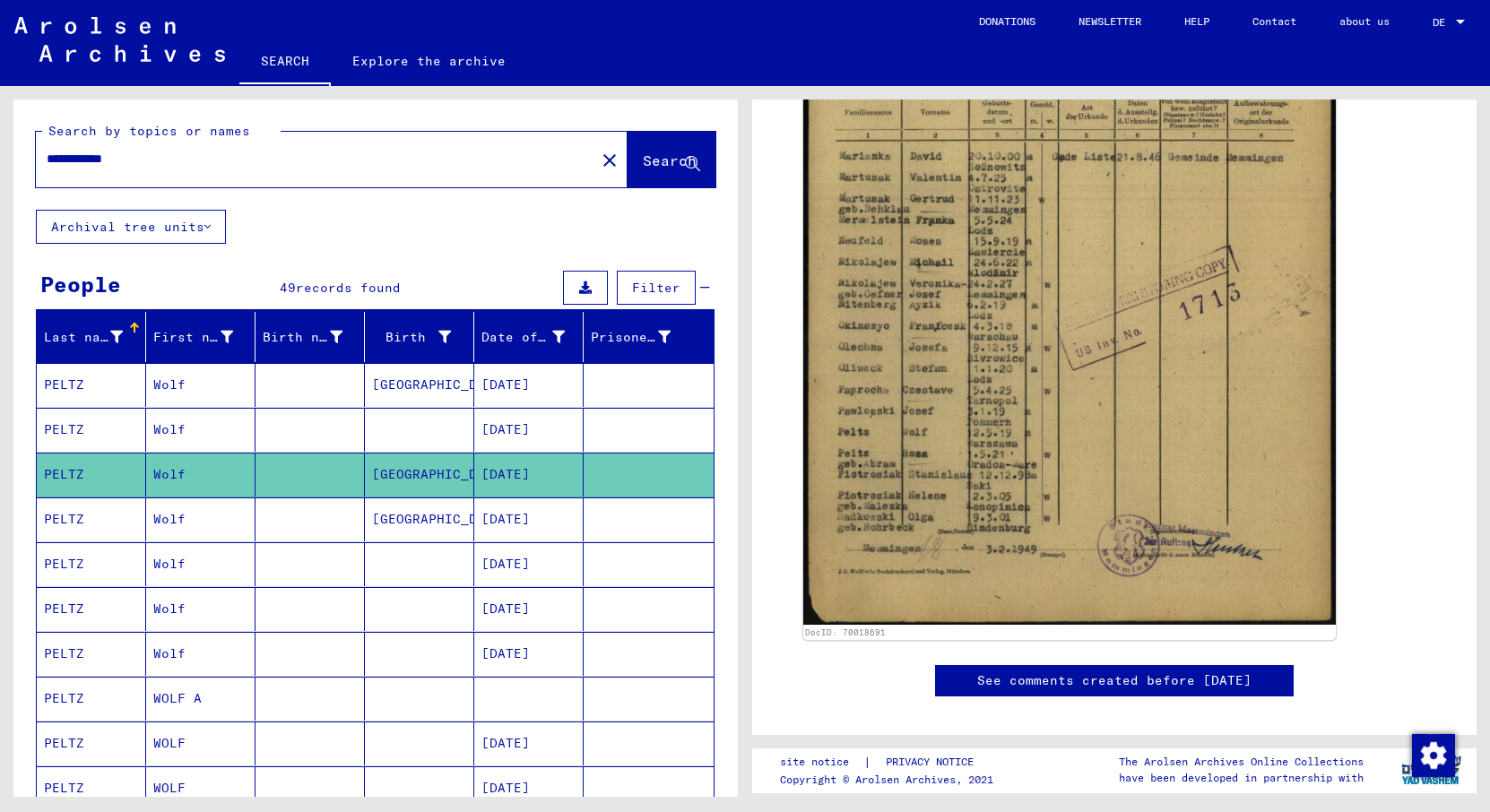
click at [528, 514] on mat-cell "[DATE]" at bounding box center [529, 520] width 109 height 44
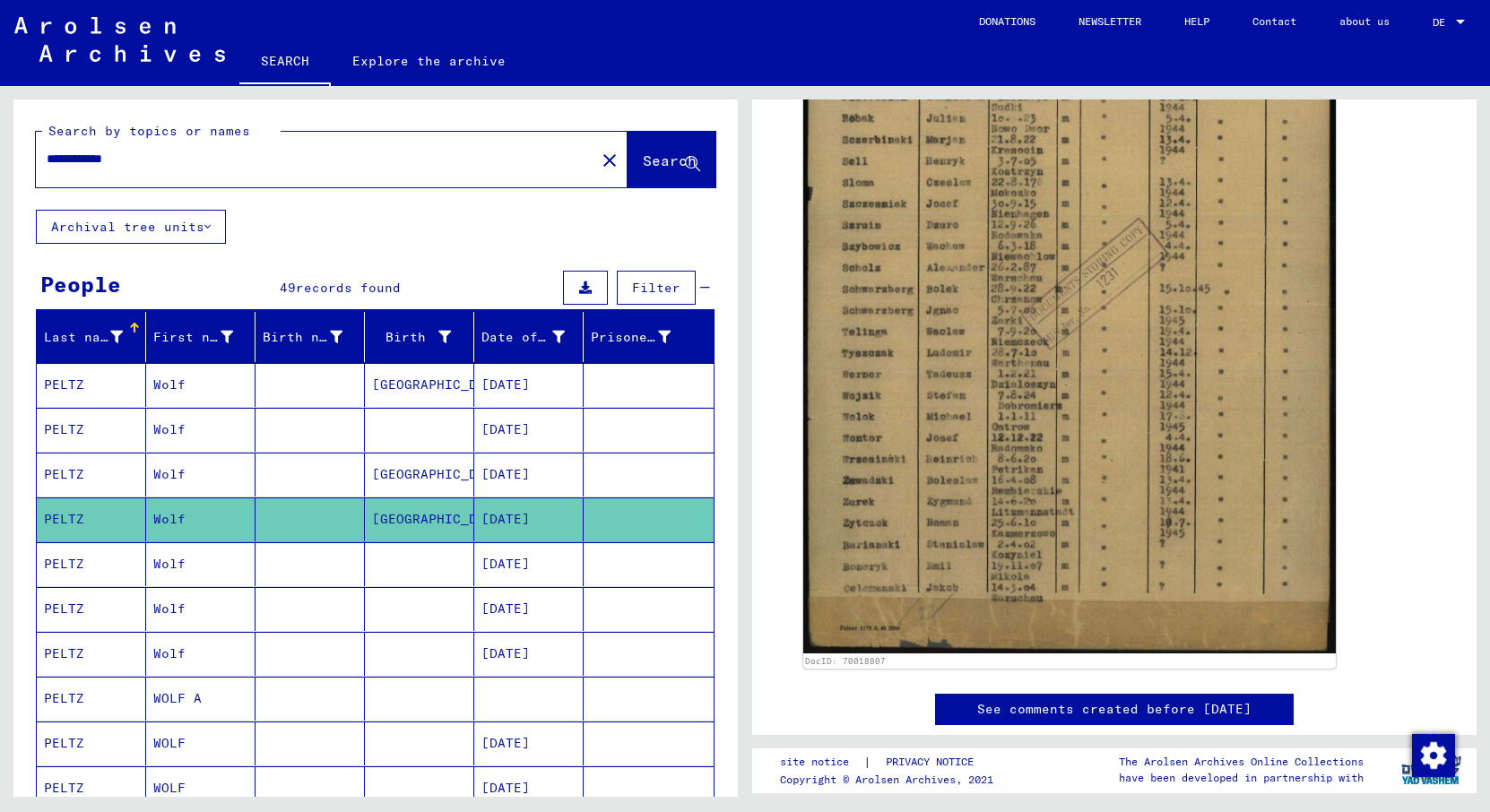
click at [526, 569] on mat-cell "[DATE]" at bounding box center [529, 565] width 109 height 44
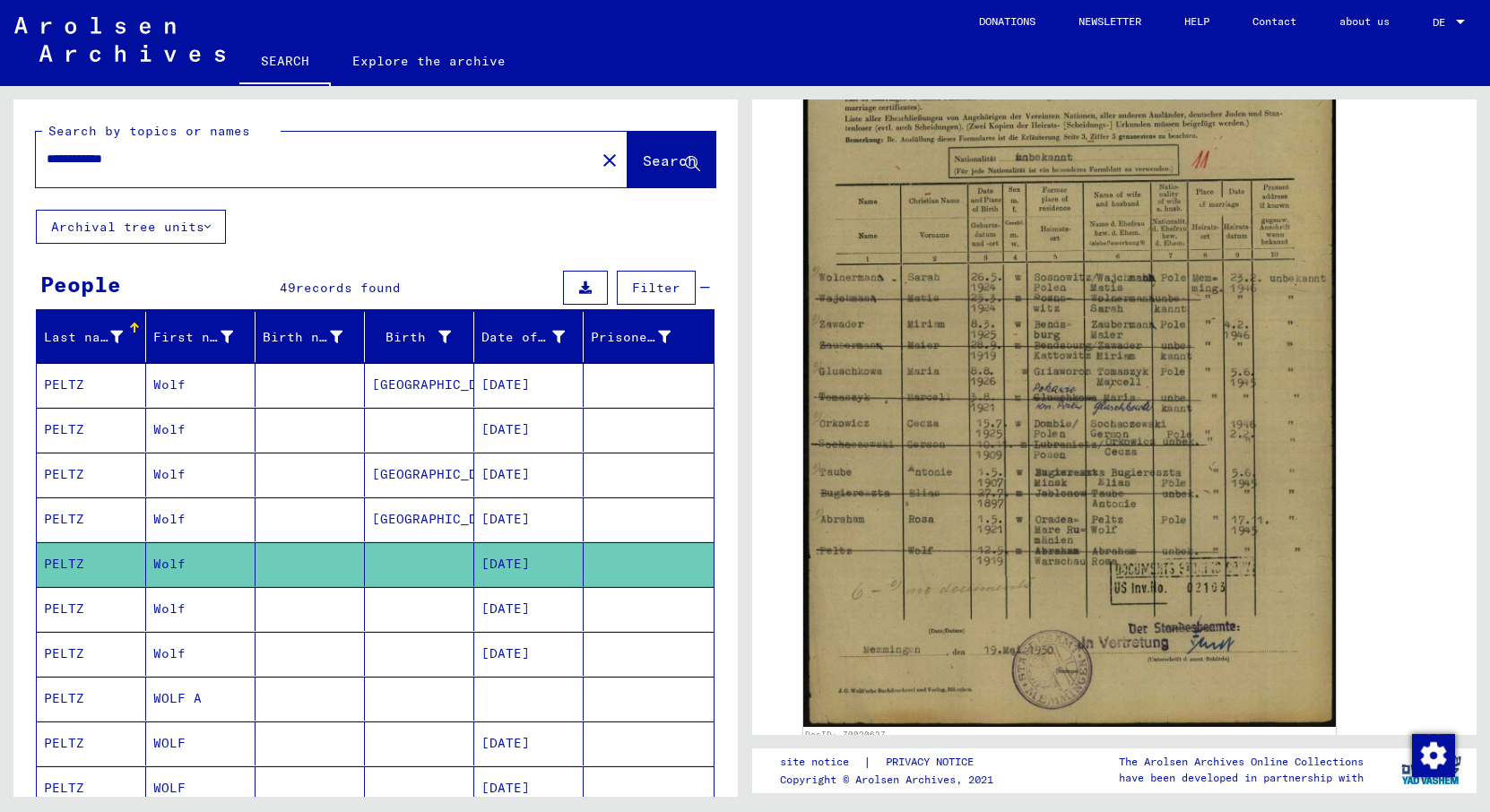
click at [518, 608] on mat-cell "[DATE]" at bounding box center [529, 609] width 109 height 44
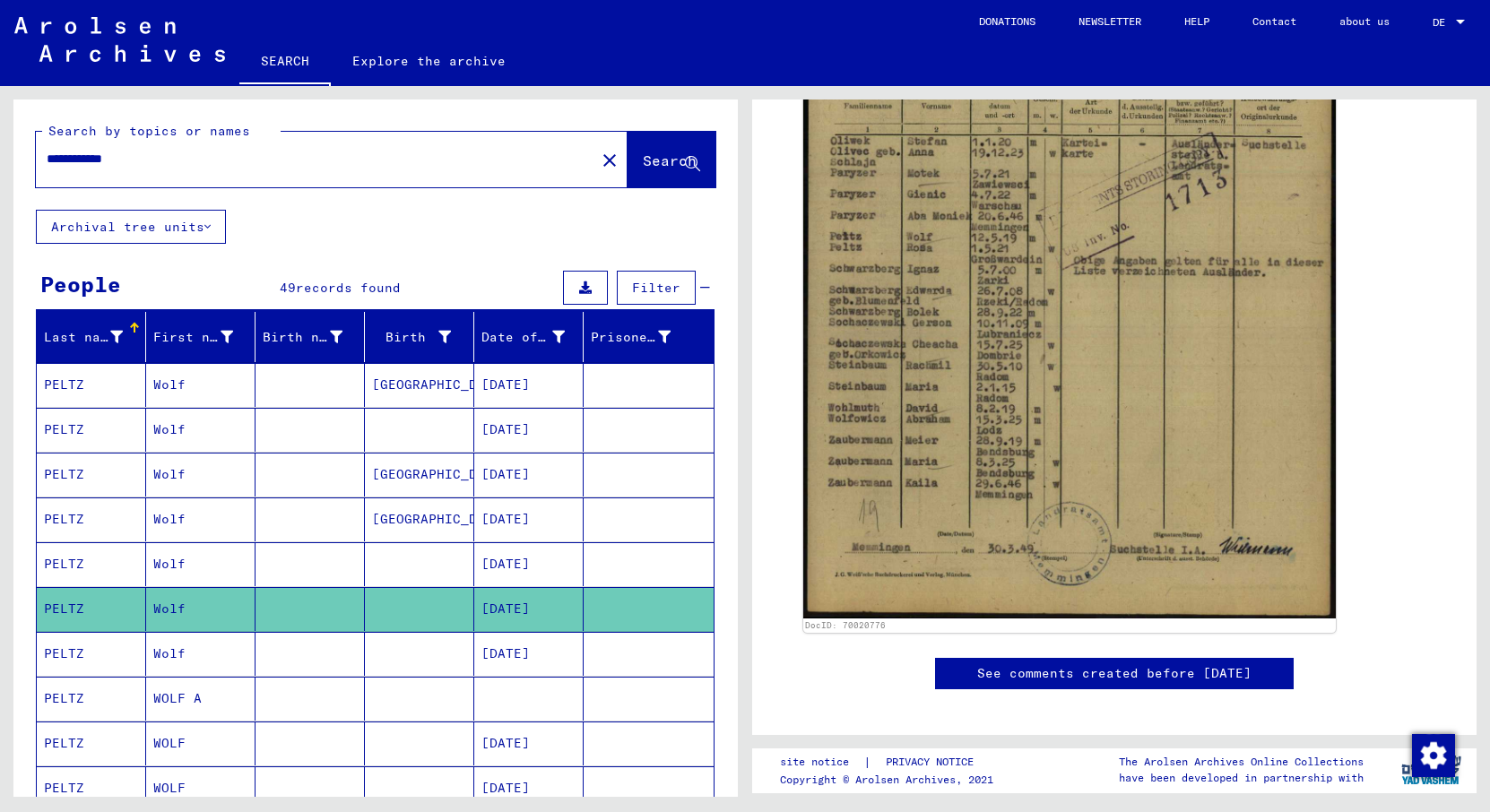
click at [514, 642] on mat-cell "[DATE]" at bounding box center [529, 654] width 109 height 44
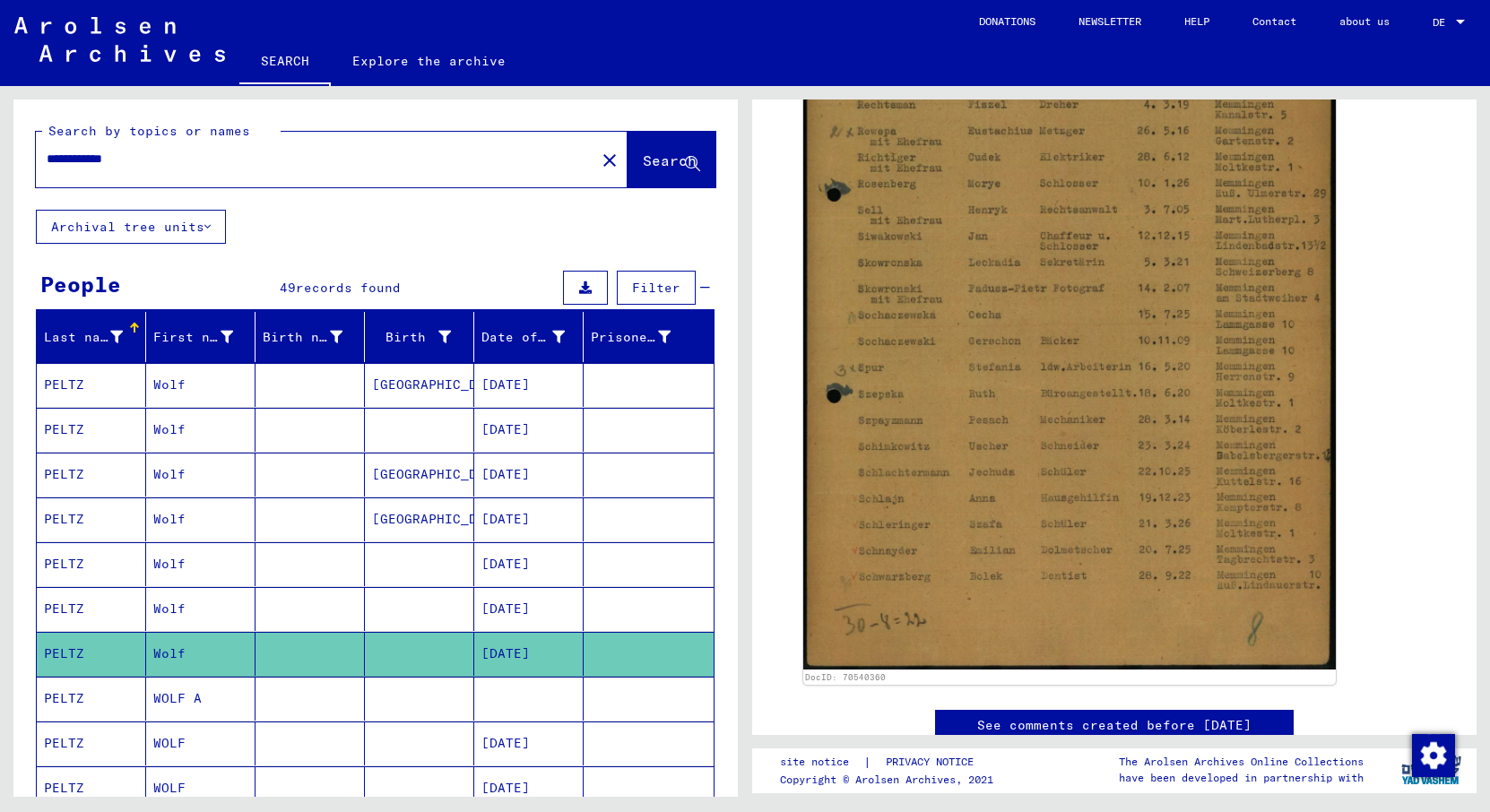
click at [528, 702] on mat-cell at bounding box center [529, 699] width 109 height 44
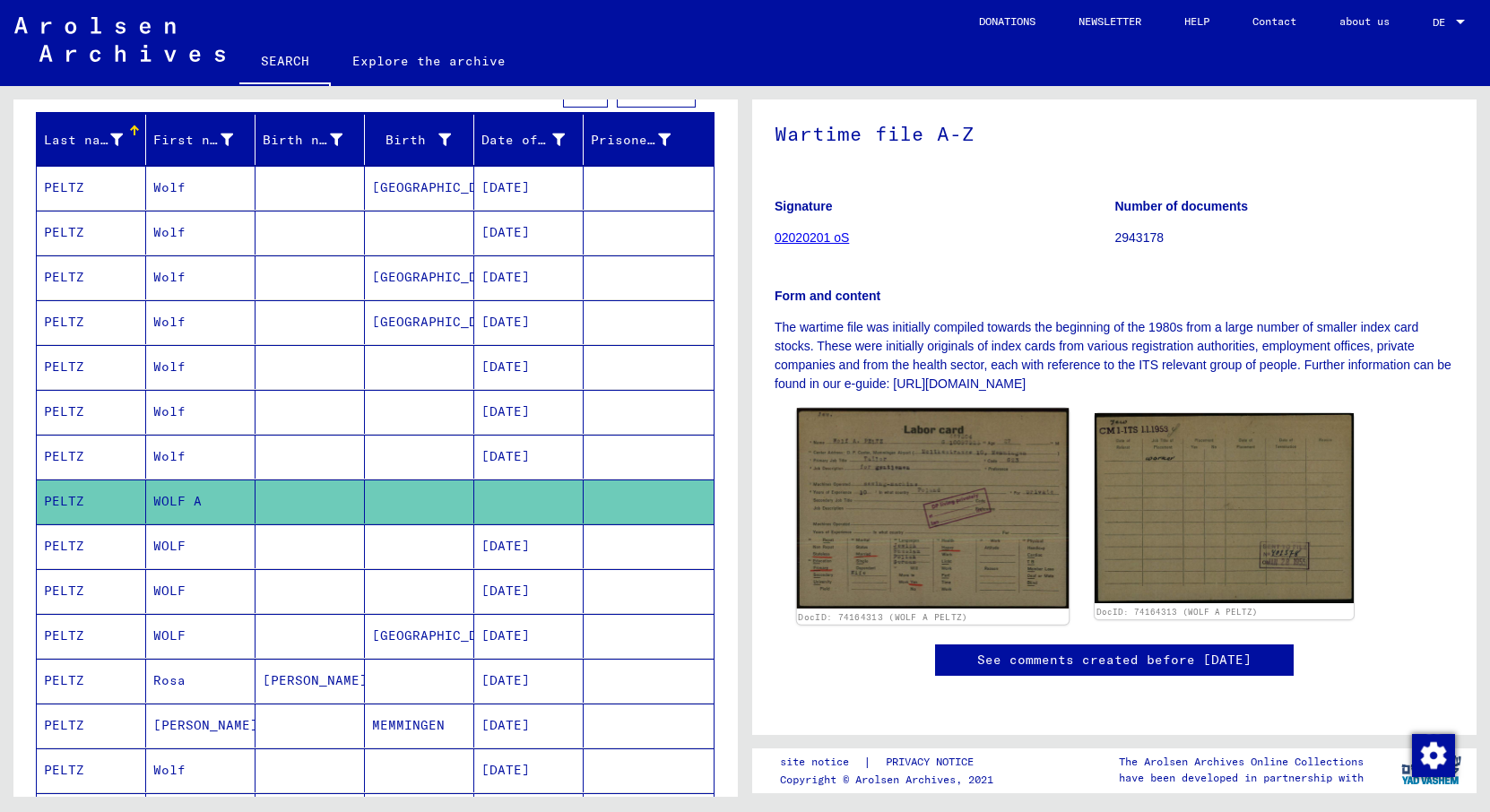
click at [926, 407] on img at bounding box center [932, 507] width 271 height 200
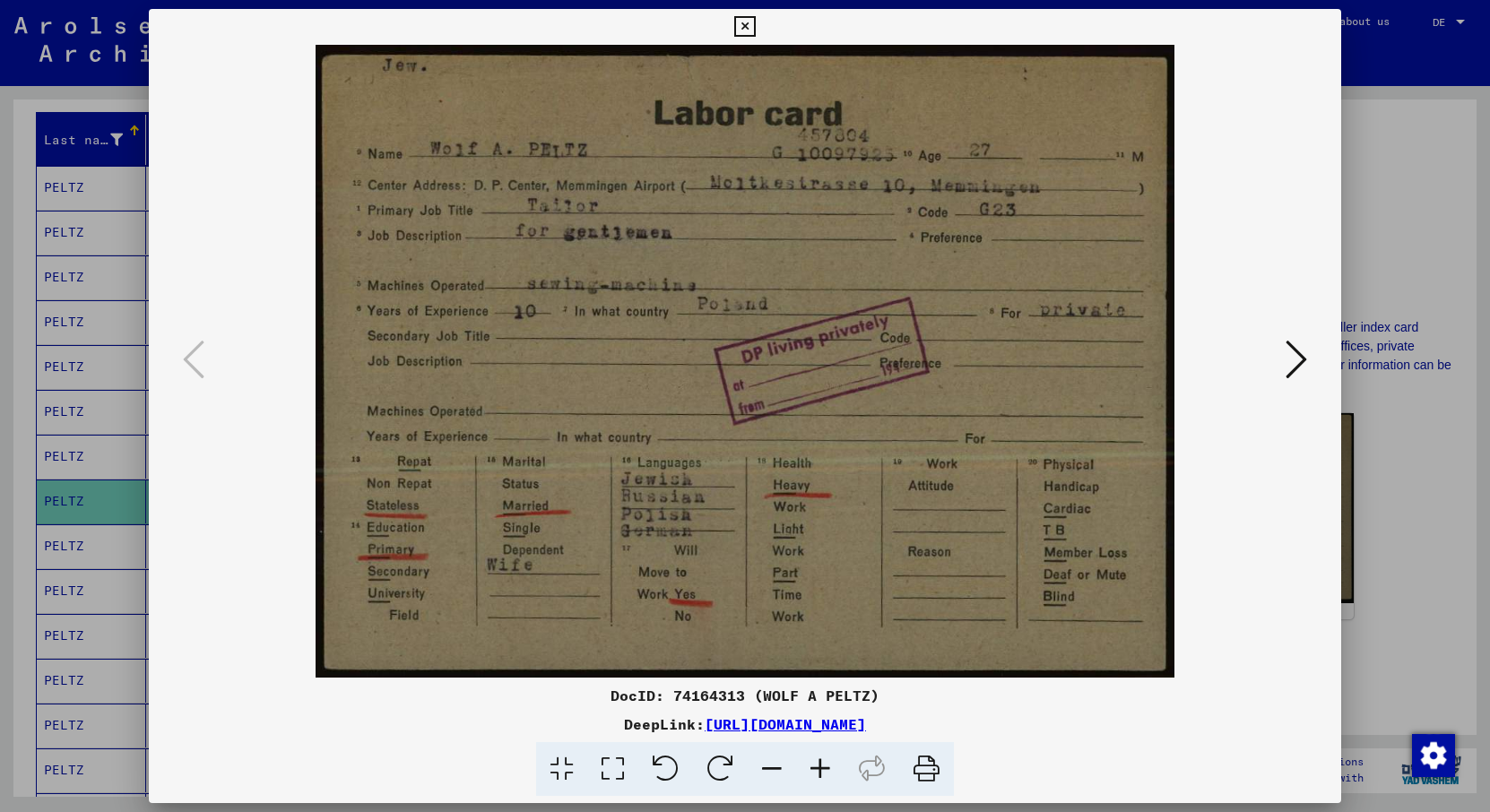
click at [755, 28] on icon at bounding box center [745, 27] width 21 height 21
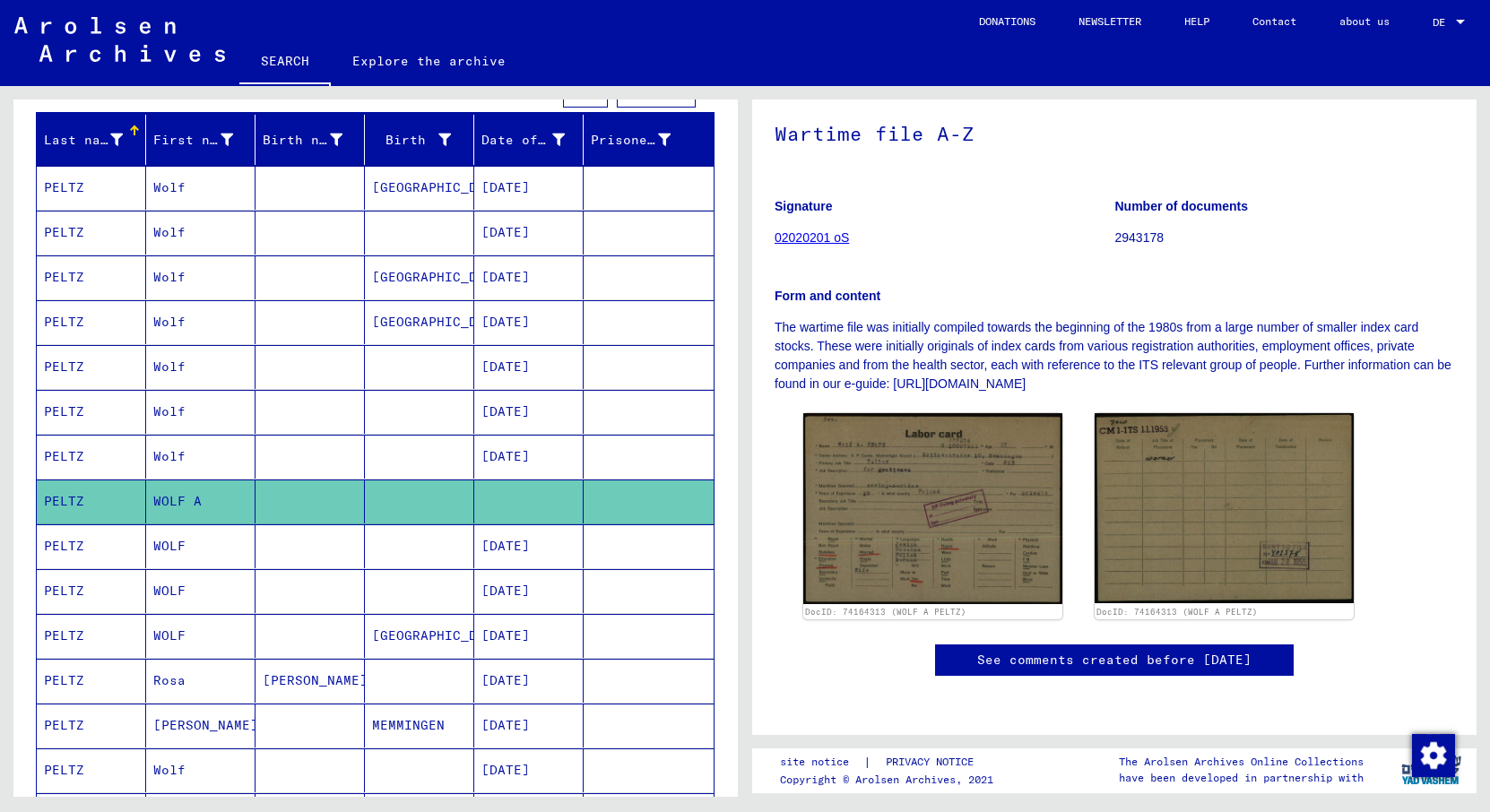
click at [534, 534] on mat-cell "[DATE]" at bounding box center [529, 546] width 109 height 44
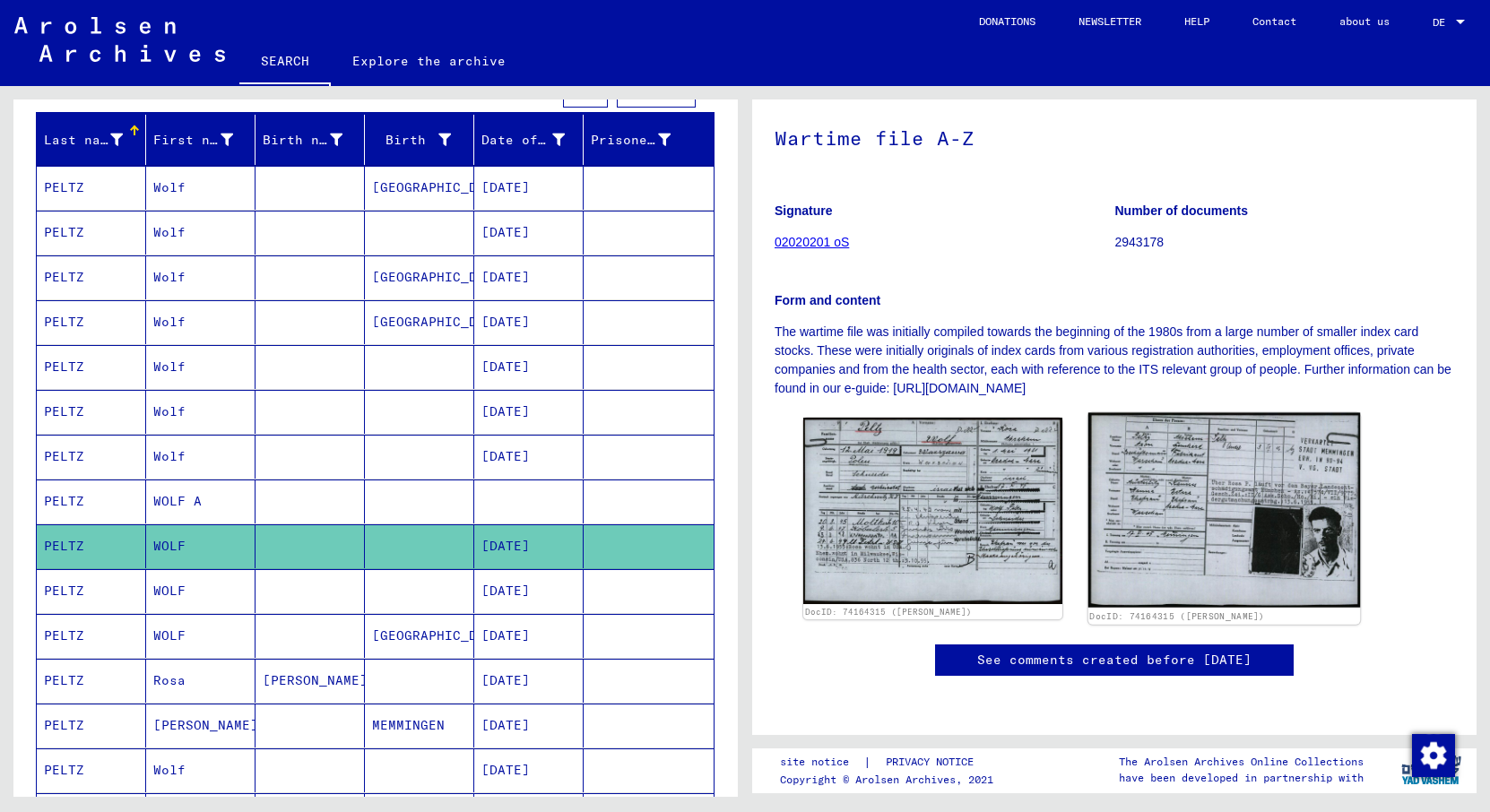
click at [1230, 466] on img at bounding box center [1223, 510] width 271 height 195
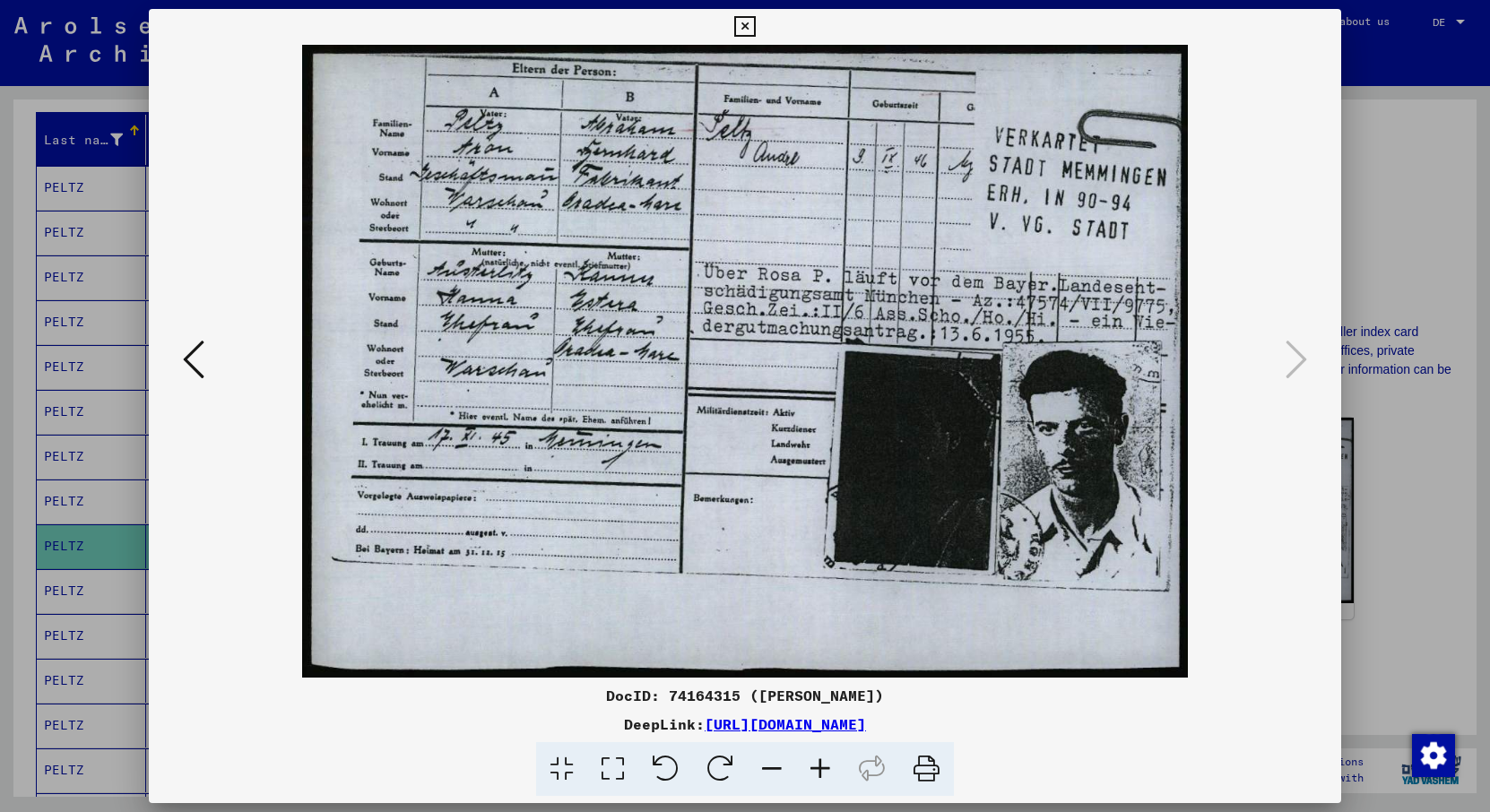
click at [199, 362] on icon at bounding box center [194, 359] width 21 height 43
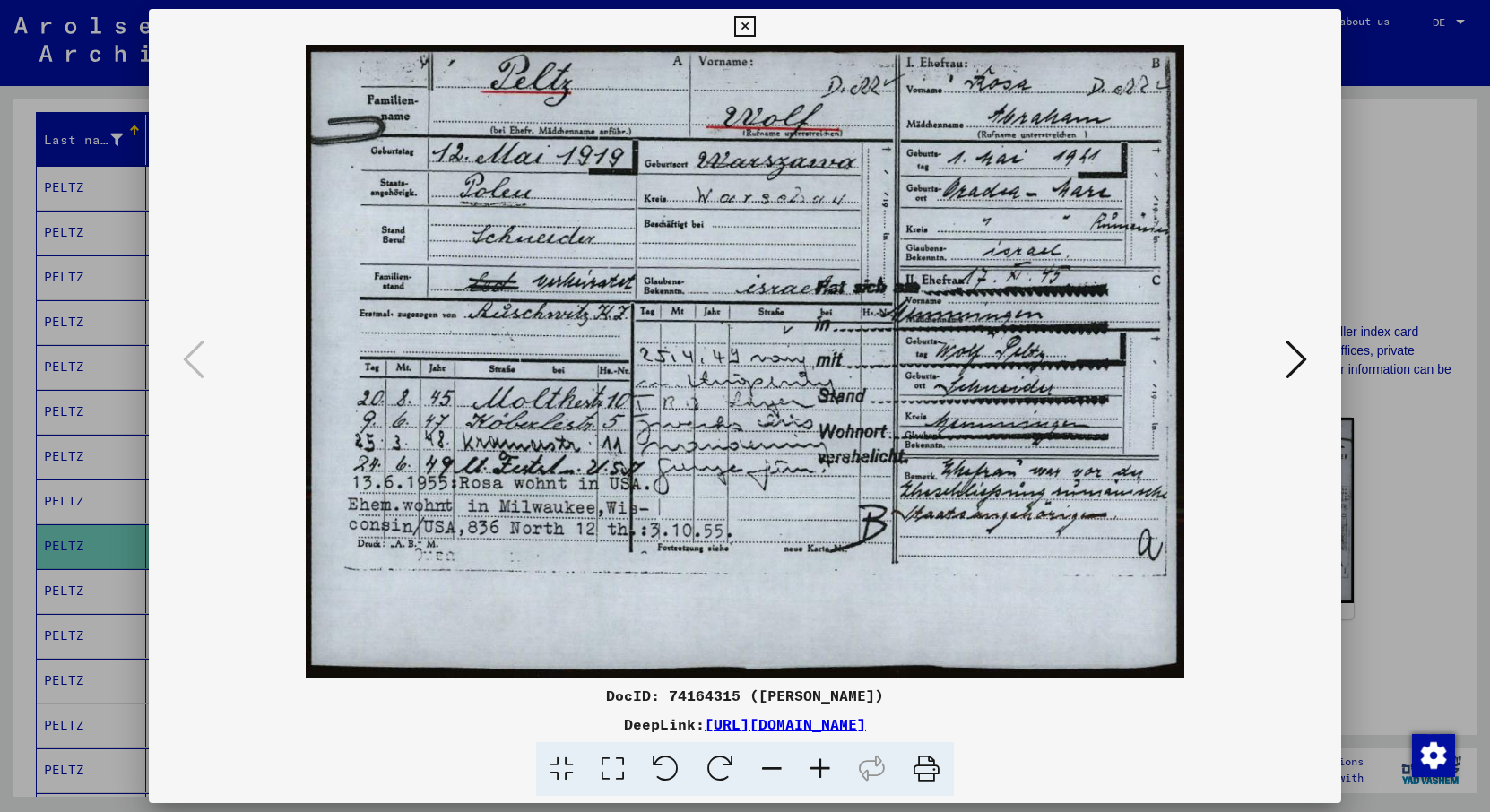
click at [755, 26] on icon at bounding box center [745, 27] width 21 height 21
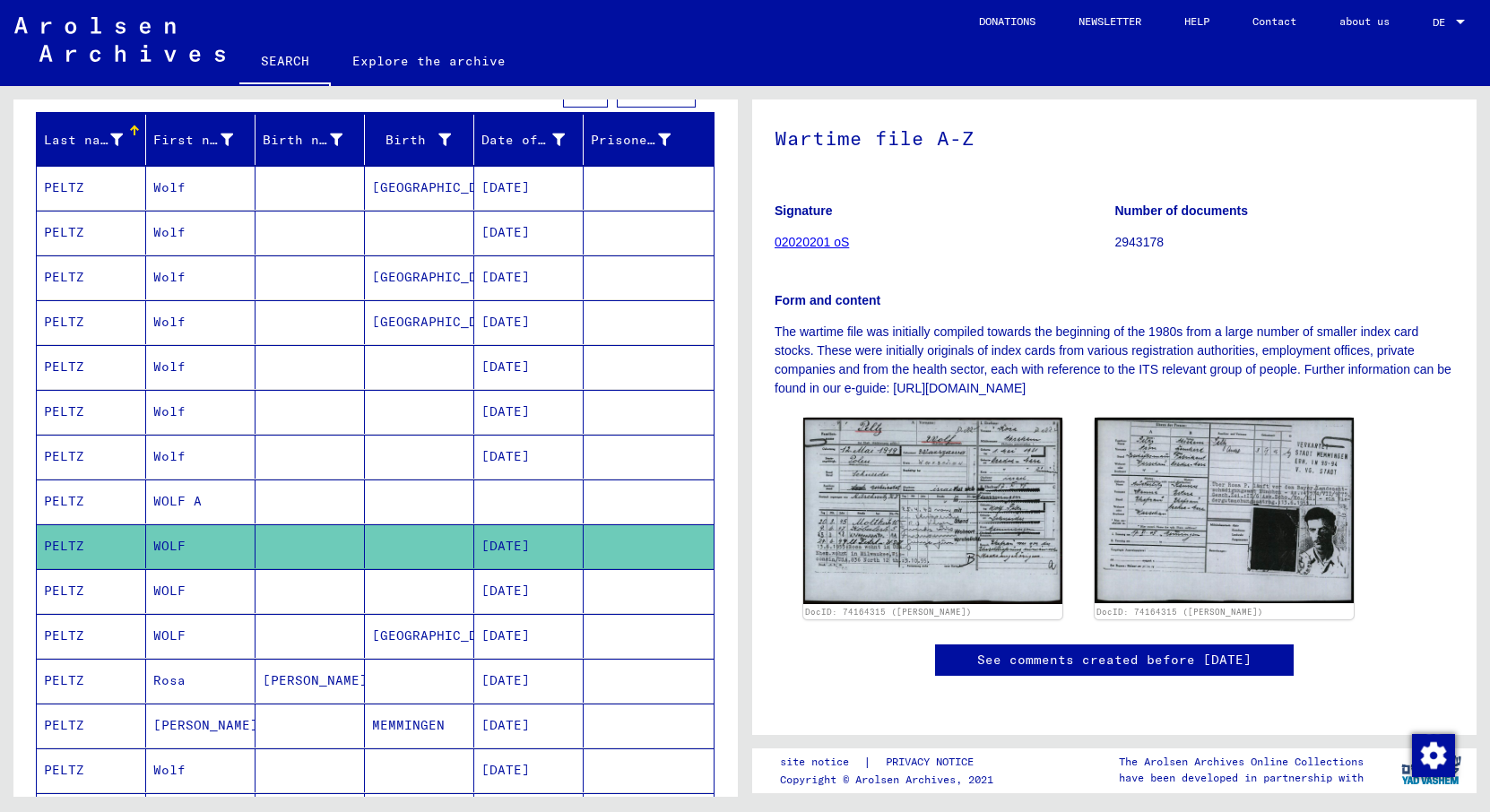
click at [524, 604] on mat-cell "[DATE]" at bounding box center [529, 592] width 109 height 44
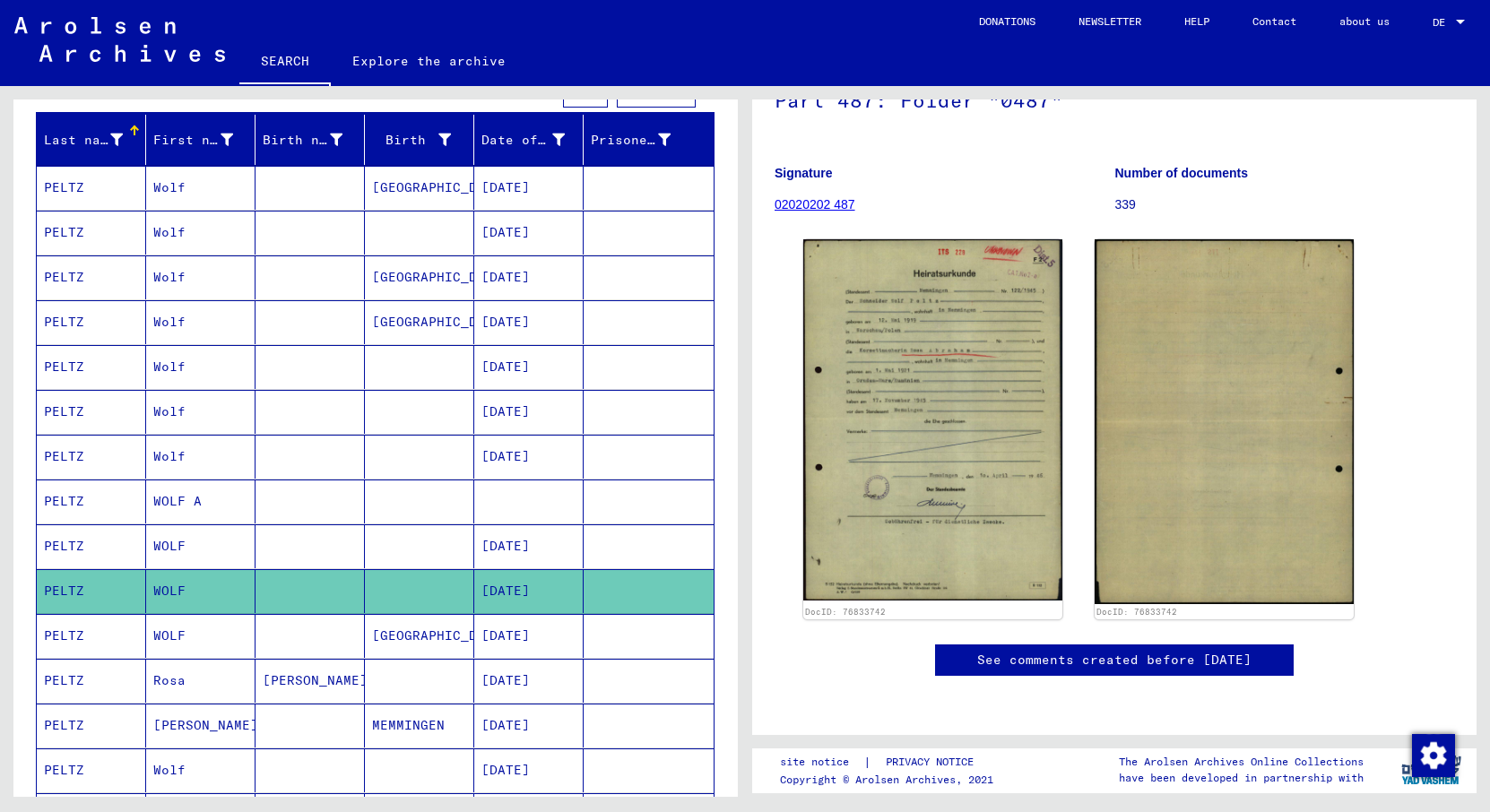
scroll to position [167, 0]
click at [535, 635] on mat-cell "[DATE]" at bounding box center [529, 636] width 109 height 44
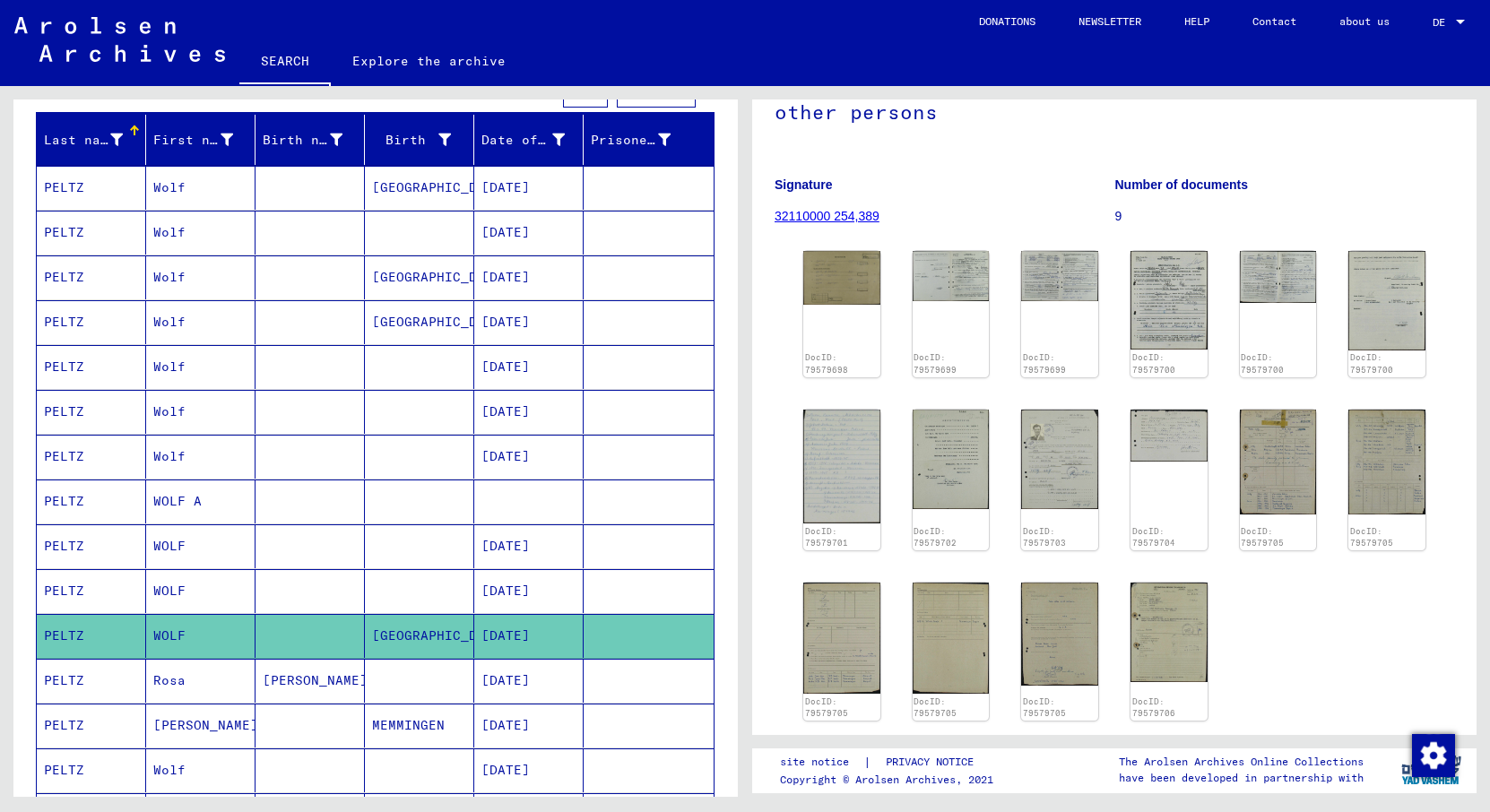
scroll to position [197, 0]
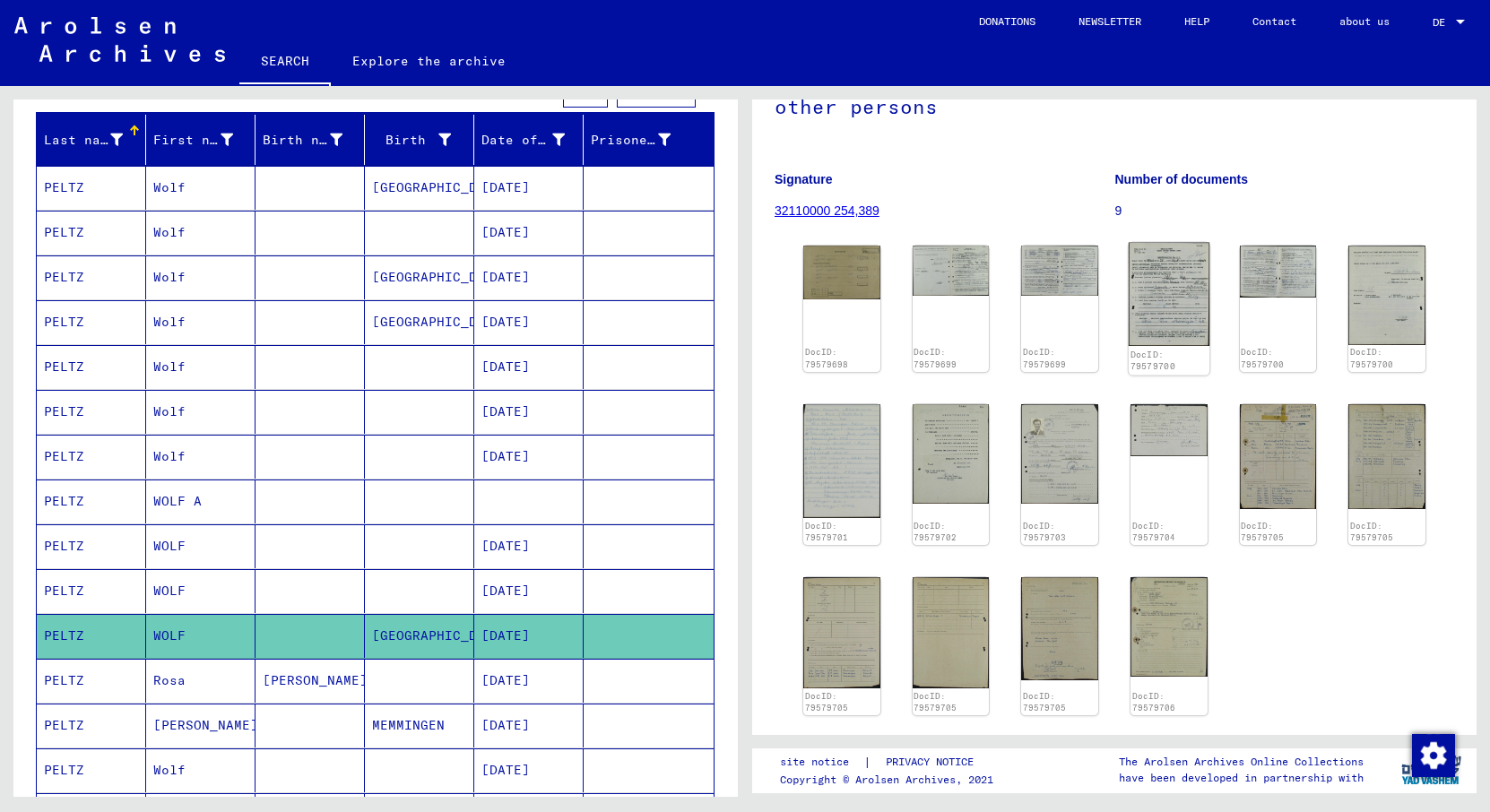
click at [1175, 254] on img at bounding box center [1169, 294] width 81 height 104
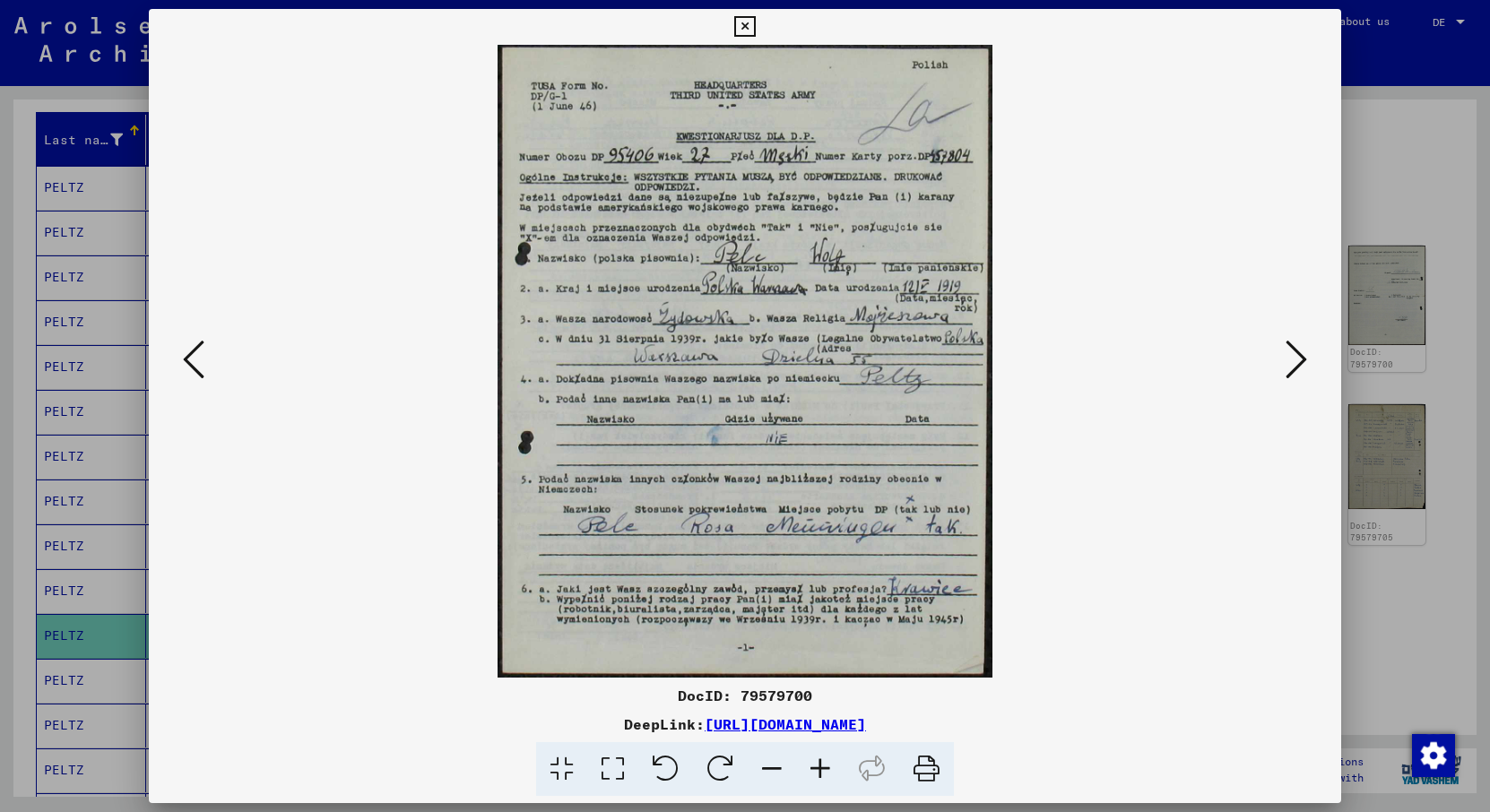
click at [1300, 369] on icon at bounding box center [1296, 359] width 21 height 43
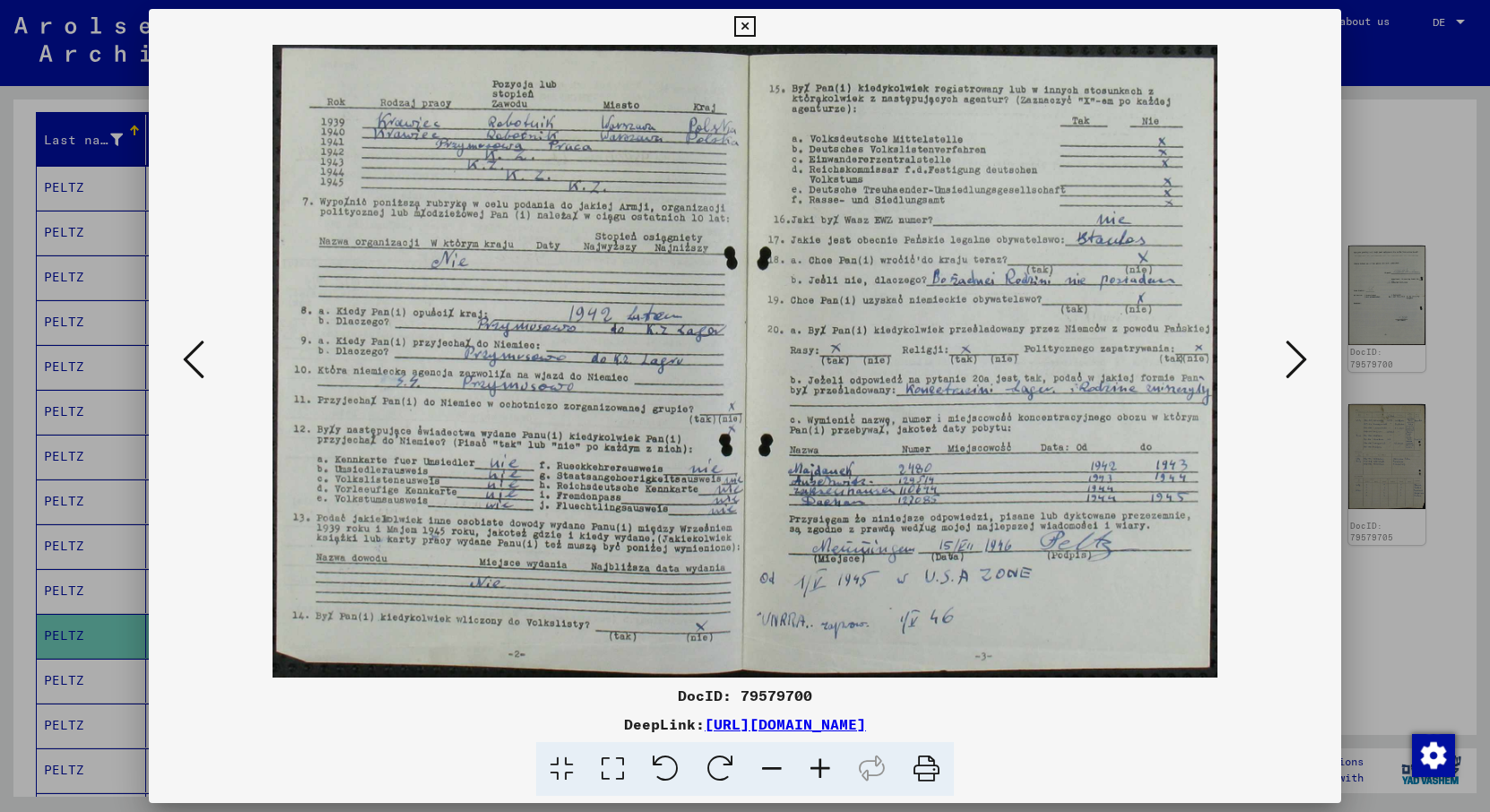
click at [1300, 369] on icon at bounding box center [1296, 359] width 21 height 43
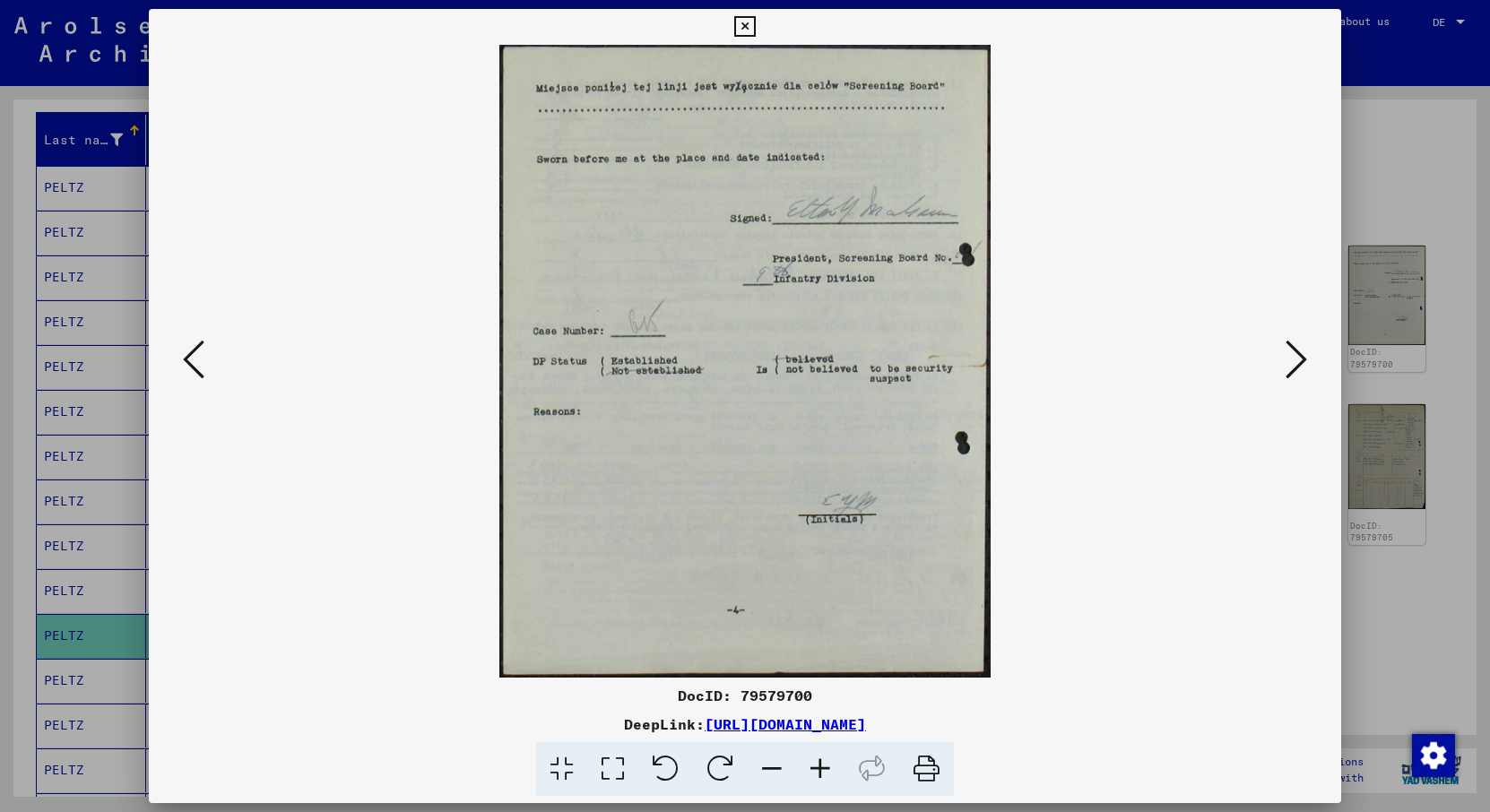
click at [1300, 369] on icon at bounding box center [1296, 359] width 21 height 43
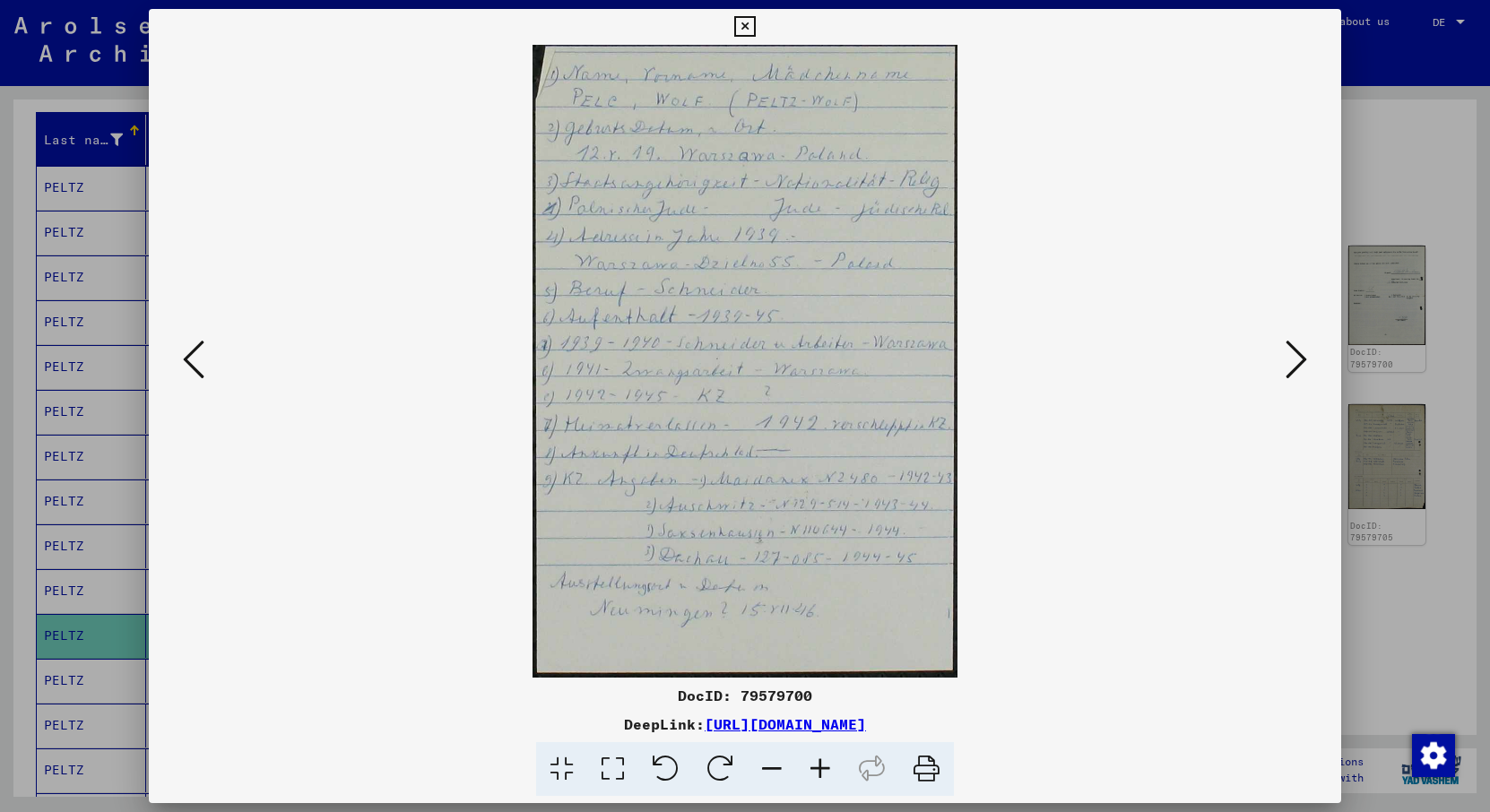
click at [1135, 543] on img at bounding box center [745, 361] width 1070 height 633
click at [1175, 472] on img at bounding box center [745, 361] width 1070 height 633
click at [1283, 367] on button at bounding box center [1296, 360] width 33 height 51
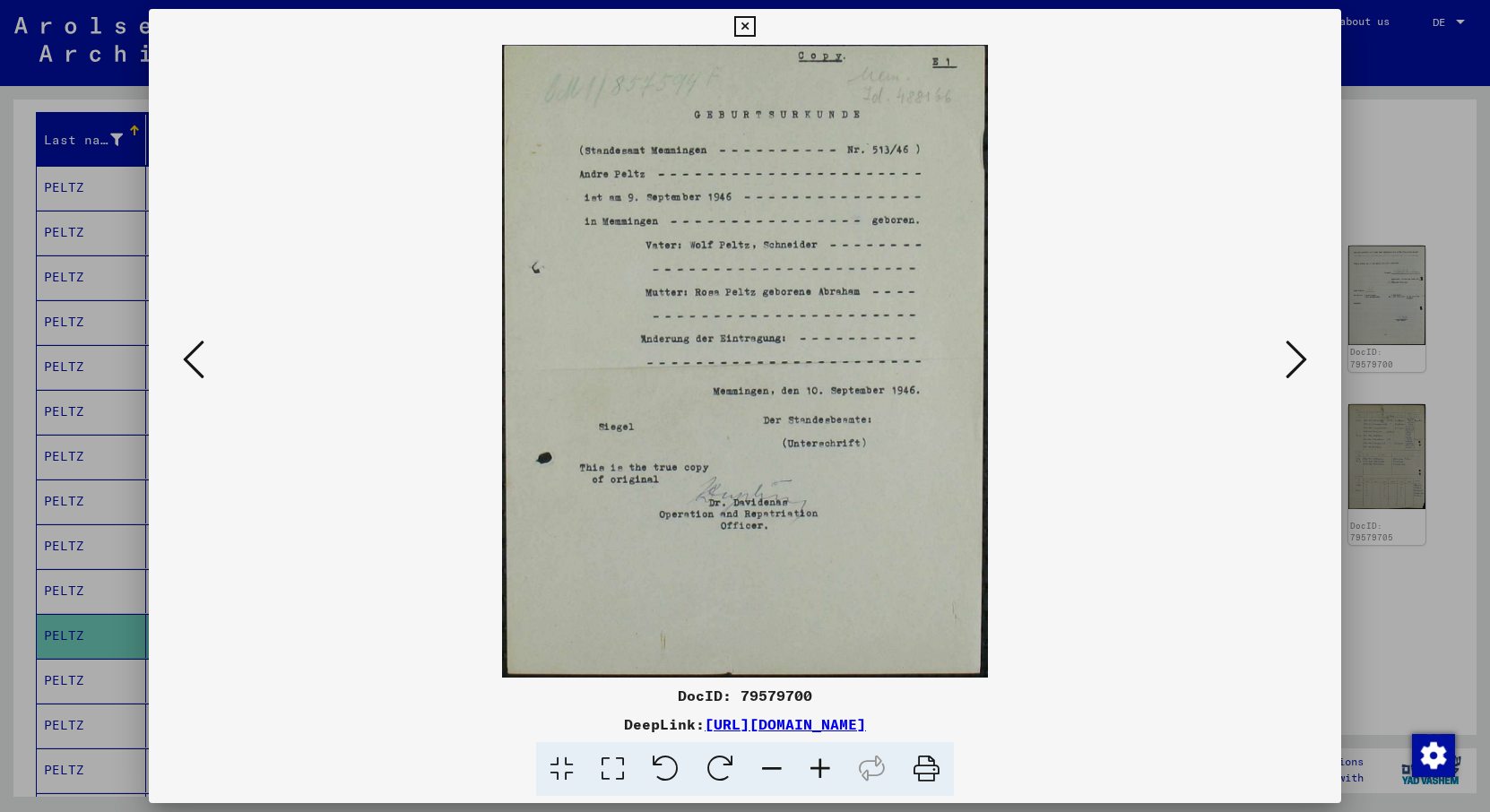
click at [1283, 367] on button at bounding box center [1296, 360] width 33 height 51
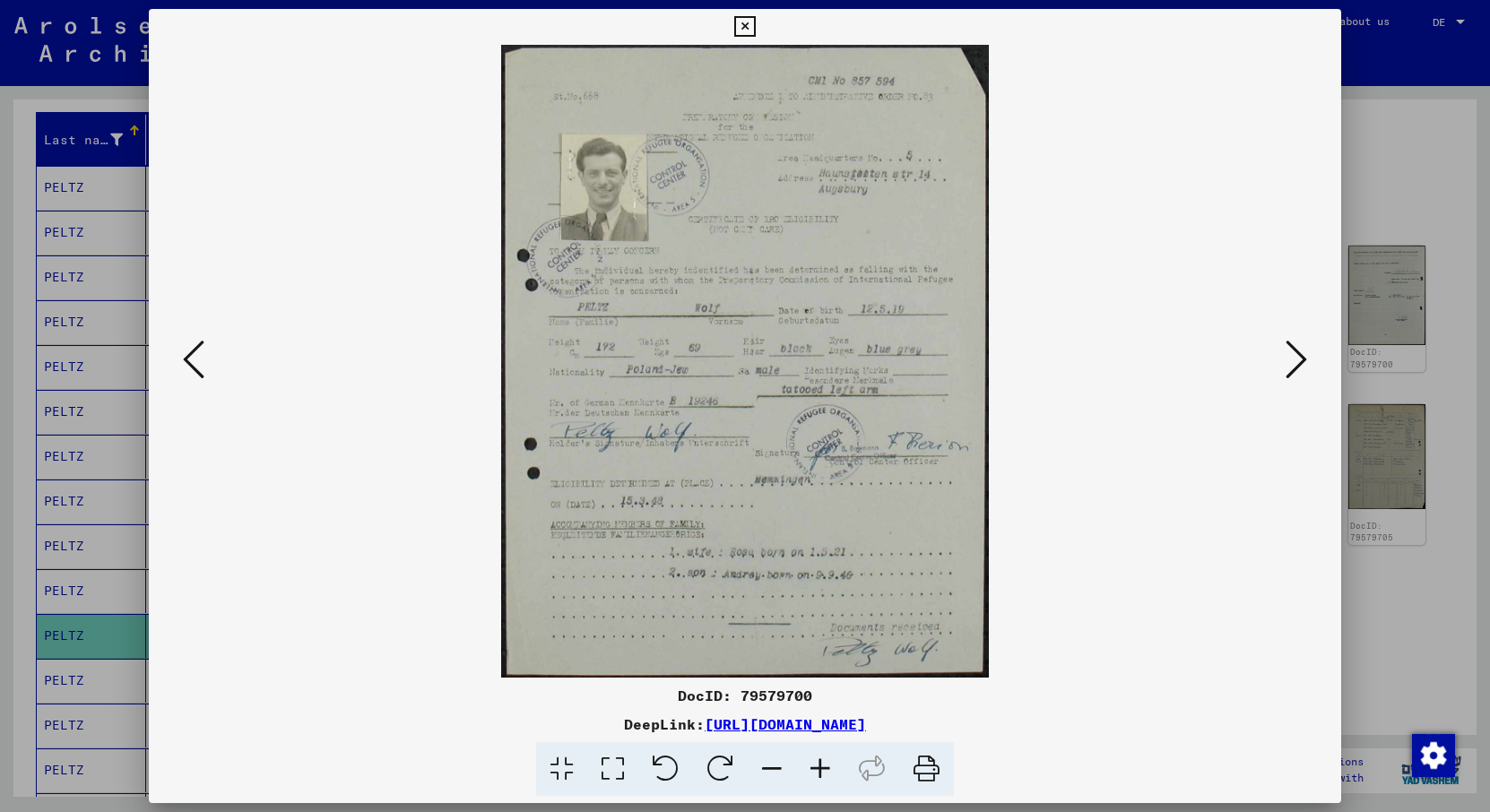
click at [1283, 367] on button at bounding box center [1296, 360] width 33 height 51
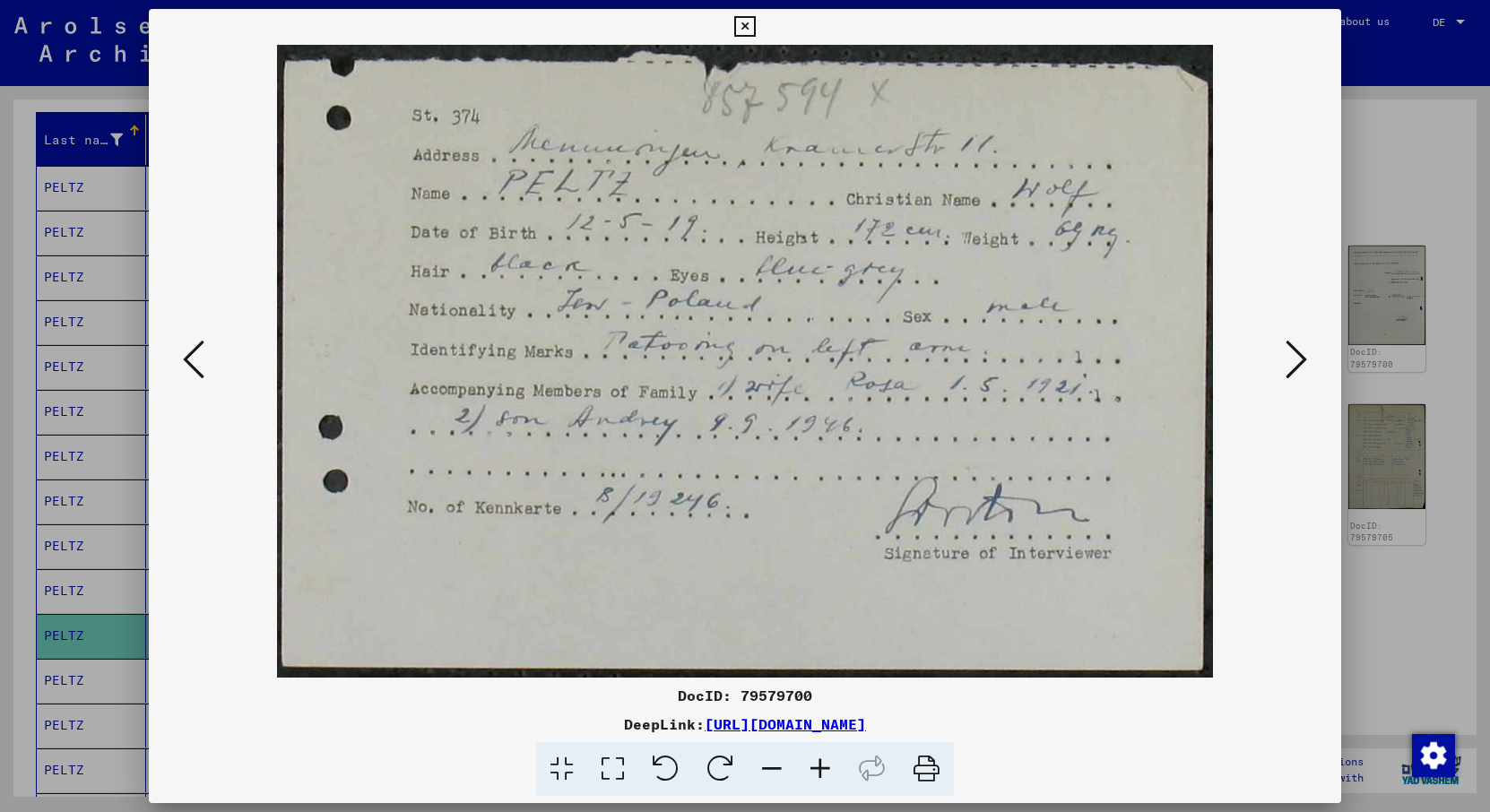
click at [1283, 367] on button at bounding box center [1296, 360] width 33 height 51
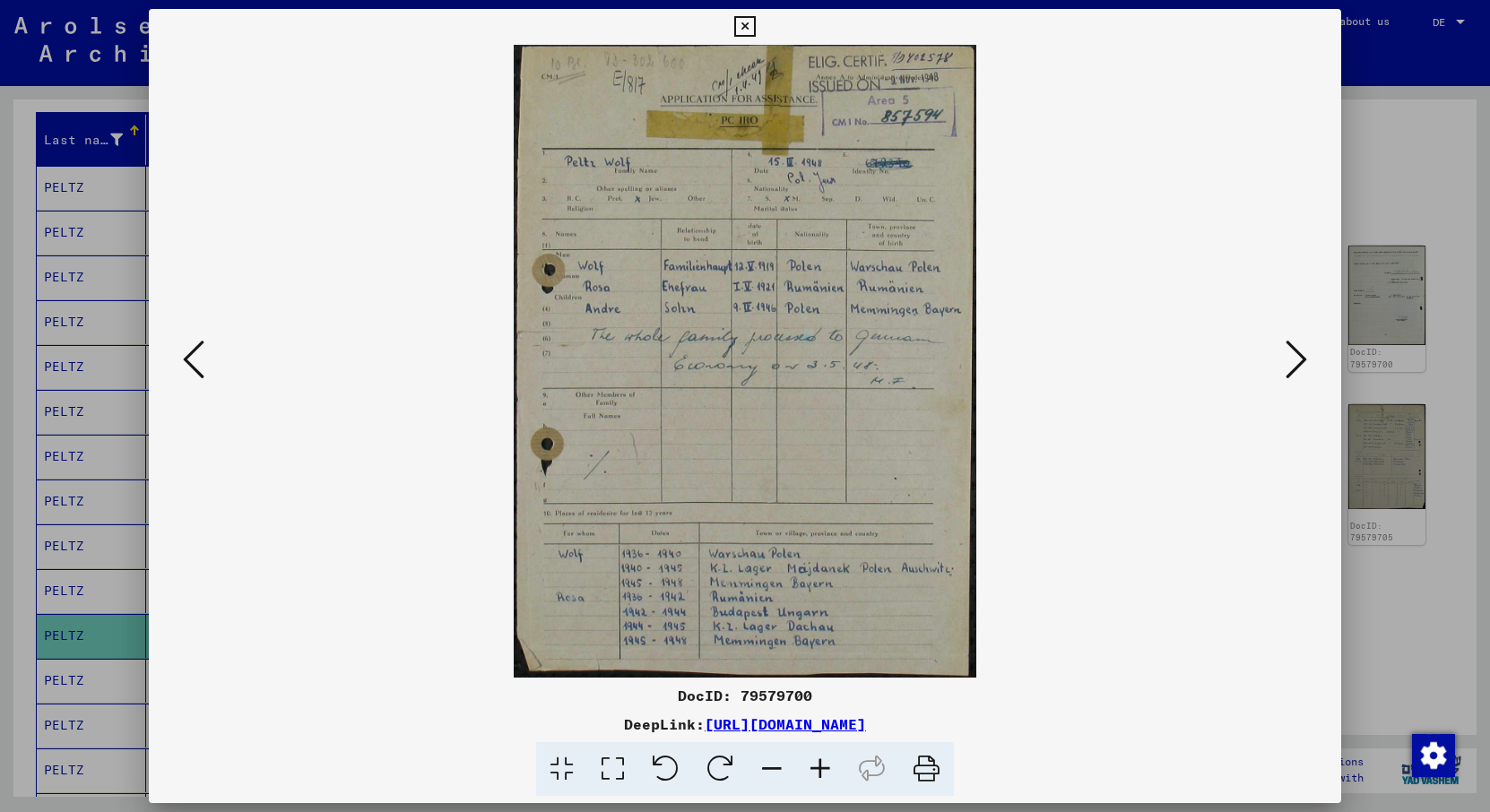
click at [1283, 367] on button at bounding box center [1296, 360] width 33 height 51
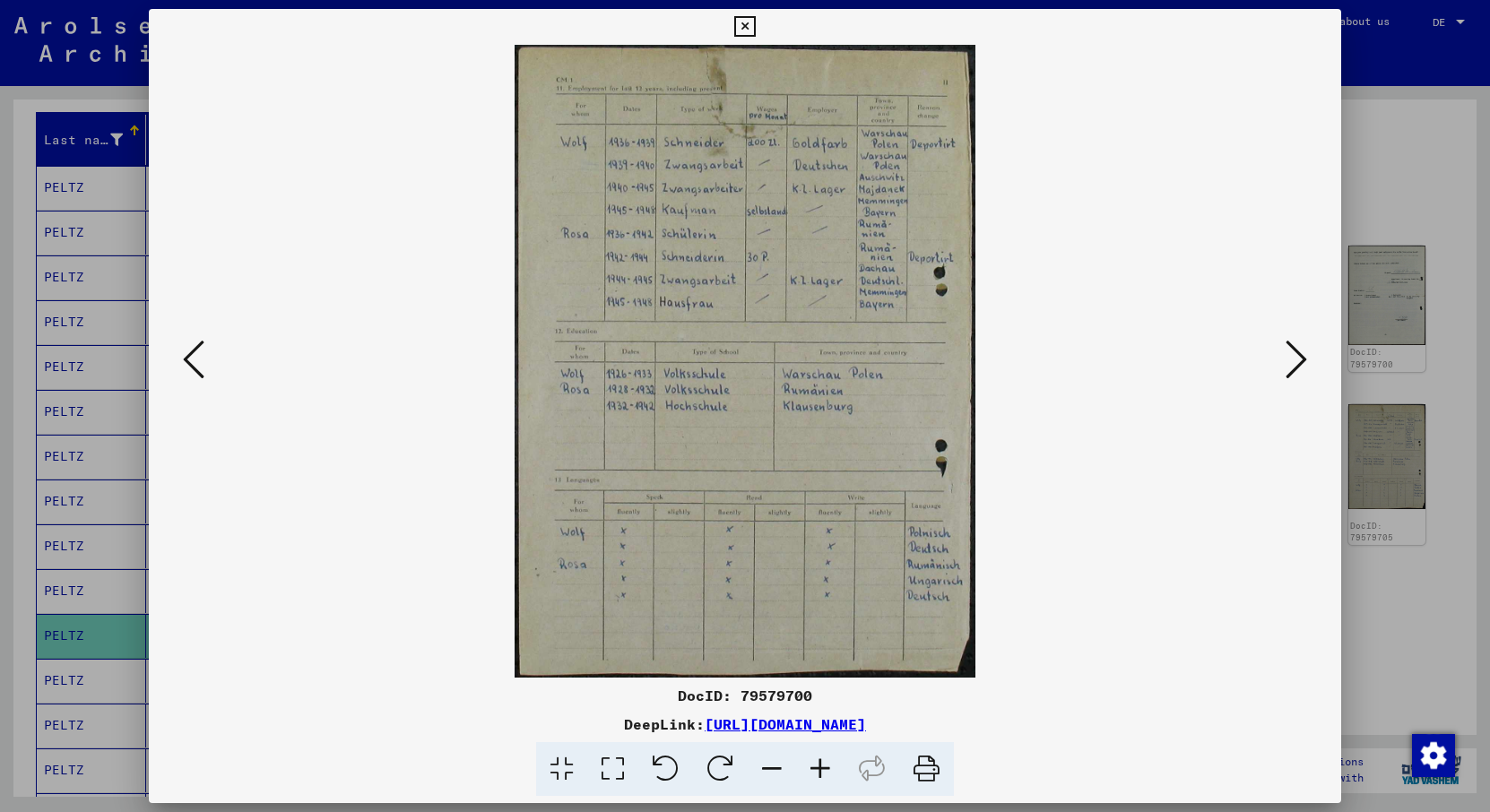
click at [1283, 367] on button at bounding box center [1296, 360] width 33 height 51
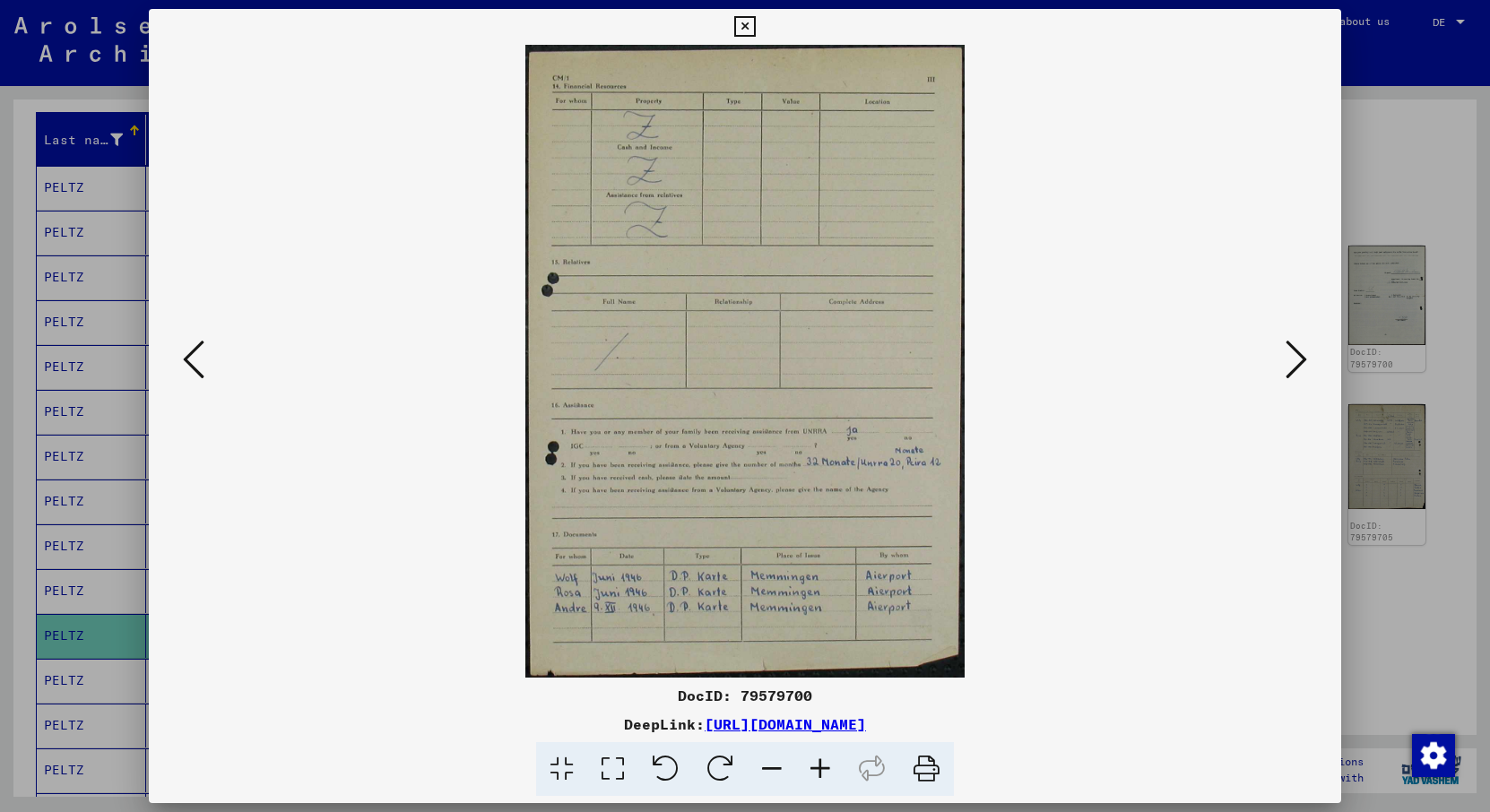
click at [1283, 367] on button at bounding box center [1296, 360] width 33 height 51
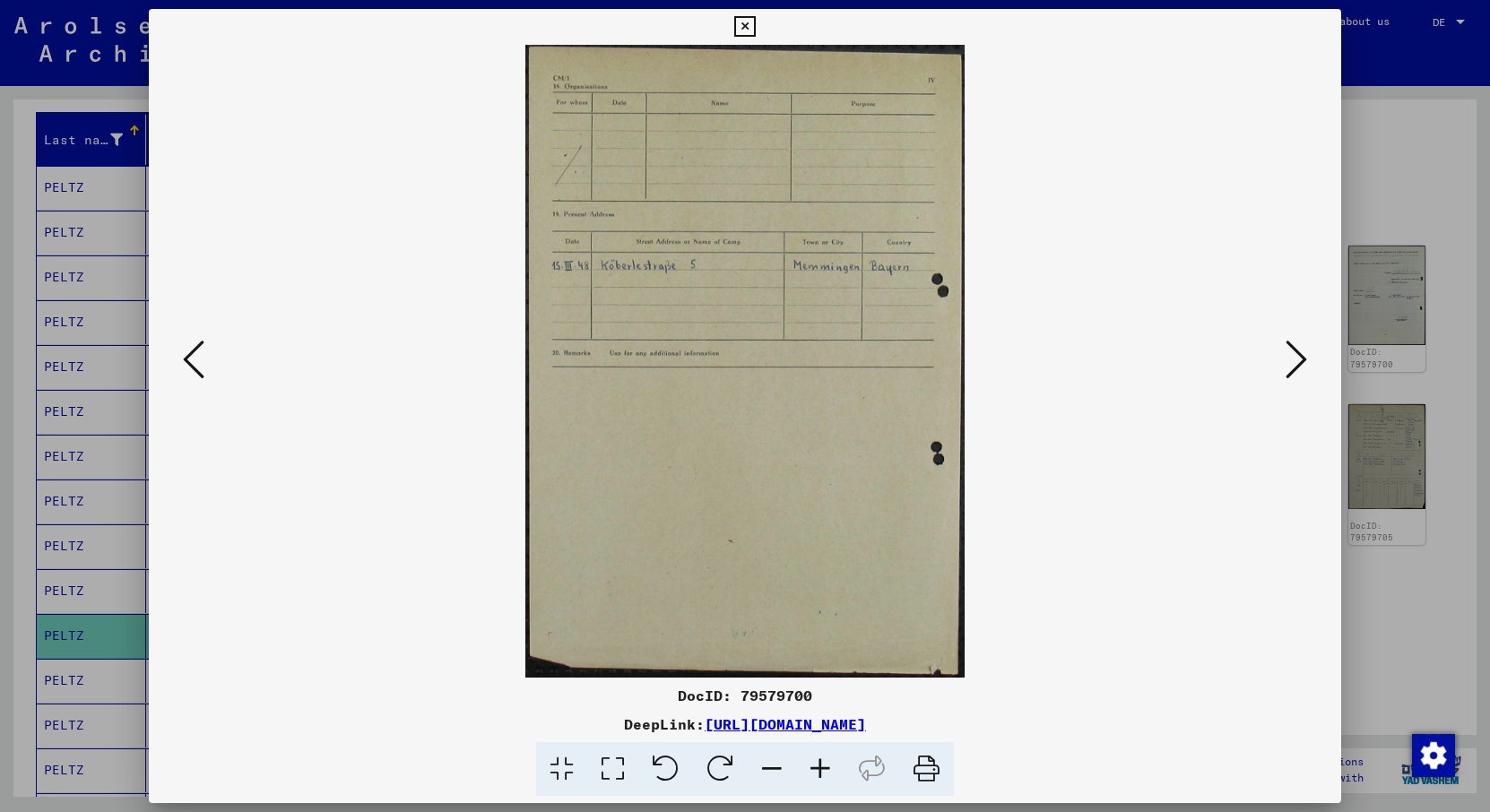
click at [1283, 367] on button at bounding box center [1296, 360] width 33 height 51
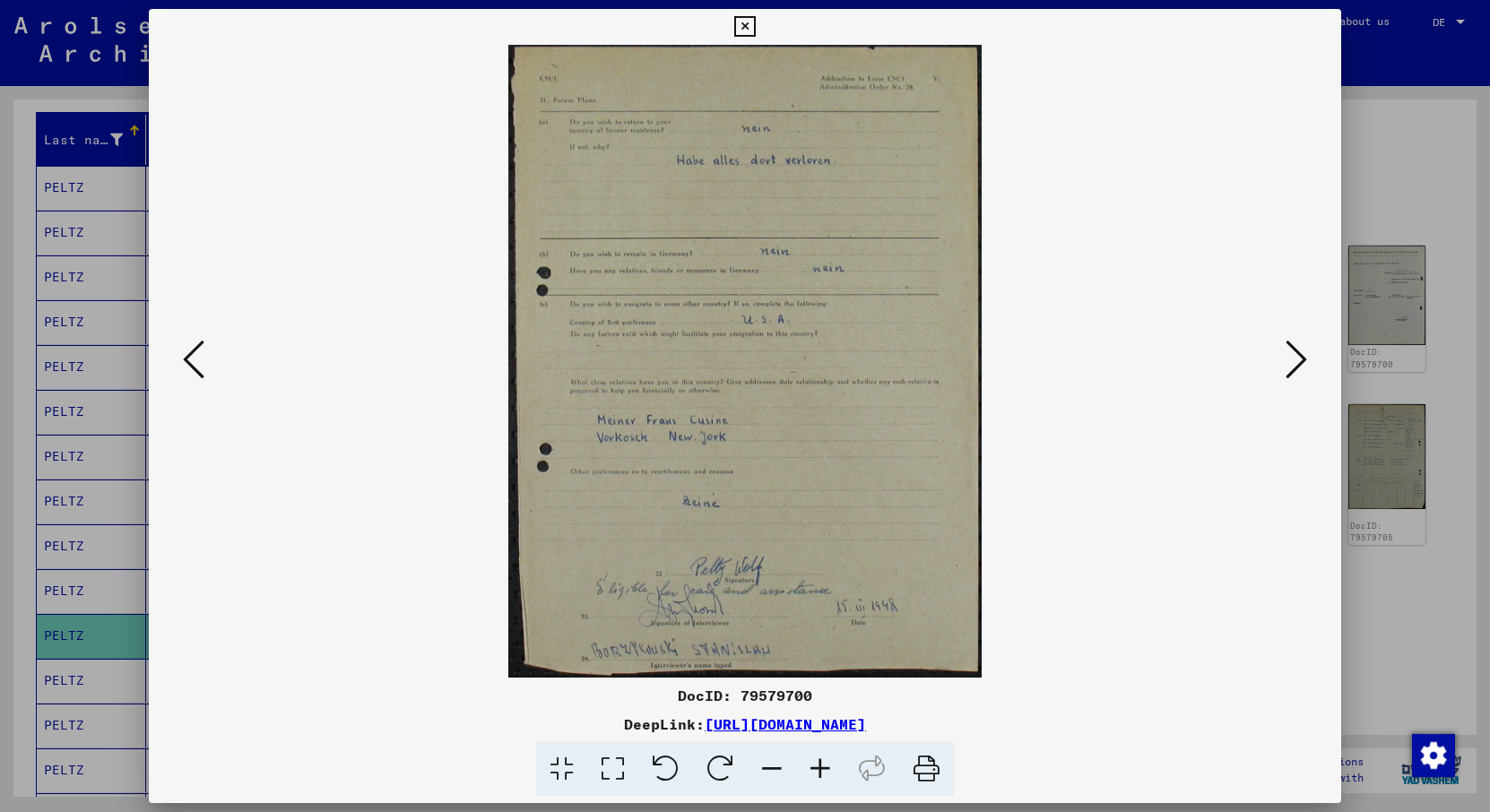
click at [175, 364] on div at bounding box center [744, 361] width 1192 height 633
click at [196, 360] on icon at bounding box center [194, 359] width 21 height 43
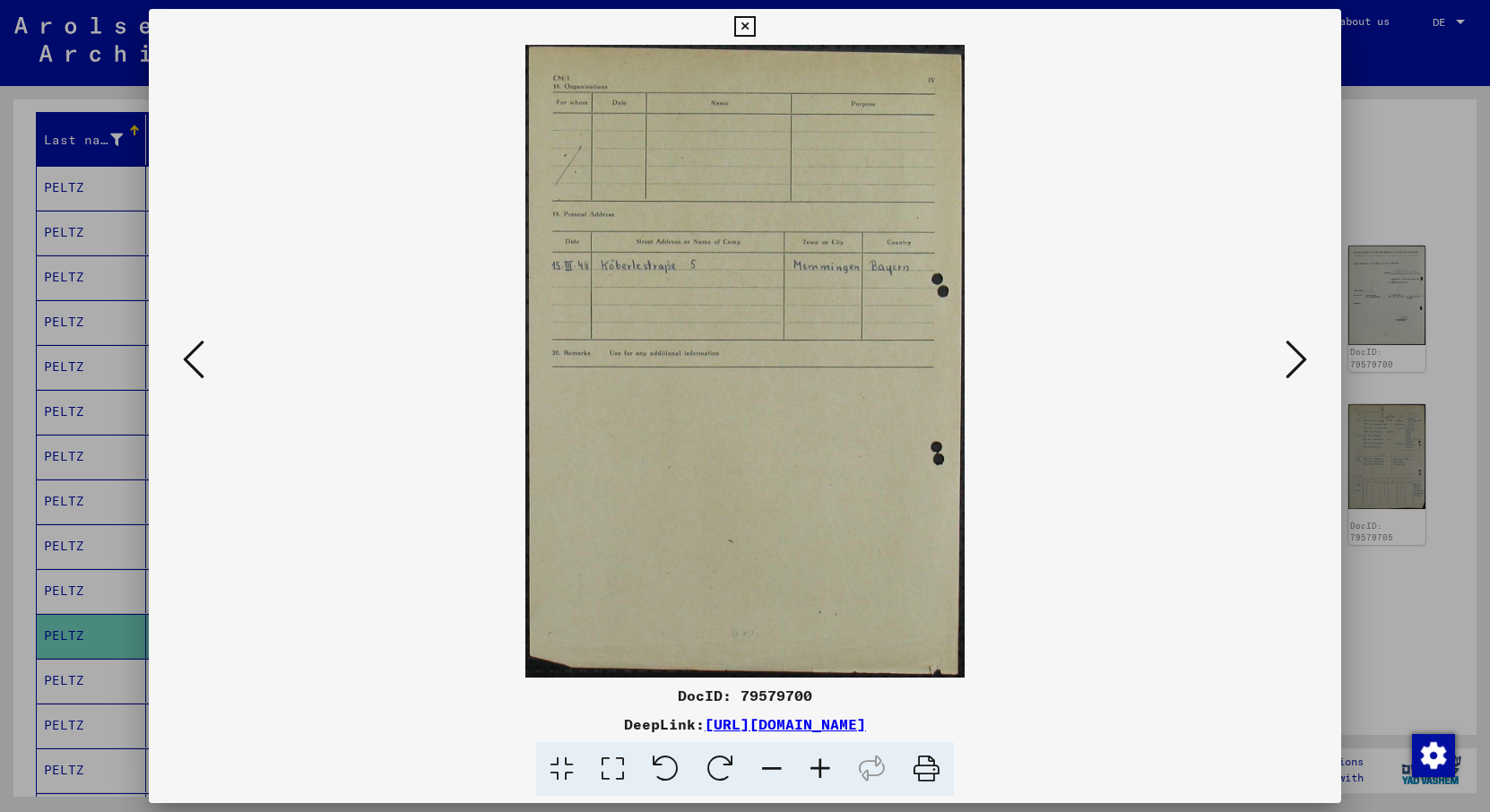
click at [196, 360] on icon at bounding box center [194, 359] width 21 height 43
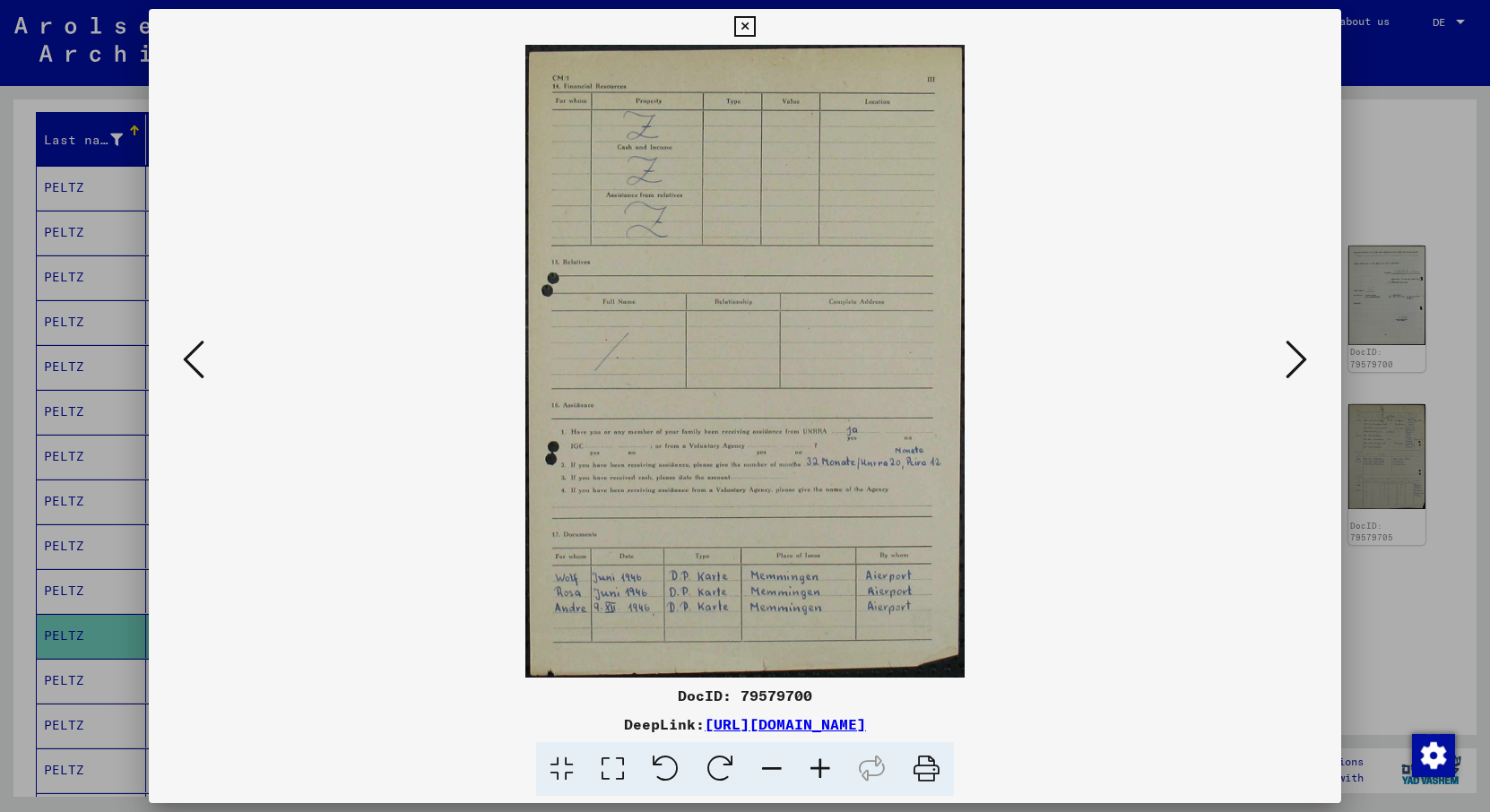
click at [196, 360] on icon at bounding box center [194, 359] width 21 height 43
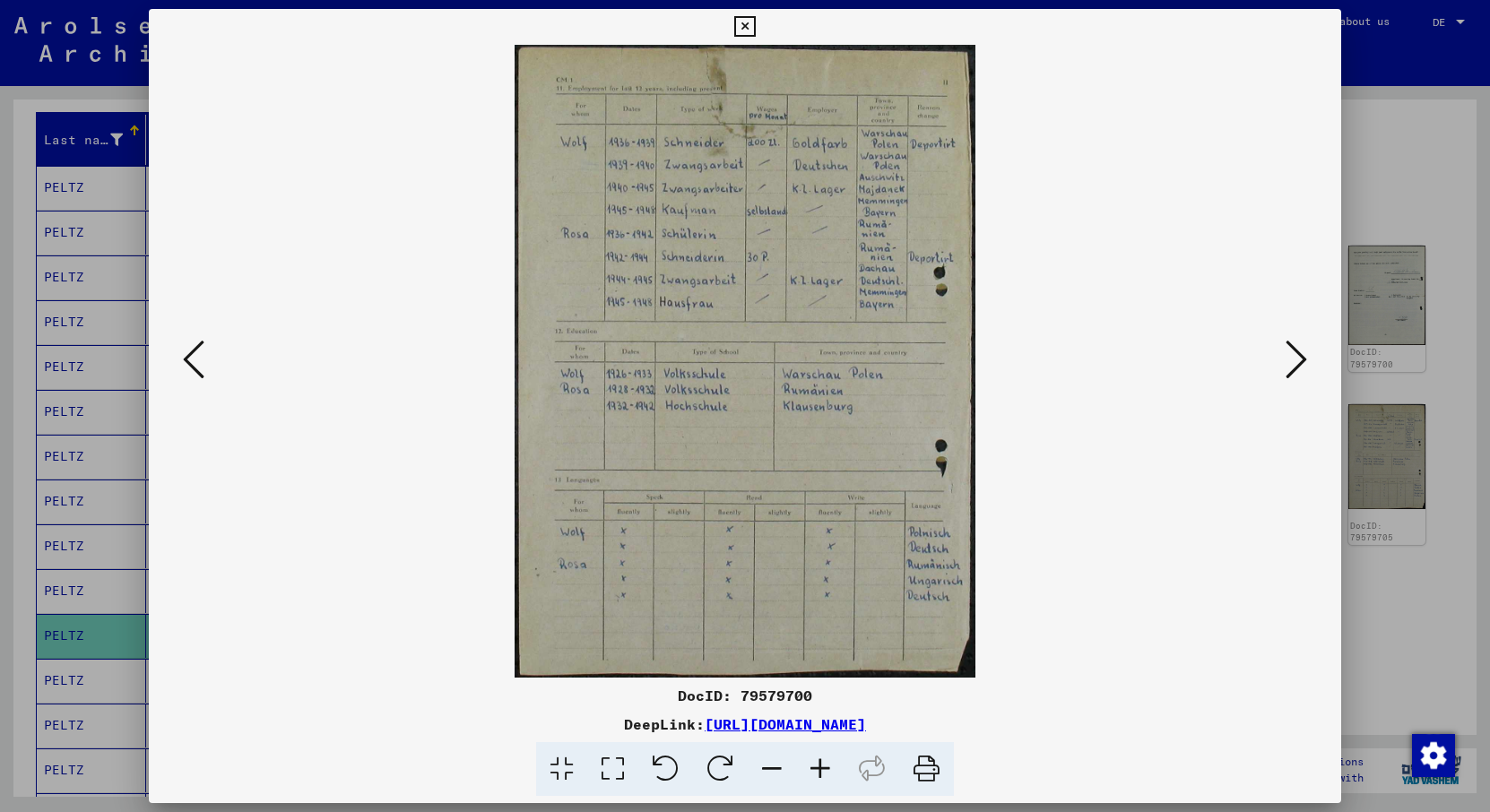
click at [196, 360] on icon at bounding box center [194, 359] width 21 height 43
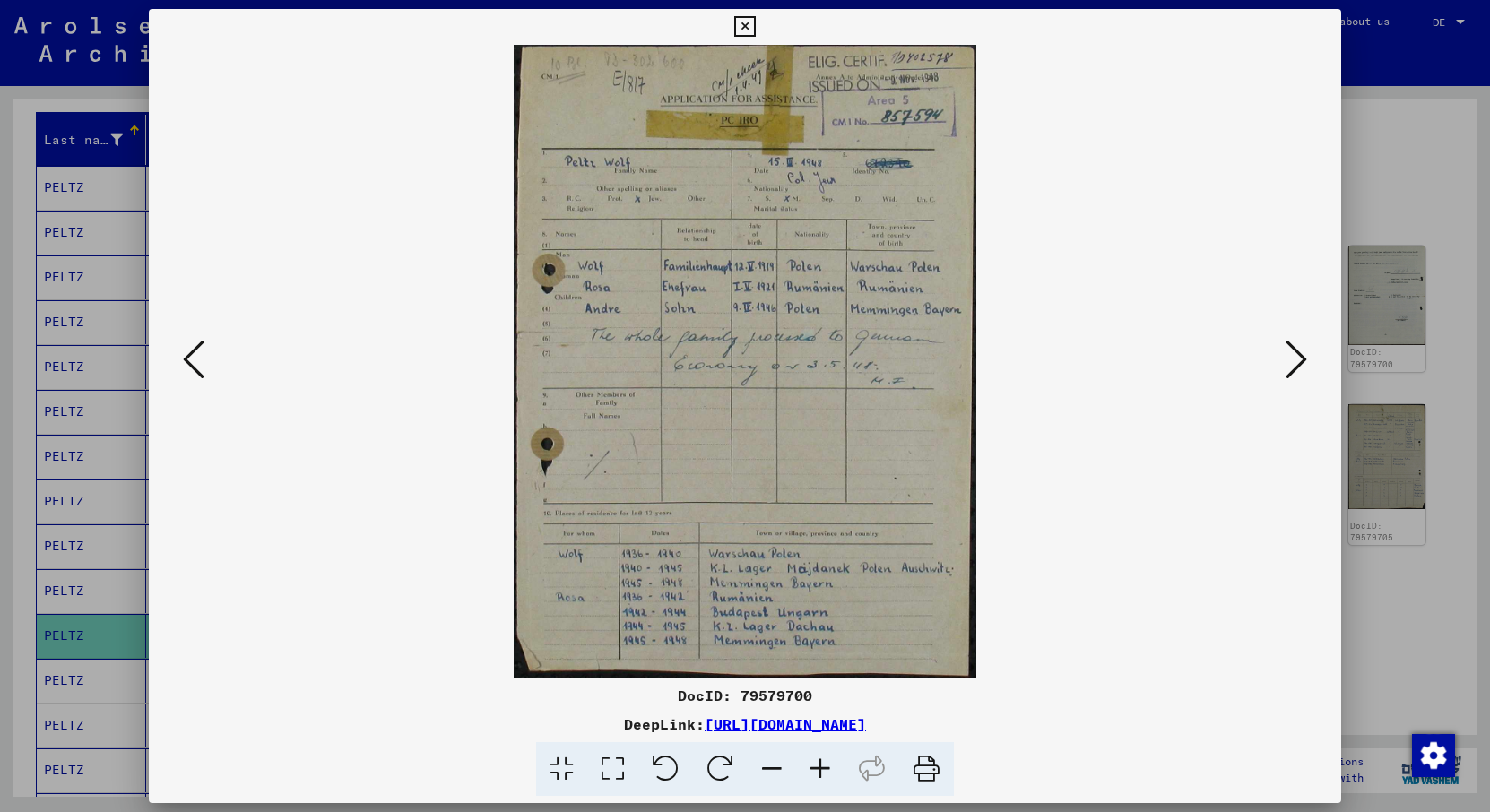
click at [196, 360] on icon at bounding box center [194, 359] width 21 height 43
